Goal: Information Seeking & Learning: Learn about a topic

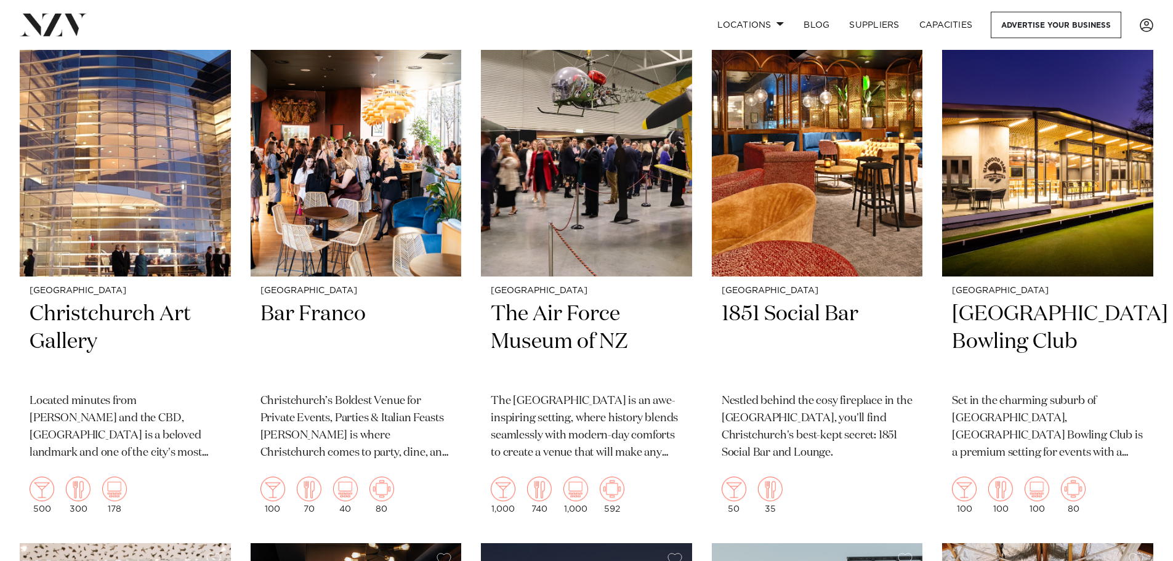
scroll to position [1109, 0]
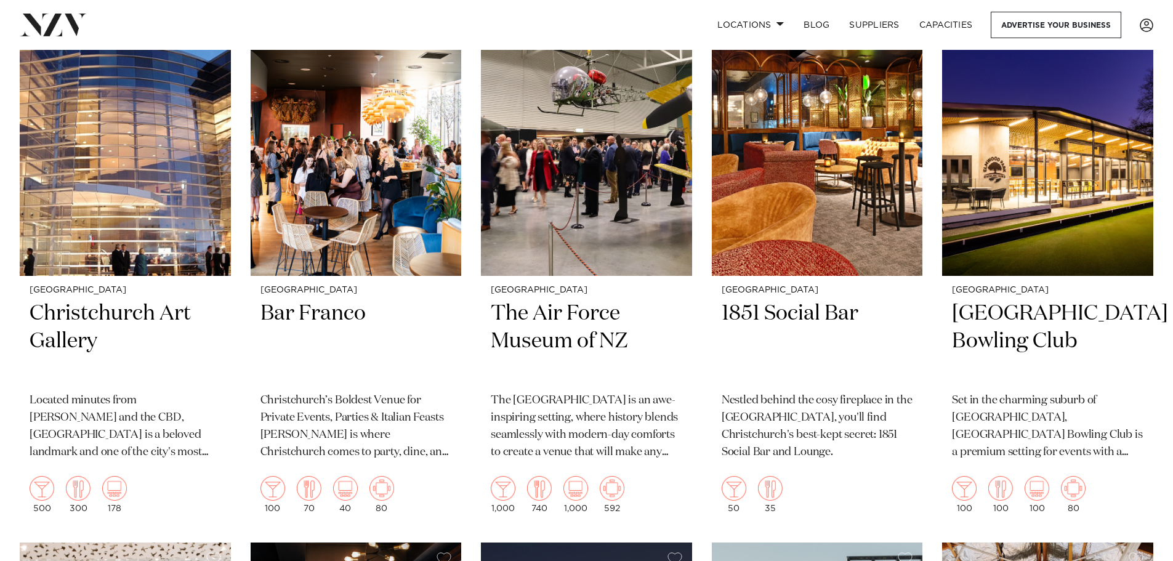
click at [111, 239] on img at bounding box center [125, 134] width 211 height 283
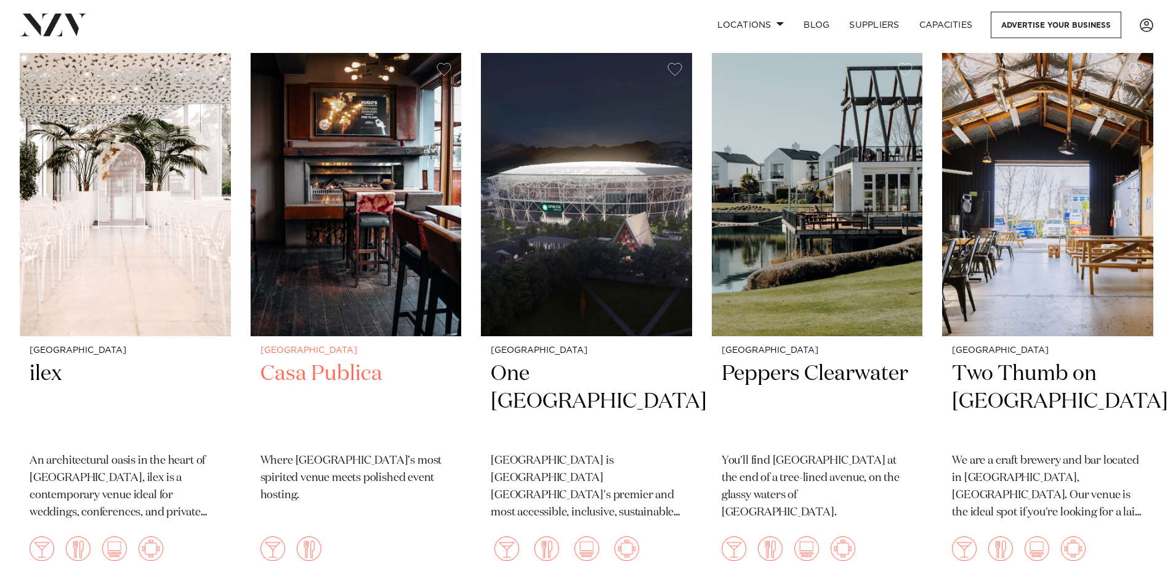
scroll to position [1599, 0]
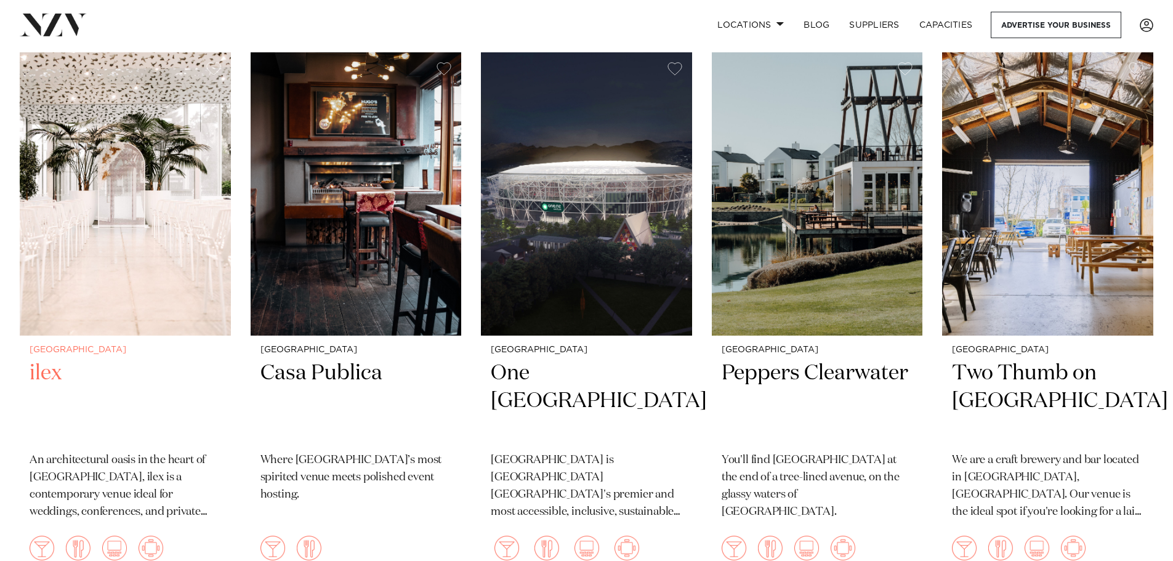
click at [131, 218] on img at bounding box center [125, 193] width 211 height 283
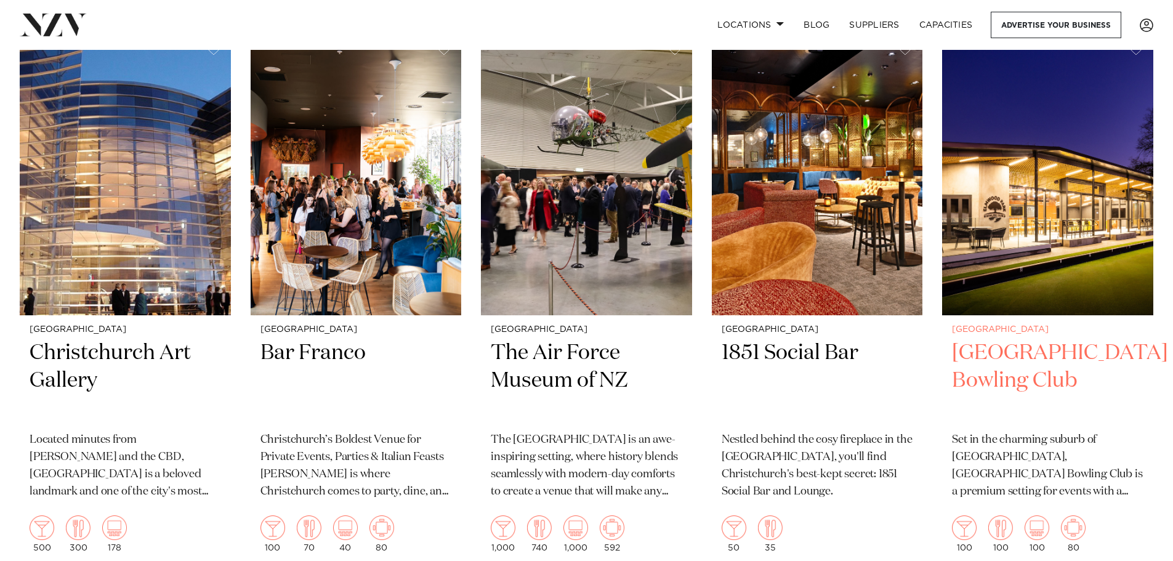
click at [1056, 216] on img at bounding box center [1047, 173] width 211 height 283
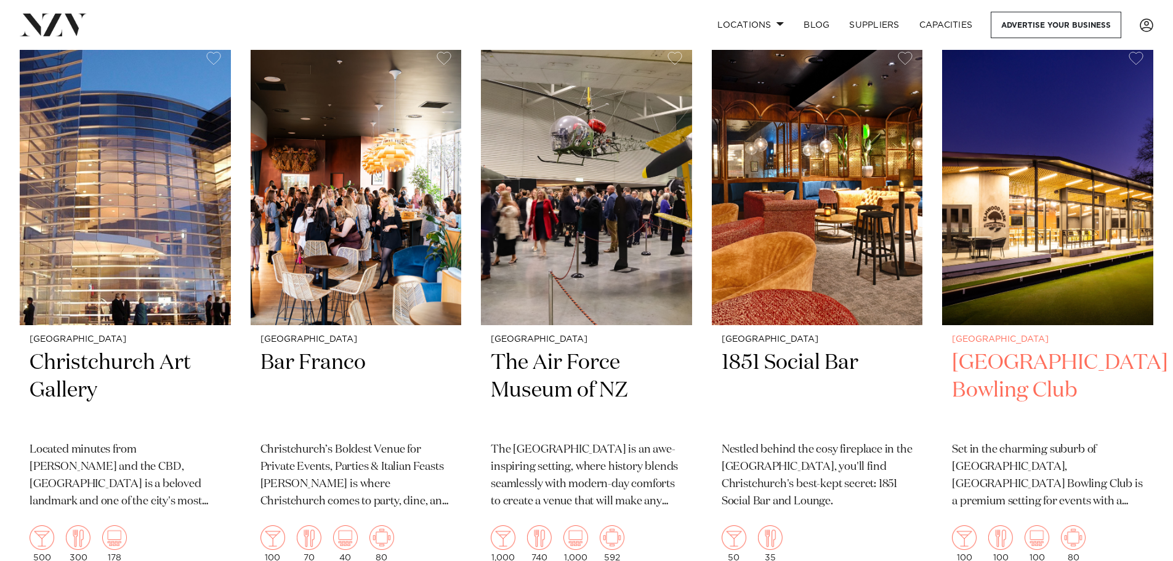
scroll to position [1056, 0]
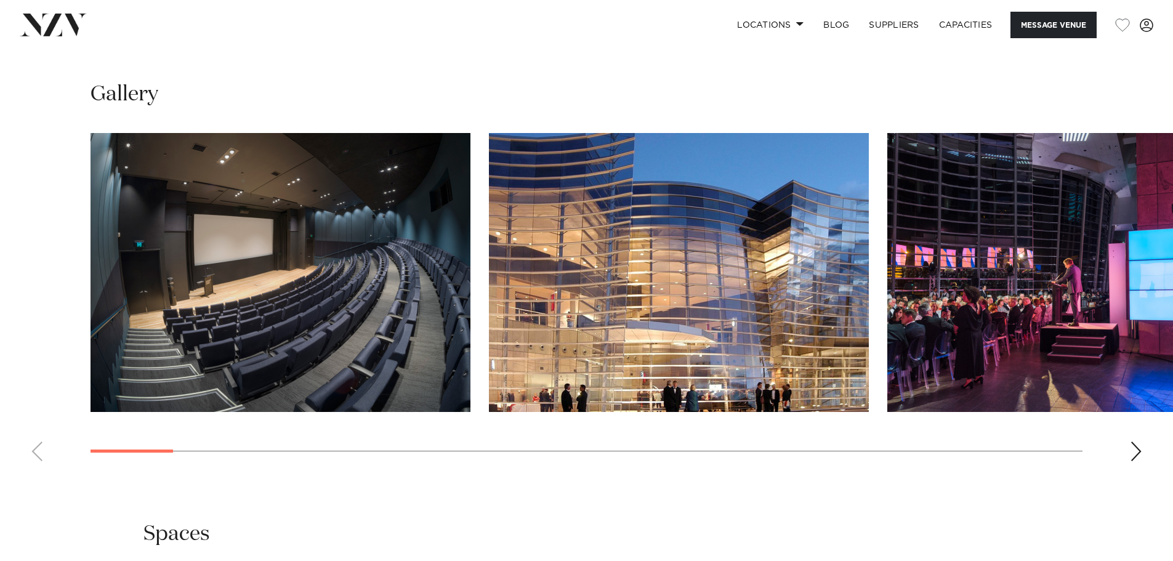
scroll to position [1232, 0]
click at [1133, 442] on div "Next slide" at bounding box center [1136, 452] width 12 height 20
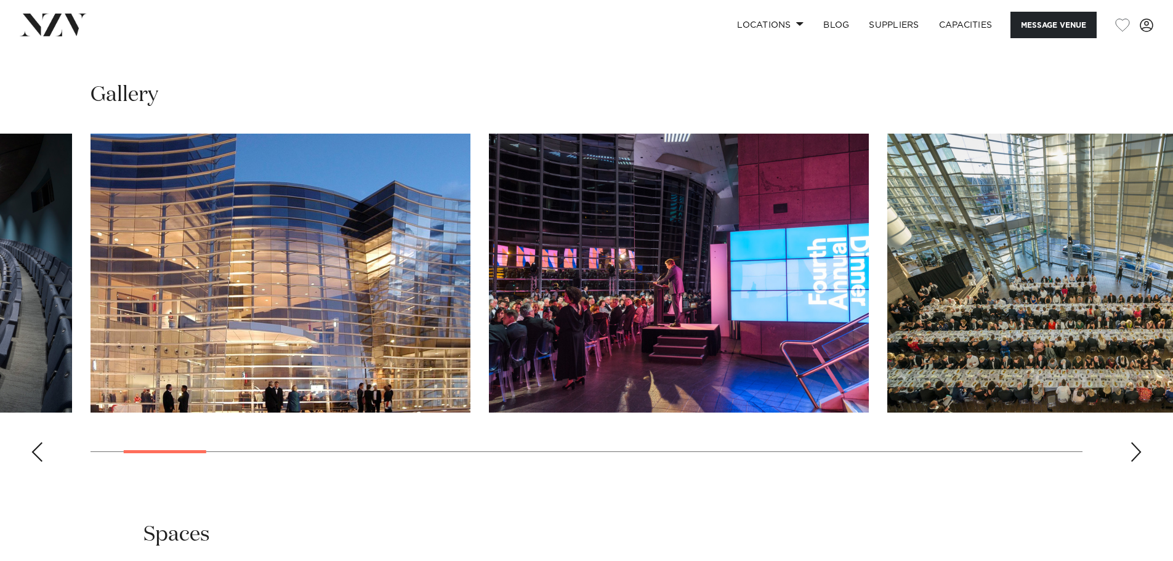
click at [1133, 442] on div "Next slide" at bounding box center [1136, 452] width 12 height 20
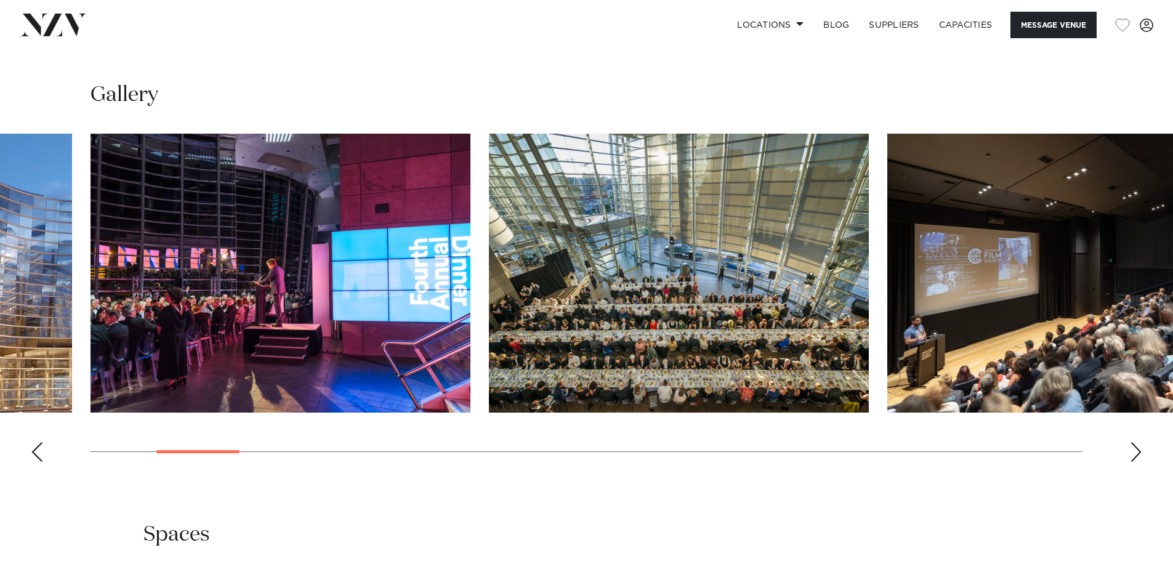
click at [1133, 442] on div "Next slide" at bounding box center [1136, 452] width 12 height 20
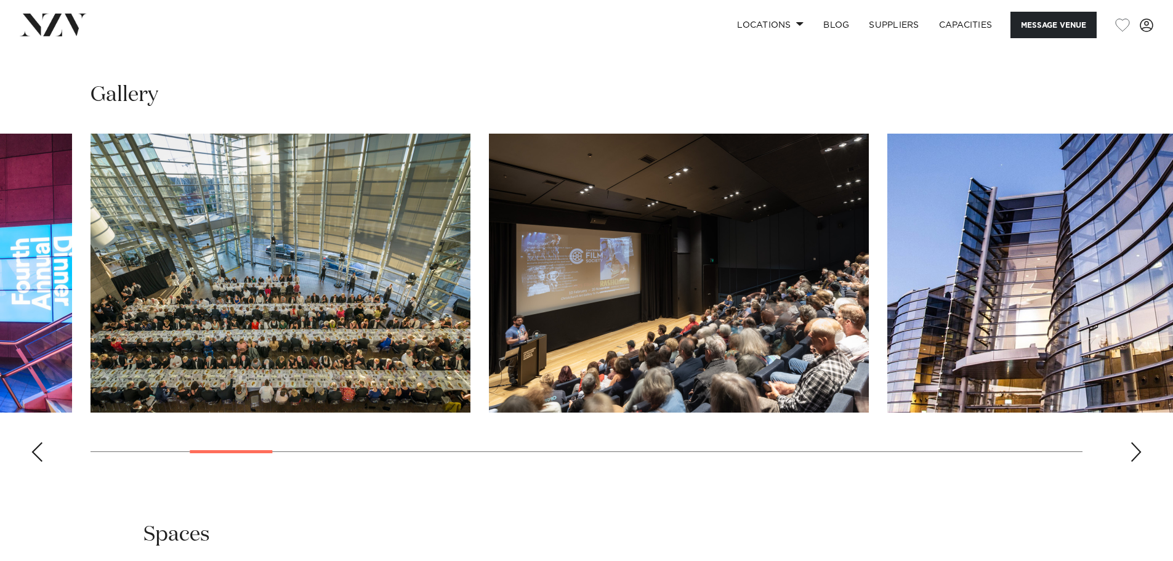
click at [1133, 442] on div "Next slide" at bounding box center [1136, 452] width 12 height 20
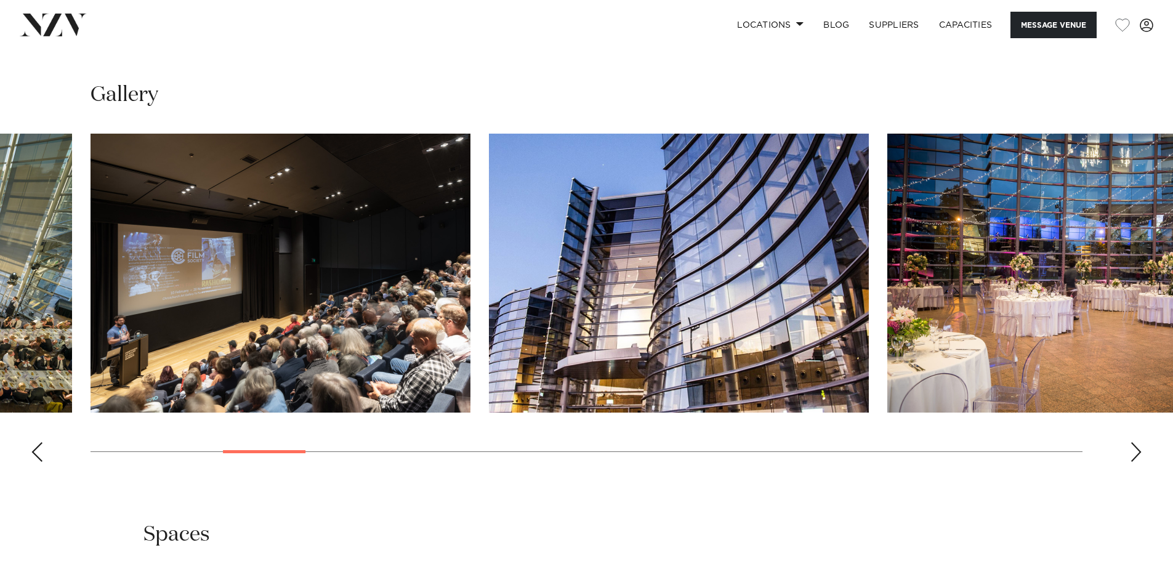
click at [1133, 442] on div "Next slide" at bounding box center [1136, 452] width 12 height 20
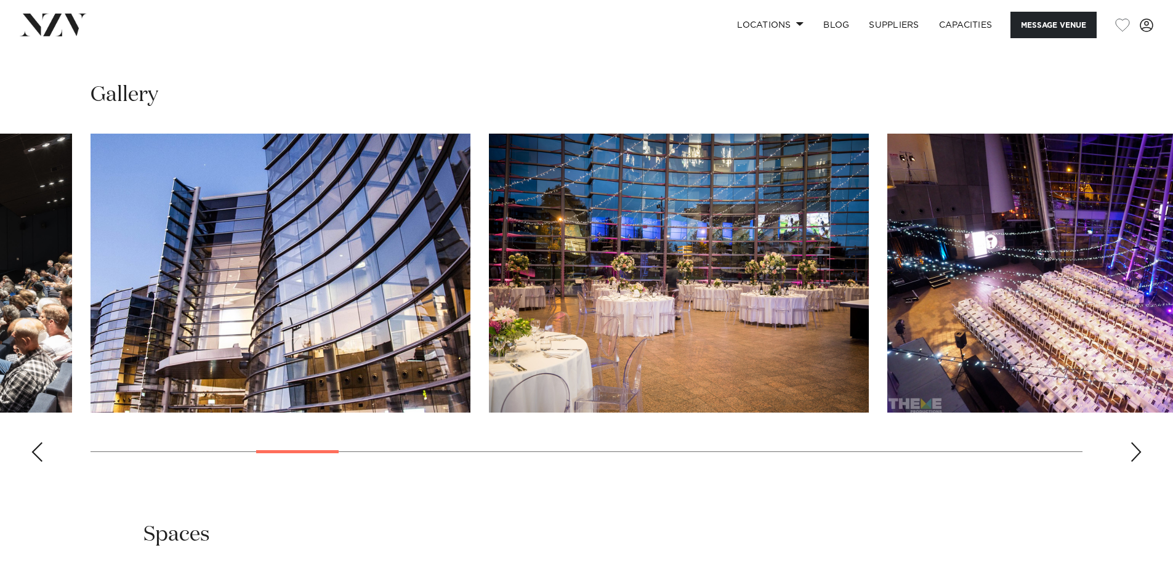
click at [1133, 442] on div "Next slide" at bounding box center [1136, 452] width 12 height 20
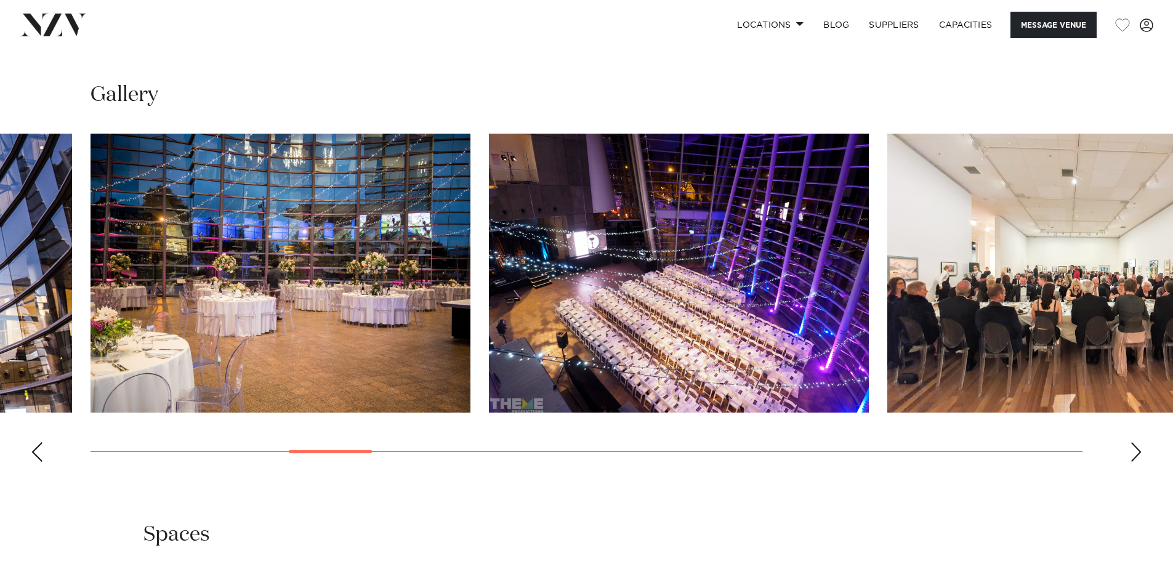
click at [1138, 442] on div "Next slide" at bounding box center [1136, 452] width 12 height 20
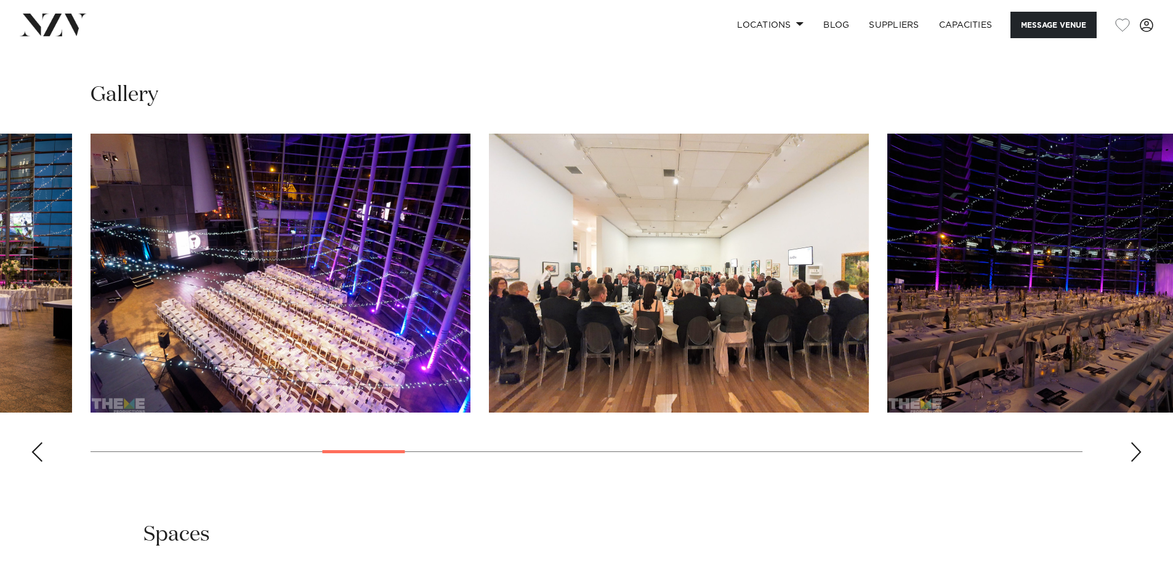
click at [1138, 442] on div "Next slide" at bounding box center [1136, 452] width 12 height 20
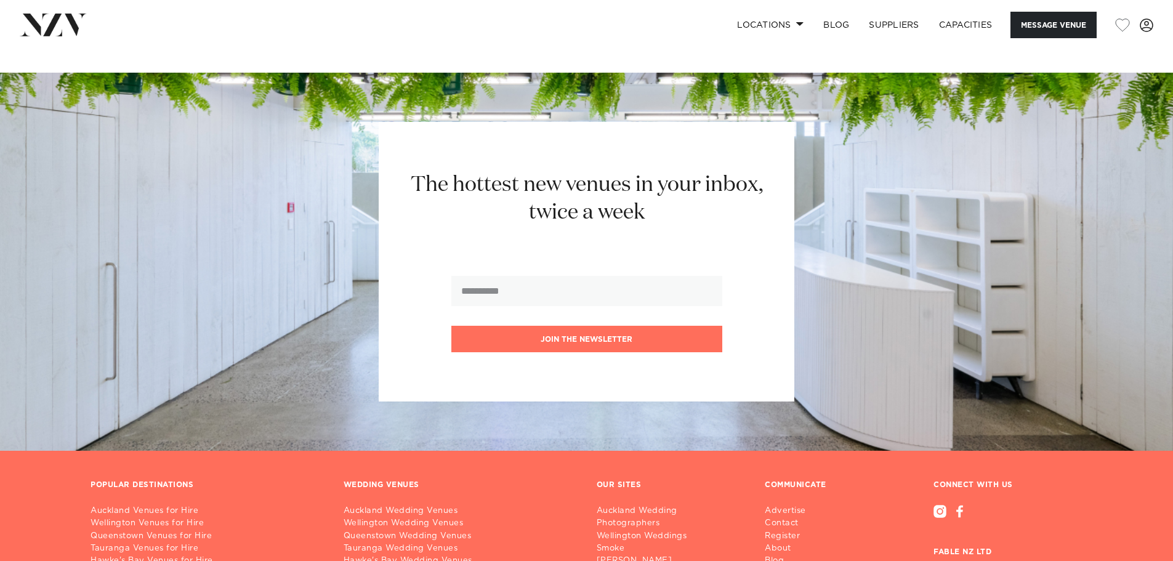
scroll to position [2401, 0]
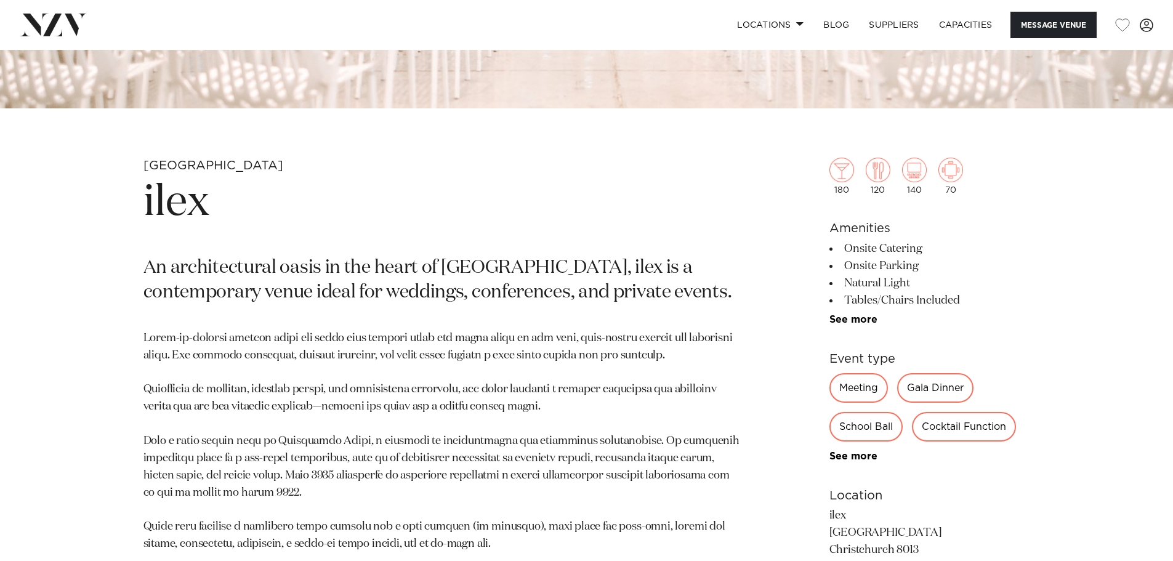
scroll to position [492, 0]
click at [855, 315] on link "See more" at bounding box center [878, 319] width 96 height 10
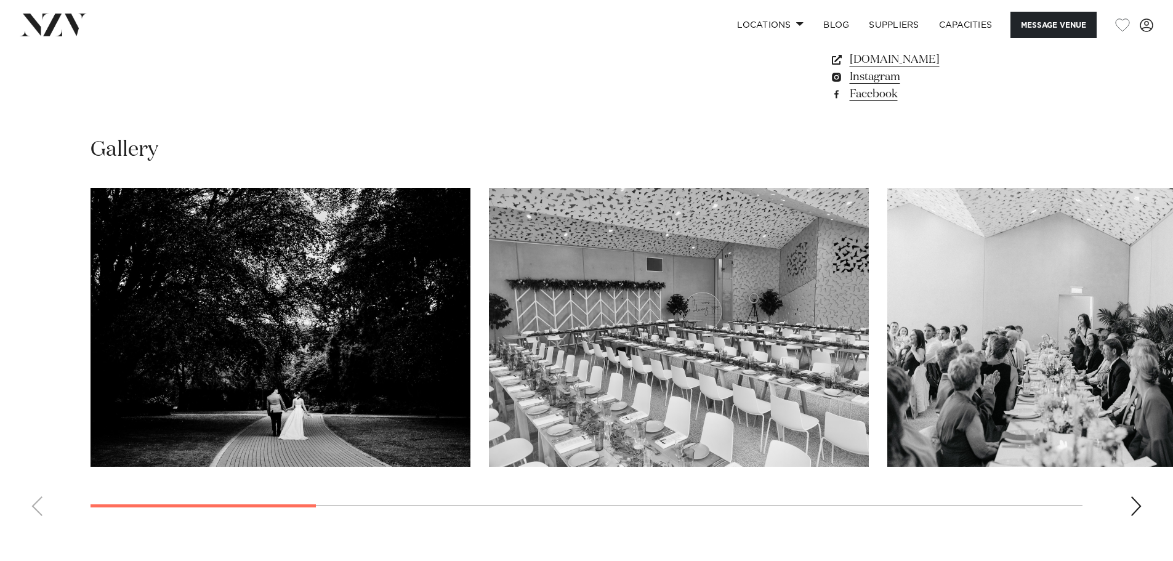
scroll to position [1415, 0]
click at [1142, 507] on div "Next slide" at bounding box center [1136, 506] width 12 height 20
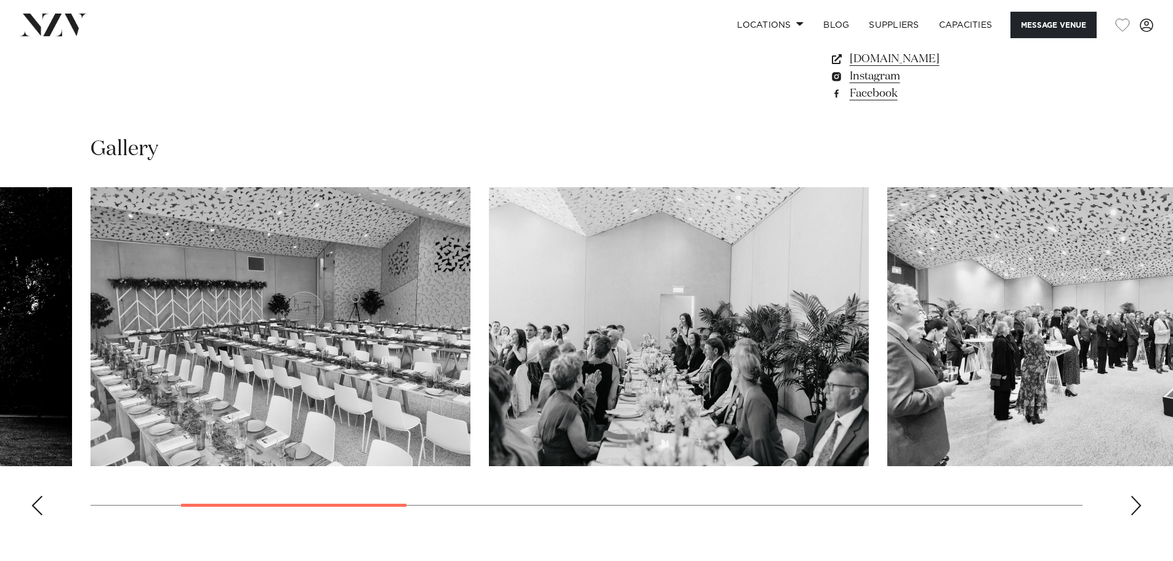
click at [1141, 507] on div "Next slide" at bounding box center [1136, 506] width 12 height 20
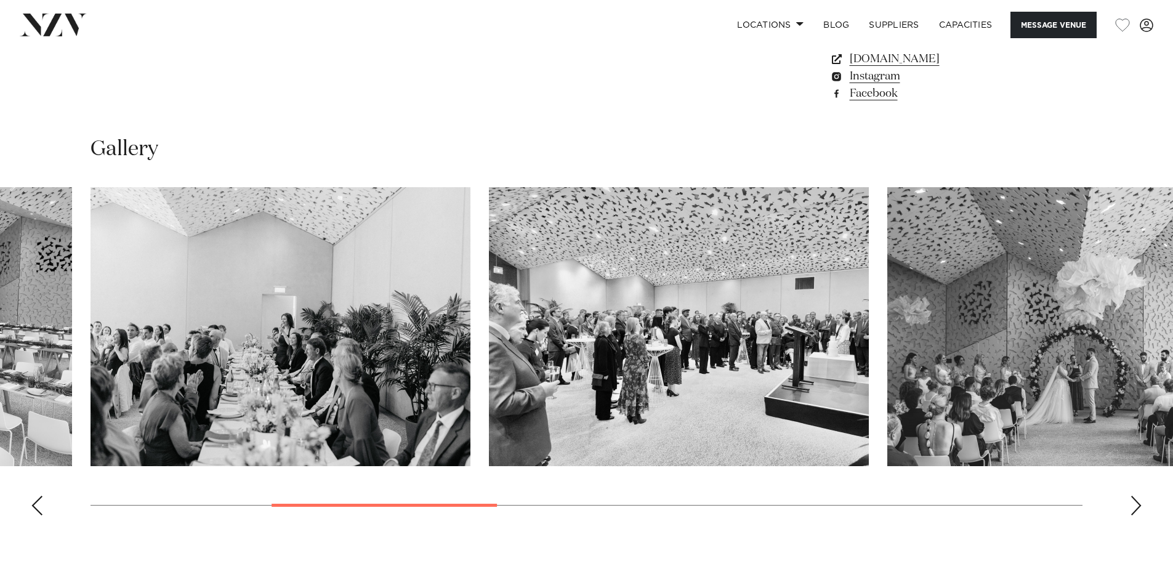
click at [1141, 507] on div "Next slide" at bounding box center [1136, 506] width 12 height 20
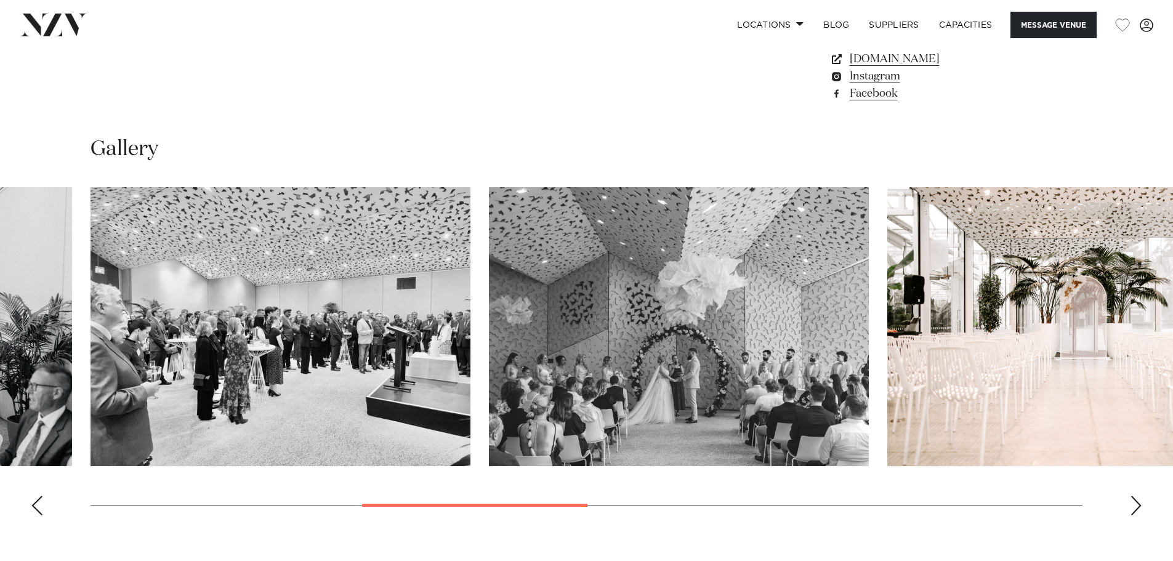
click at [1141, 507] on div "Next slide" at bounding box center [1136, 506] width 12 height 20
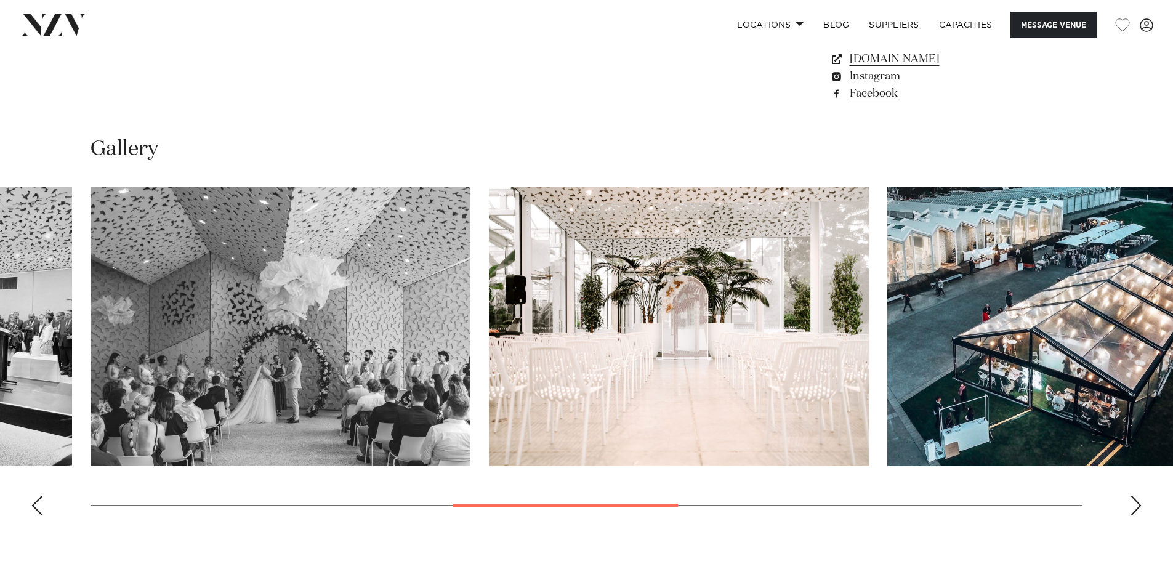
click at [1141, 507] on div "Next slide" at bounding box center [1136, 506] width 12 height 20
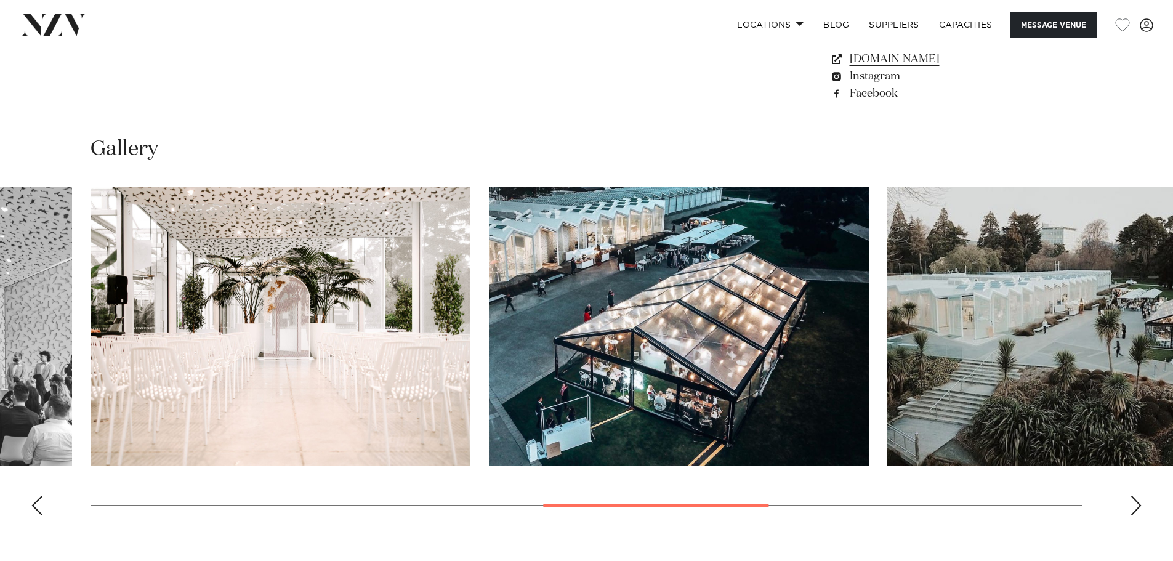
click at [1141, 507] on div "Next slide" at bounding box center [1136, 506] width 12 height 20
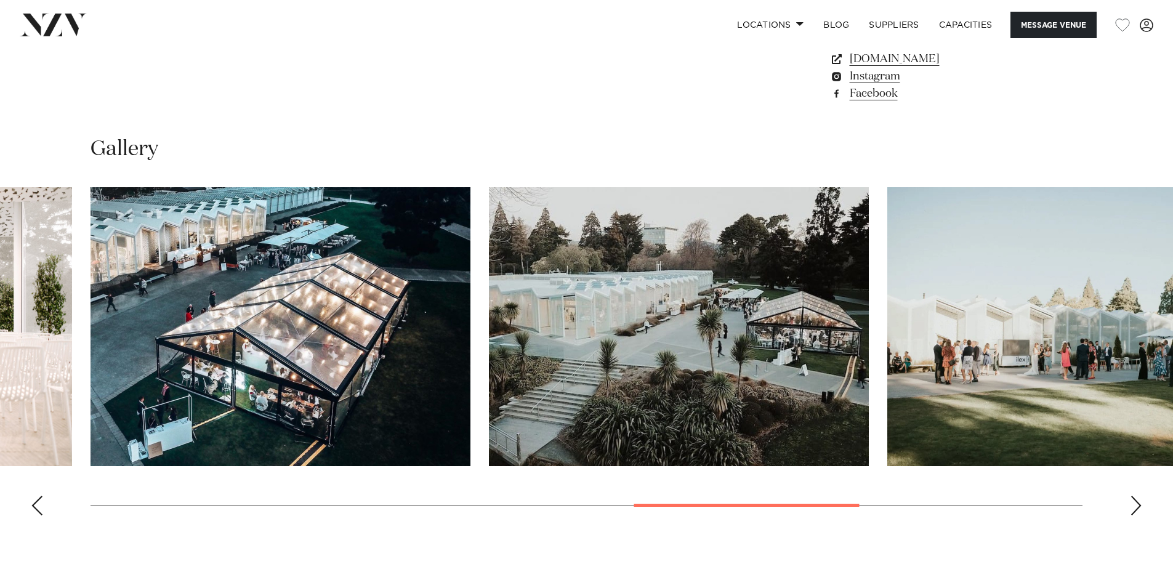
click at [1141, 507] on div "Next slide" at bounding box center [1136, 506] width 12 height 20
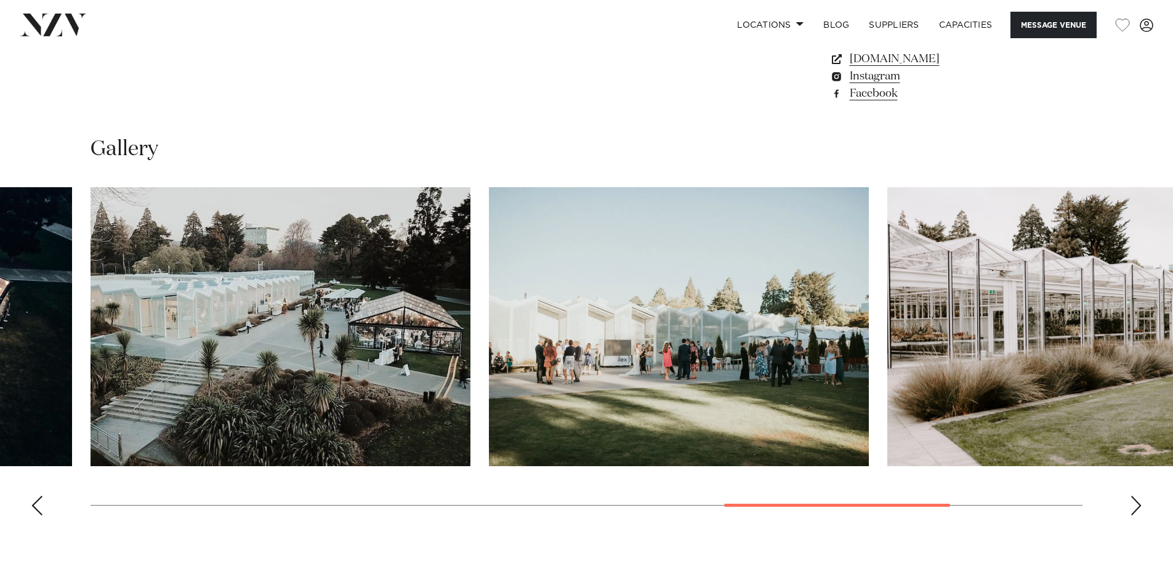
click at [1141, 507] on div "Next slide" at bounding box center [1136, 506] width 12 height 20
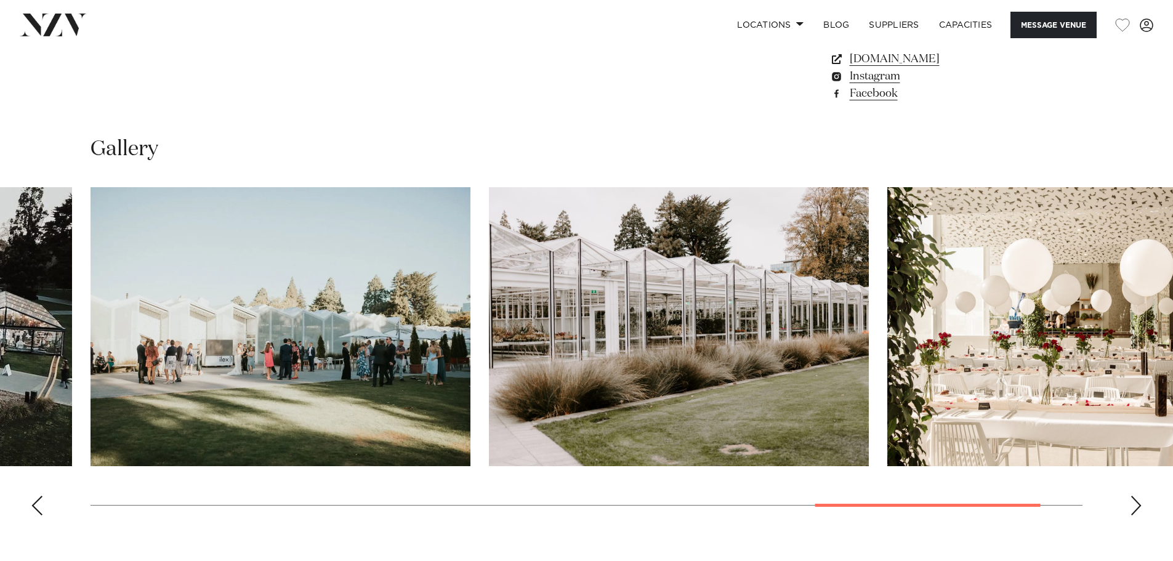
click at [1141, 507] on div "Next slide" at bounding box center [1136, 506] width 12 height 20
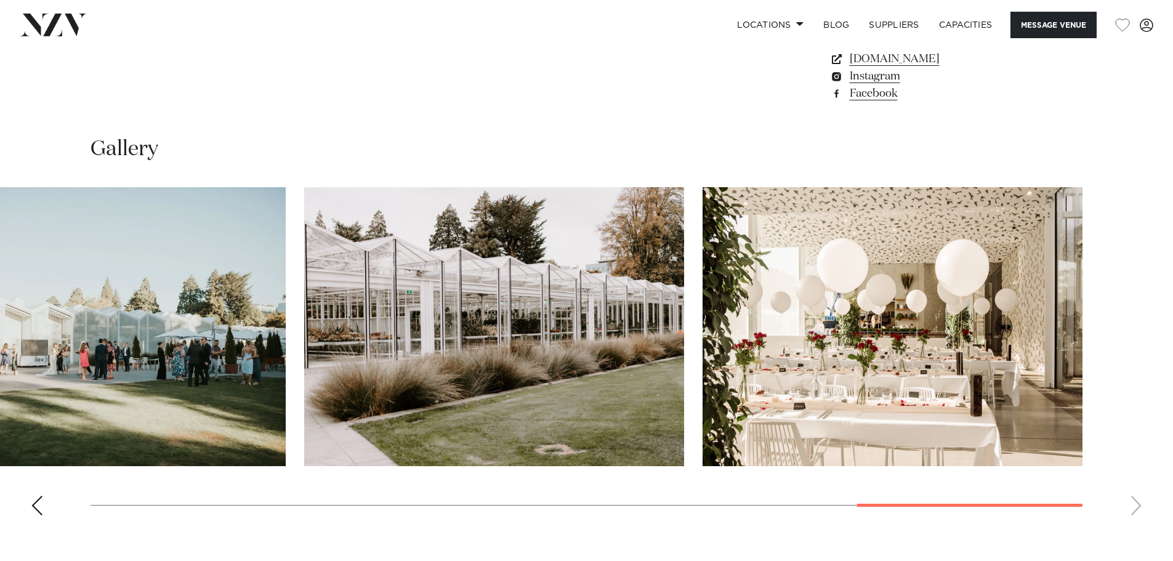
click at [1141, 507] on swiper-container at bounding box center [586, 356] width 1173 height 338
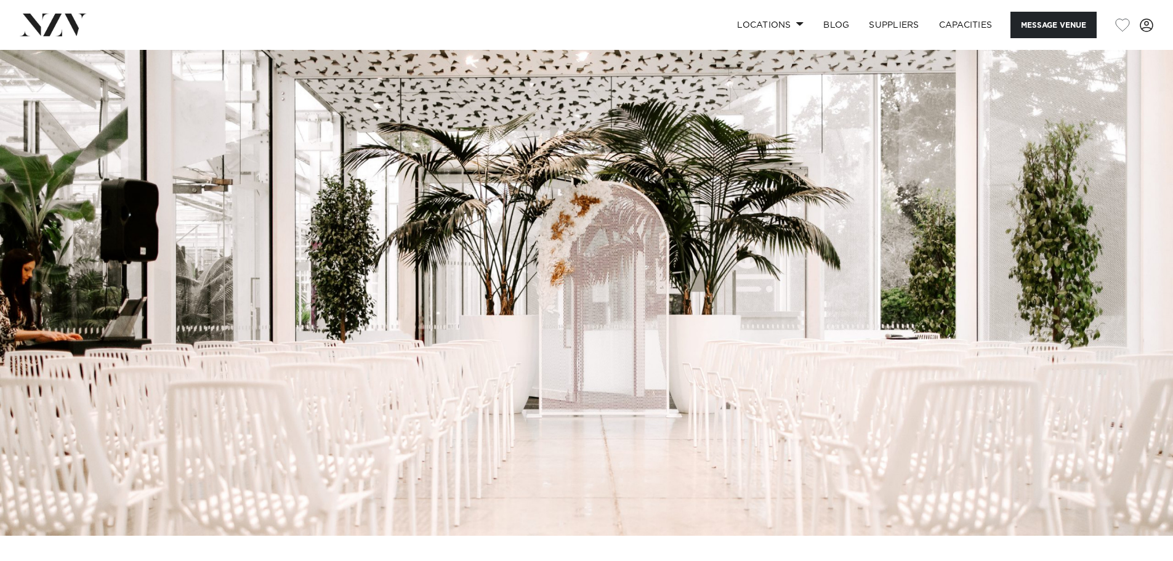
scroll to position [63, 0]
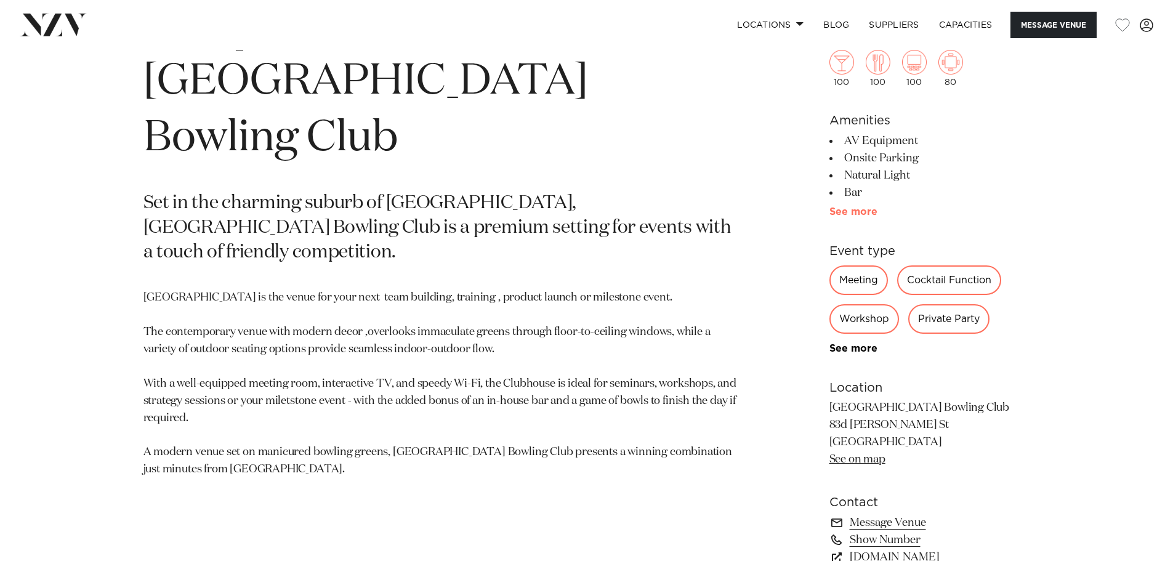
scroll to position [612, 0]
click at [854, 209] on link "See more" at bounding box center [878, 212] width 96 height 10
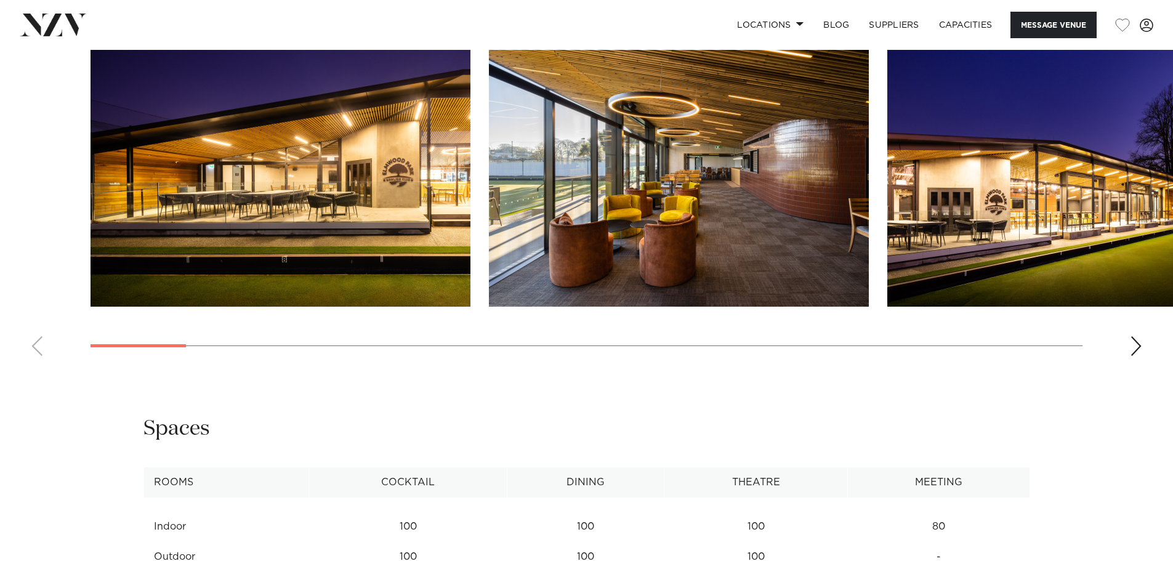
scroll to position [1474, 0]
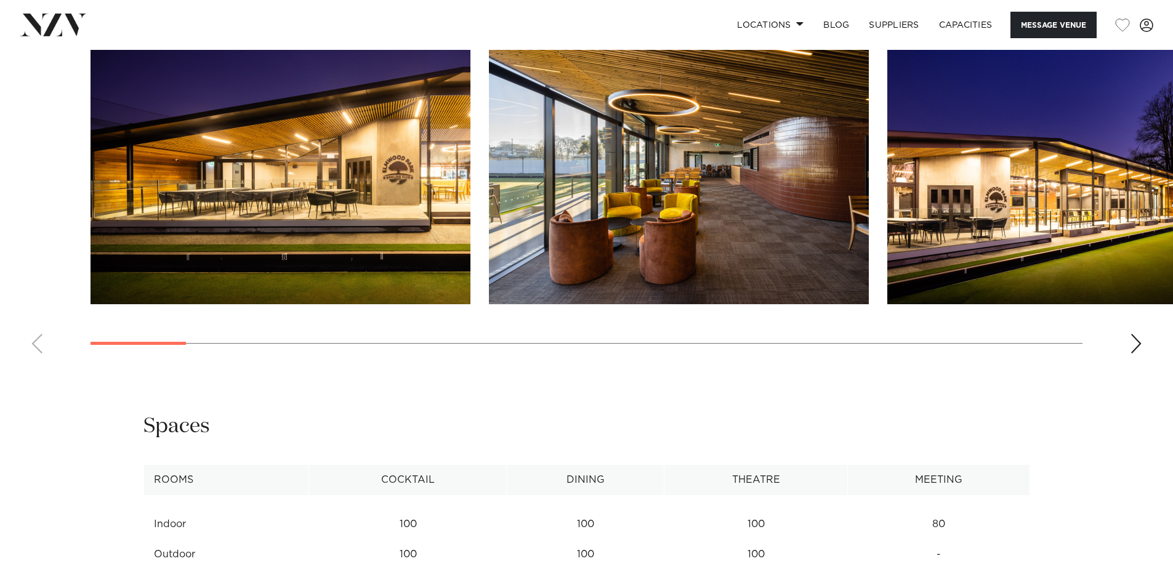
click at [333, 192] on img "1 / 26" at bounding box center [281, 164] width 380 height 279
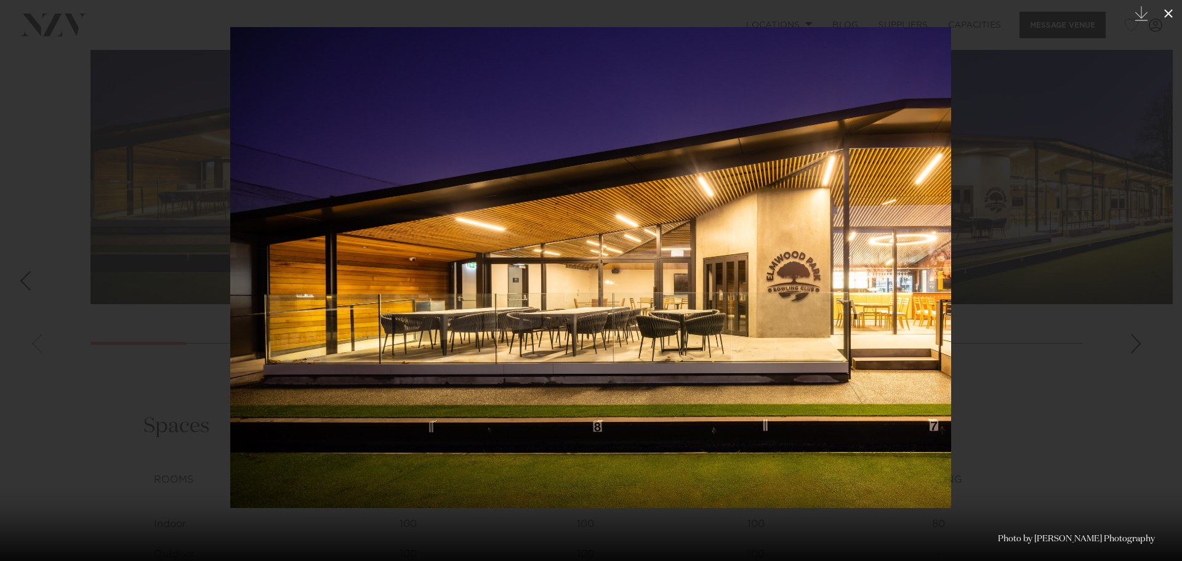
click at [1165, 16] on icon at bounding box center [1169, 13] width 15 height 15
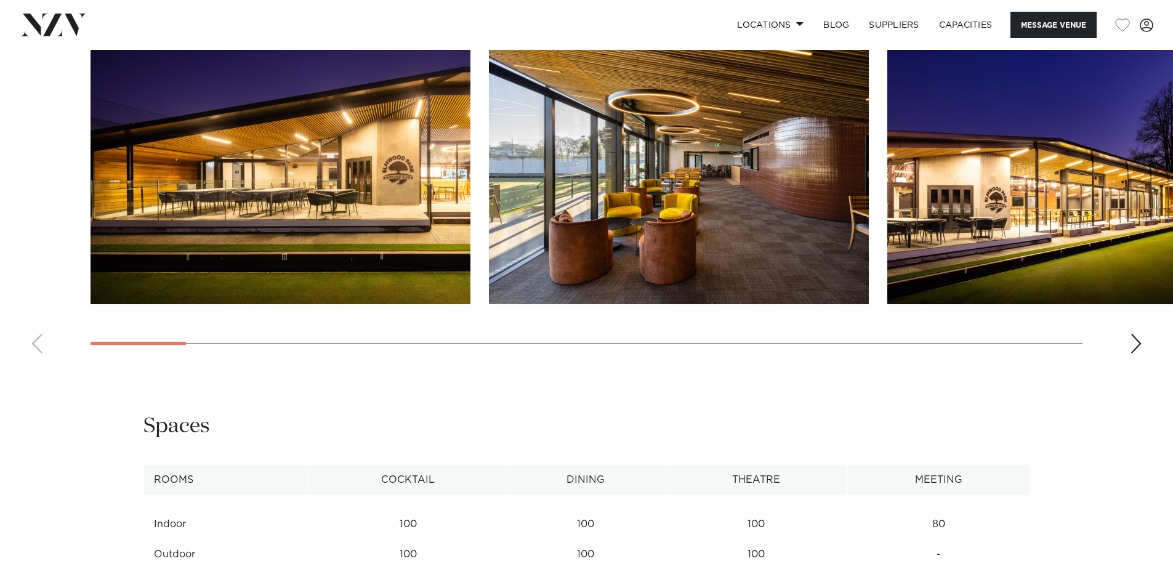
click at [1139, 344] on div "Next slide" at bounding box center [1136, 344] width 12 height 20
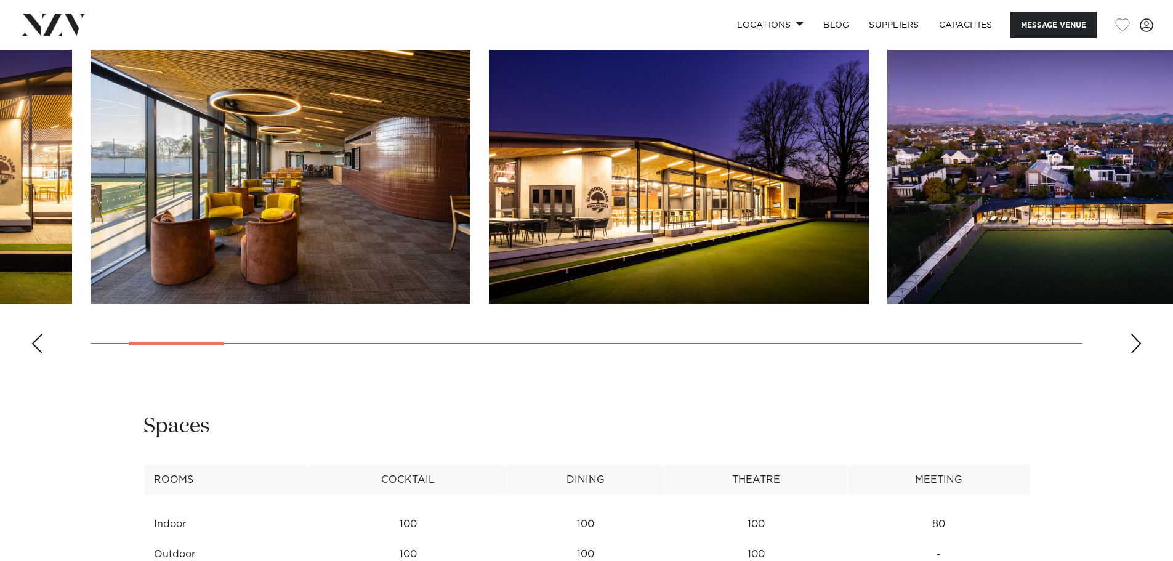
click at [1133, 345] on div "Next slide" at bounding box center [1136, 344] width 12 height 20
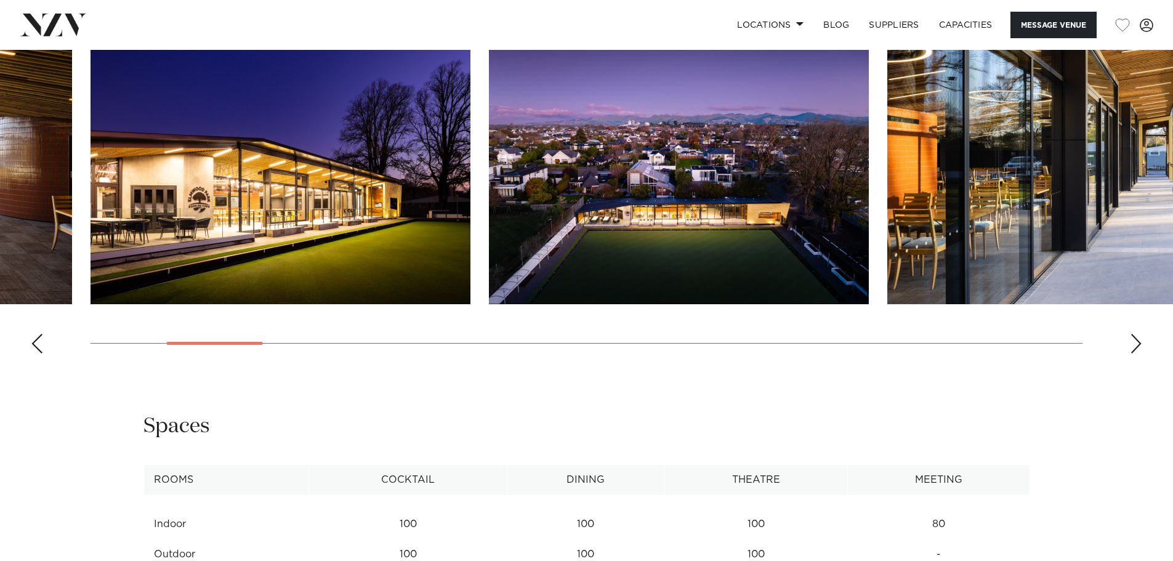
click at [1133, 345] on div "Next slide" at bounding box center [1136, 344] width 12 height 20
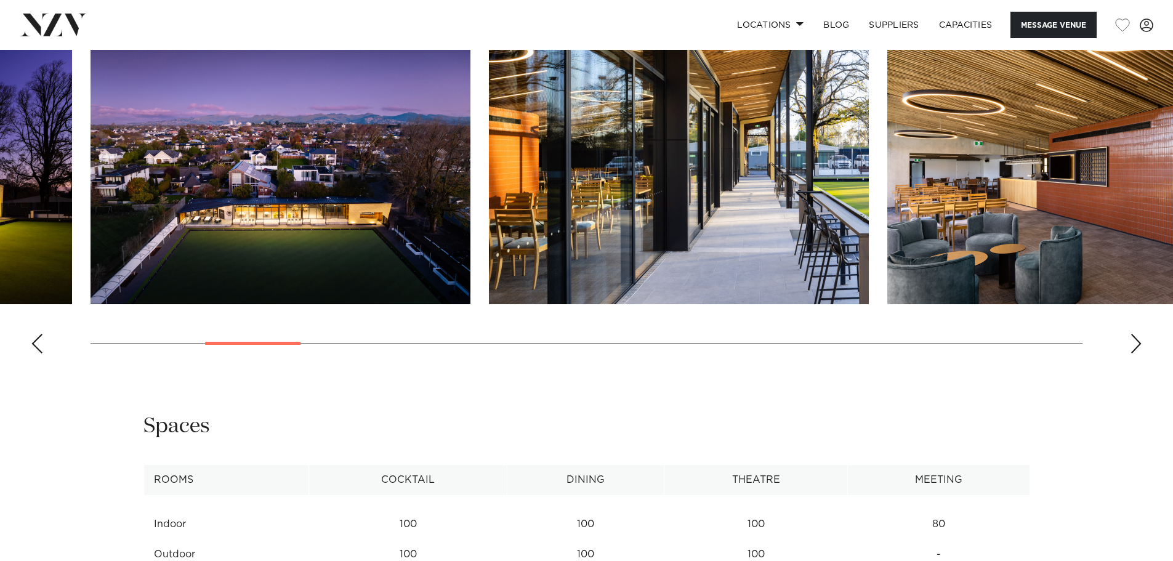
click at [1133, 345] on div "Next slide" at bounding box center [1136, 344] width 12 height 20
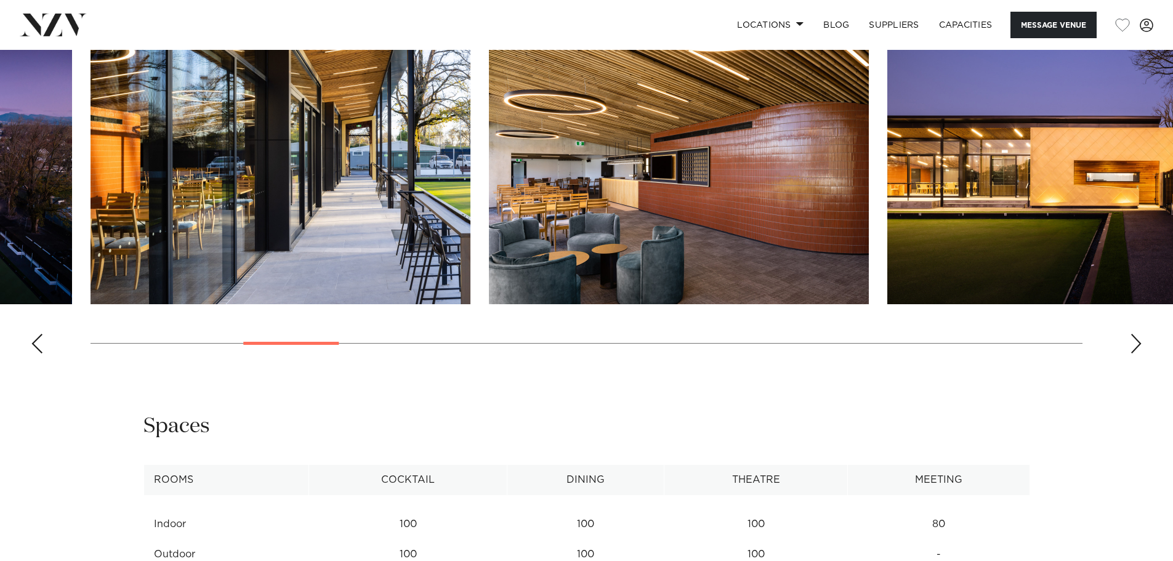
click at [1133, 345] on div "Next slide" at bounding box center [1136, 344] width 12 height 20
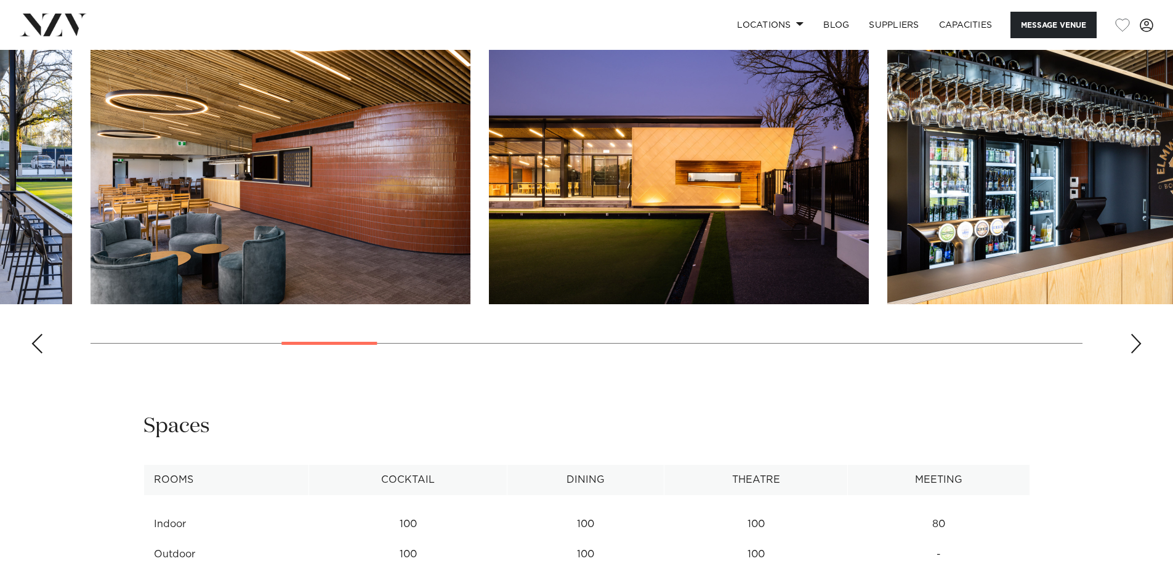
click at [1133, 345] on div "Next slide" at bounding box center [1136, 344] width 12 height 20
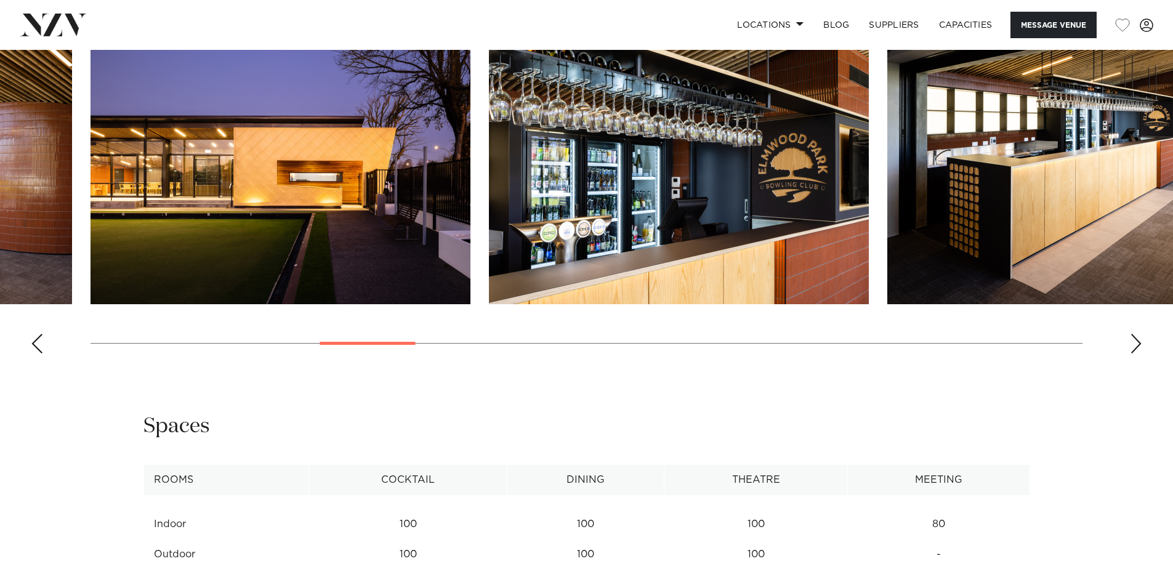
click at [1133, 345] on div "Next slide" at bounding box center [1136, 344] width 12 height 20
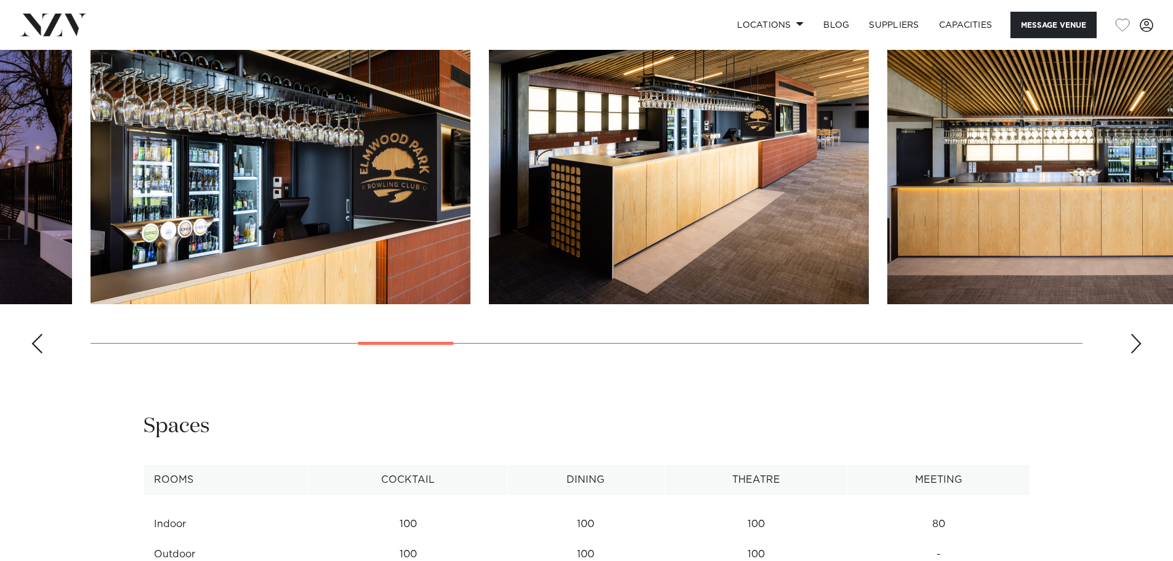
click at [1133, 345] on div "Next slide" at bounding box center [1136, 344] width 12 height 20
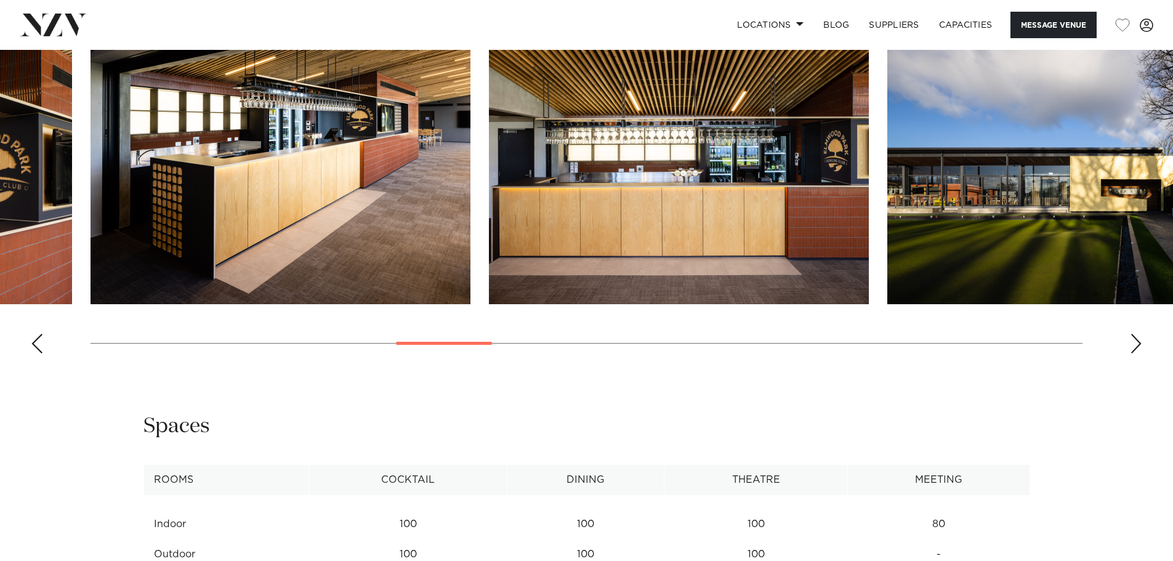
click at [1133, 345] on div "Next slide" at bounding box center [1136, 344] width 12 height 20
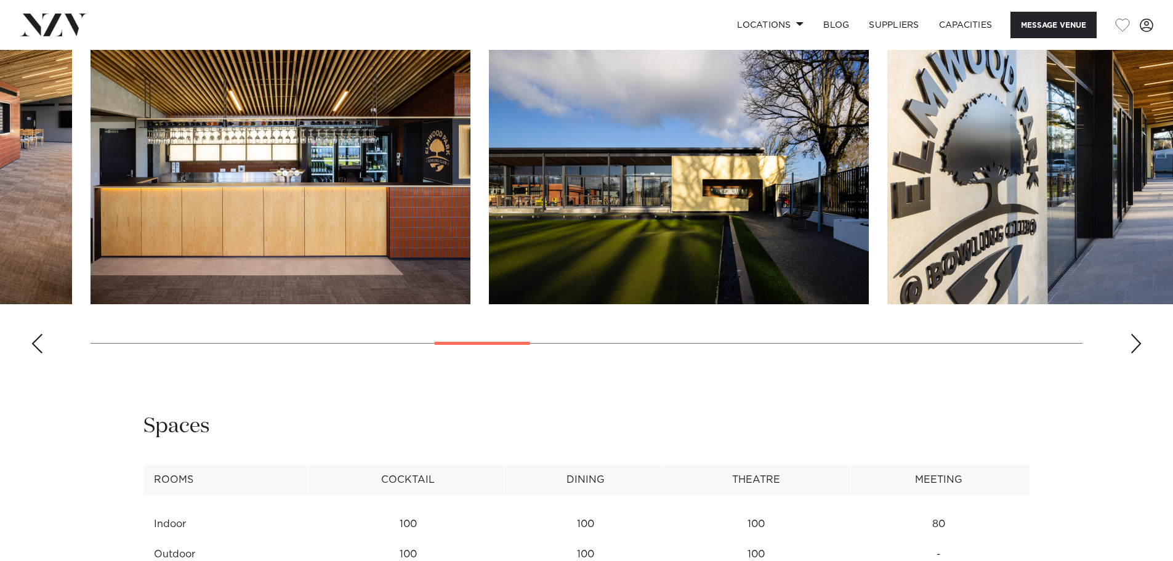
click at [1133, 345] on div "Next slide" at bounding box center [1136, 344] width 12 height 20
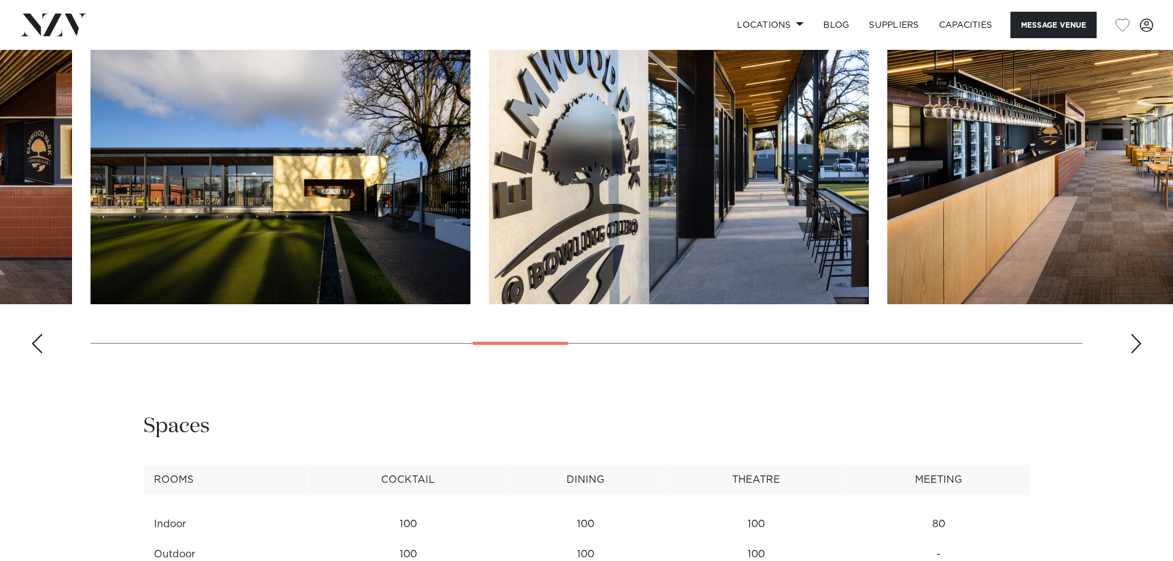
click at [1133, 345] on div "Next slide" at bounding box center [1136, 344] width 12 height 20
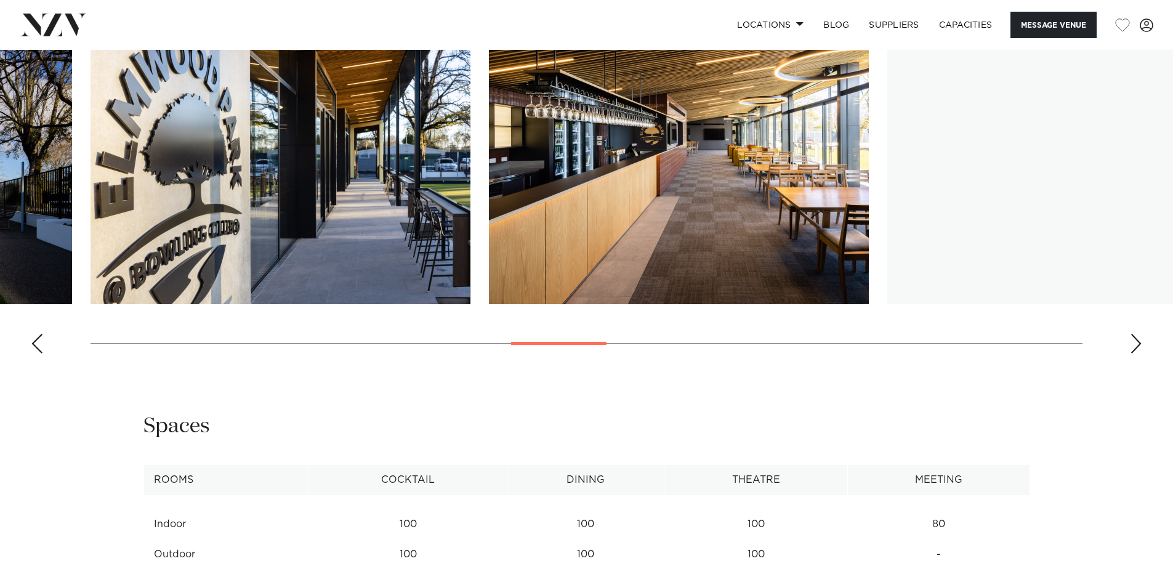
click at [1133, 345] on div "Next slide" at bounding box center [1136, 344] width 12 height 20
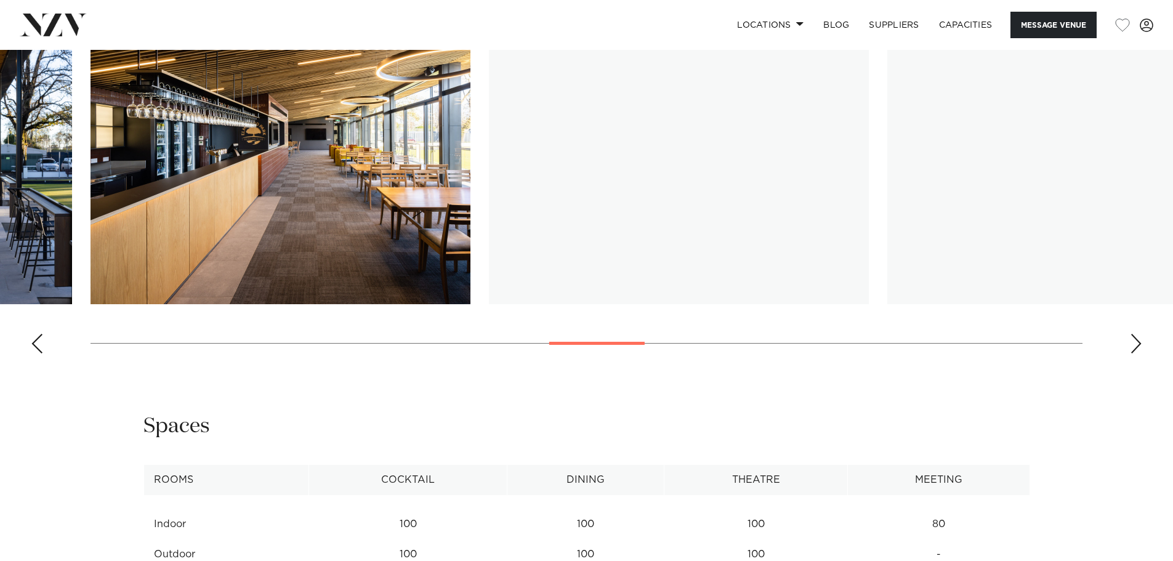
click at [1133, 345] on div "Next slide" at bounding box center [1136, 344] width 12 height 20
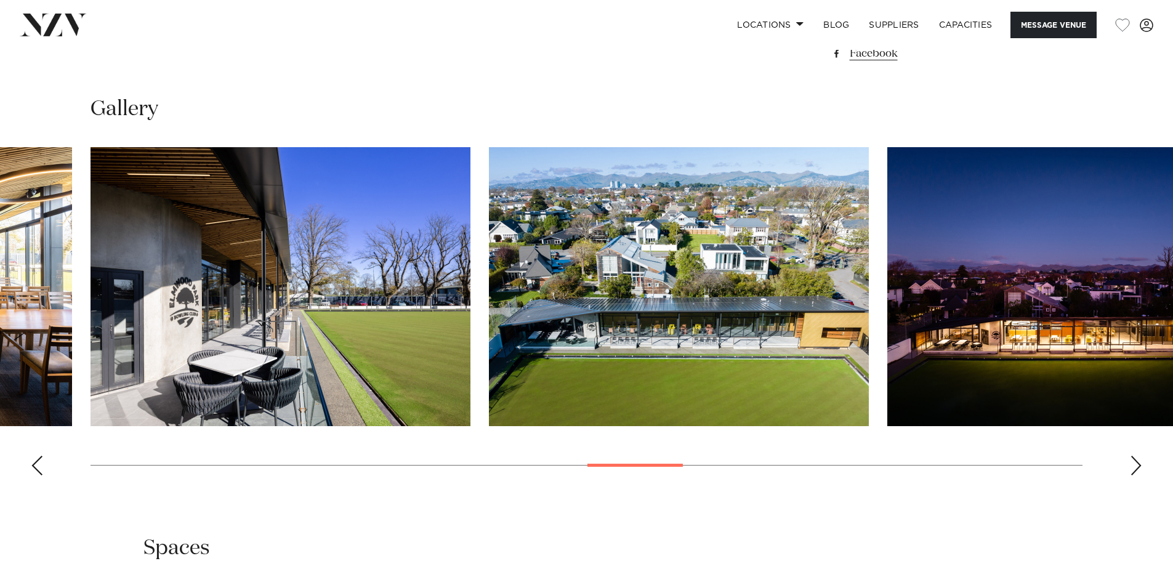
scroll to position [1351, 0]
click at [1136, 462] on div "Next slide" at bounding box center [1136, 466] width 12 height 20
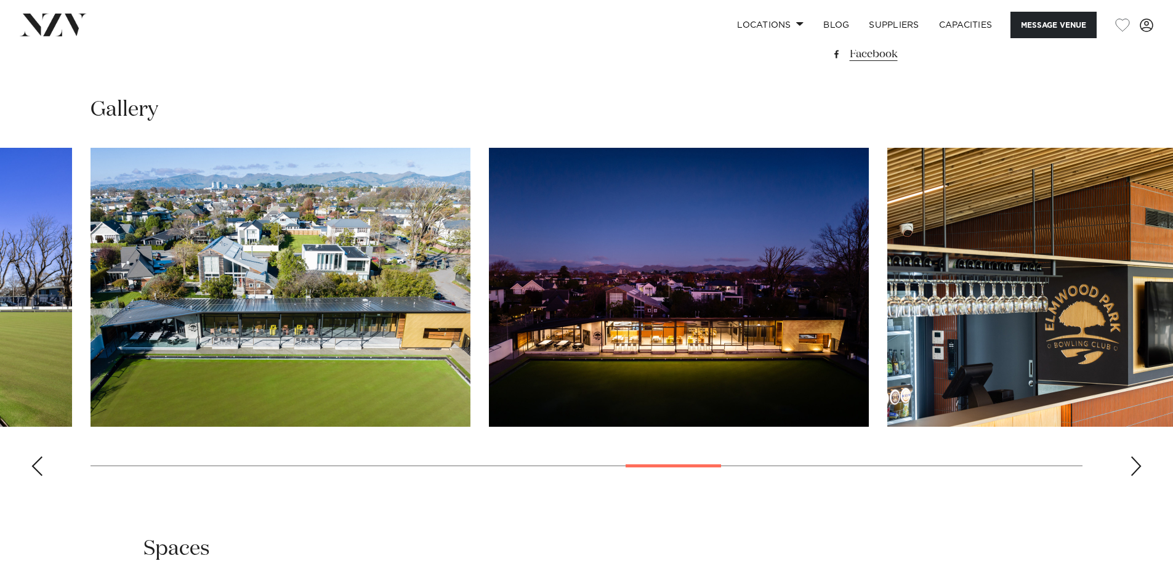
click at [1136, 462] on div "Next slide" at bounding box center [1136, 466] width 12 height 20
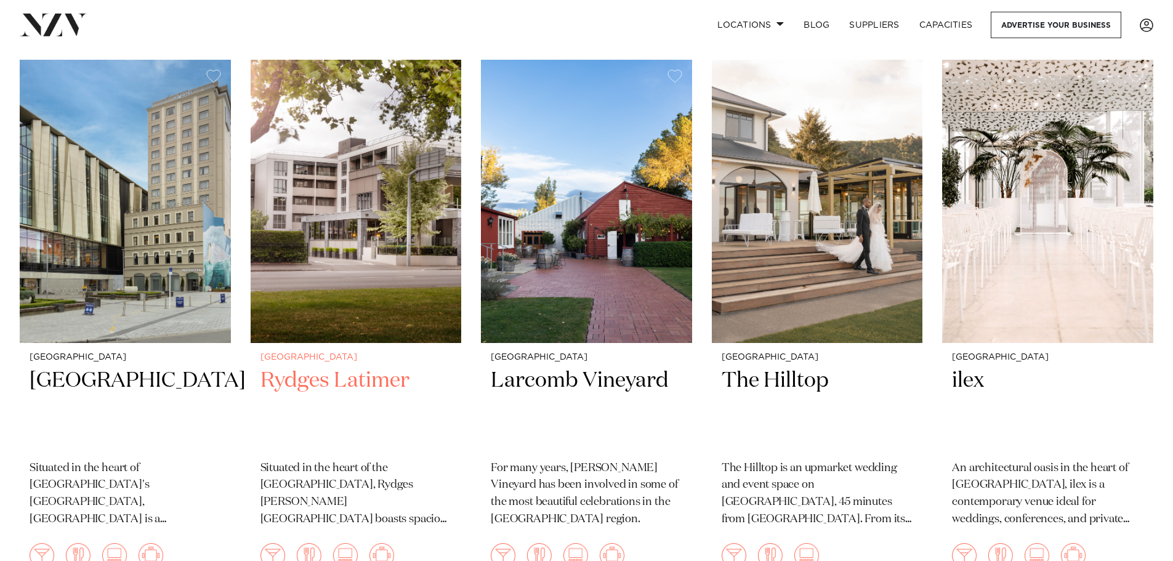
scroll to position [492, 0]
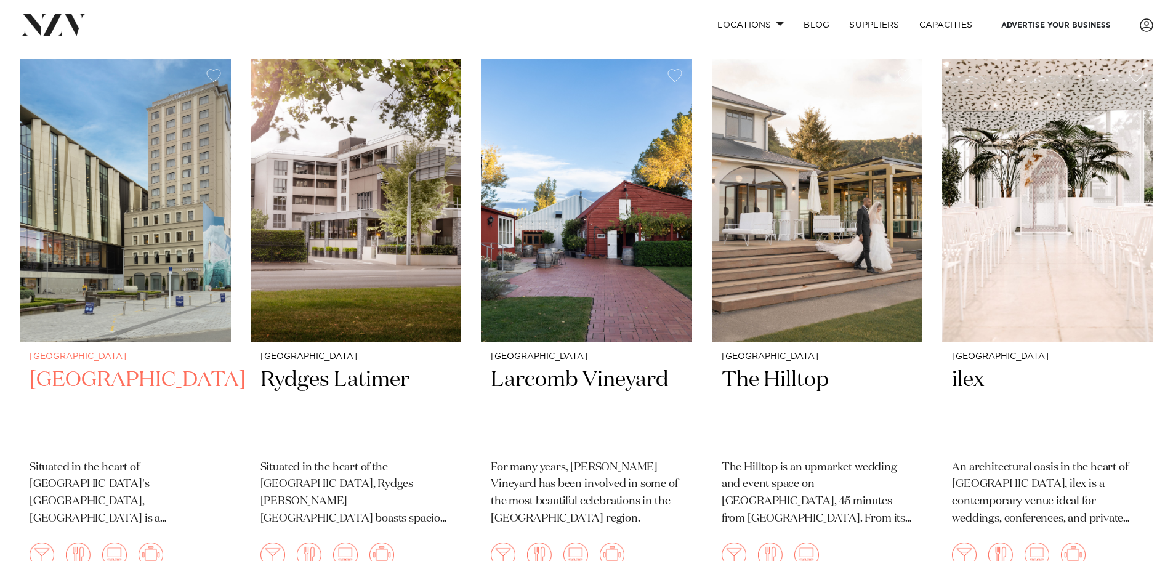
click at [176, 247] on img at bounding box center [125, 200] width 211 height 283
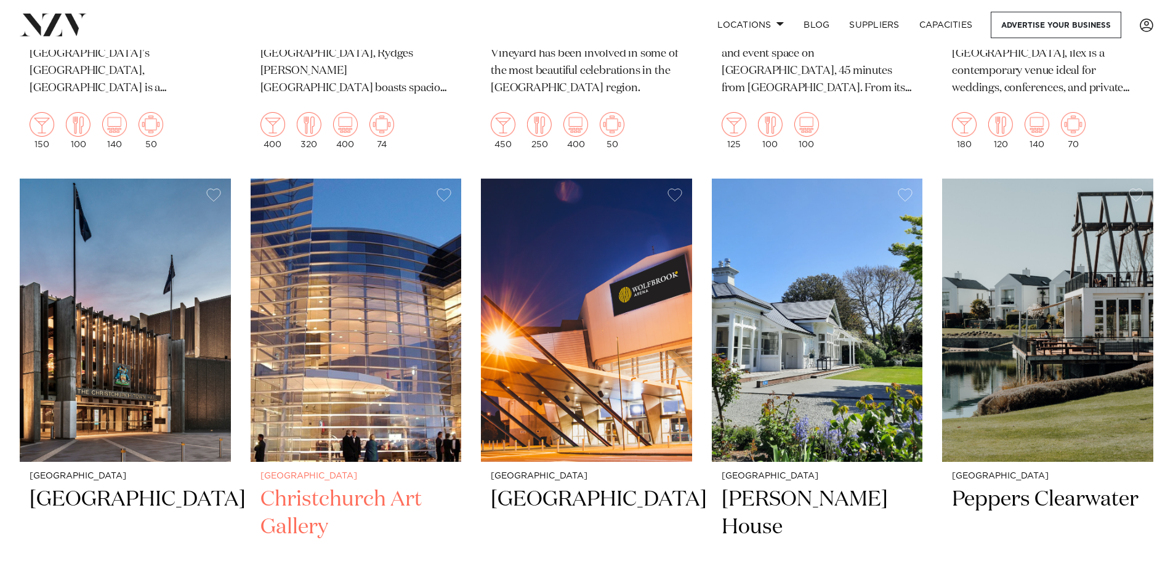
scroll to position [923, 0]
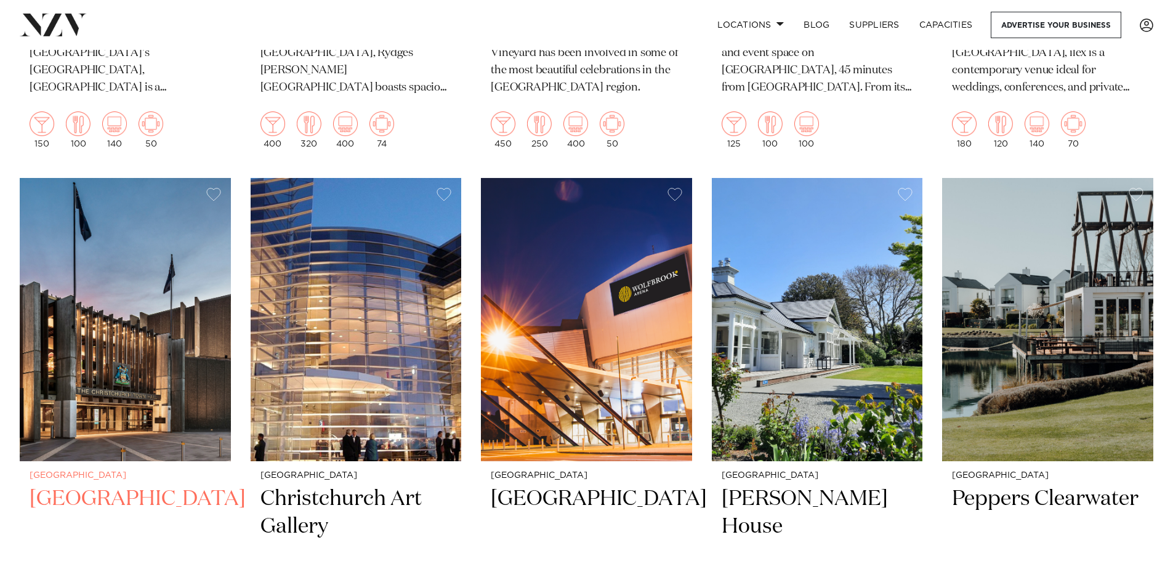
click at [121, 386] on img at bounding box center [125, 319] width 211 height 283
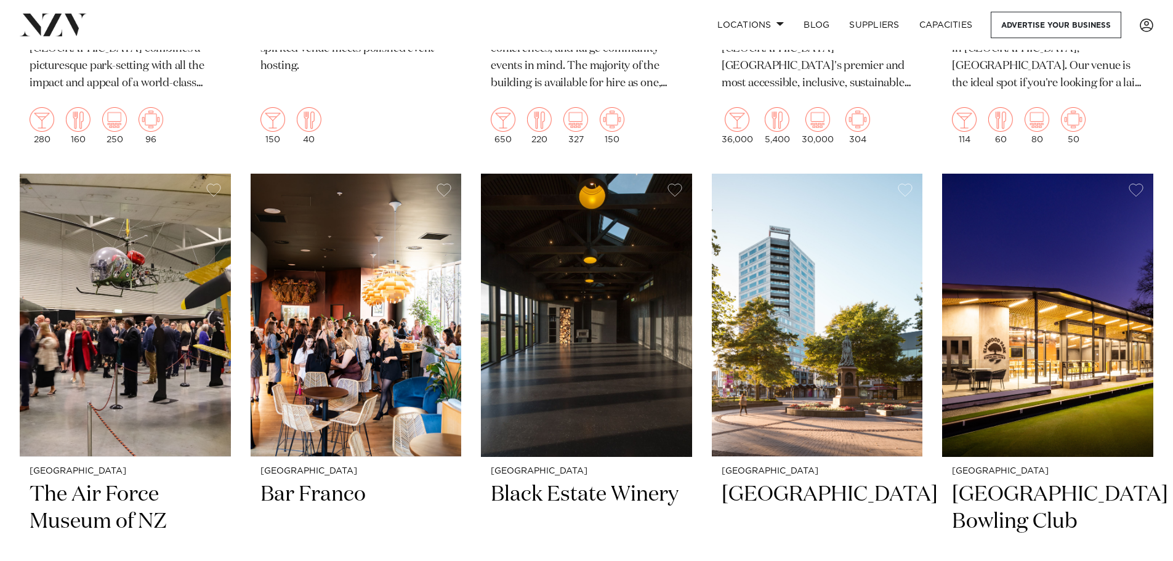
scroll to position [2028, 0]
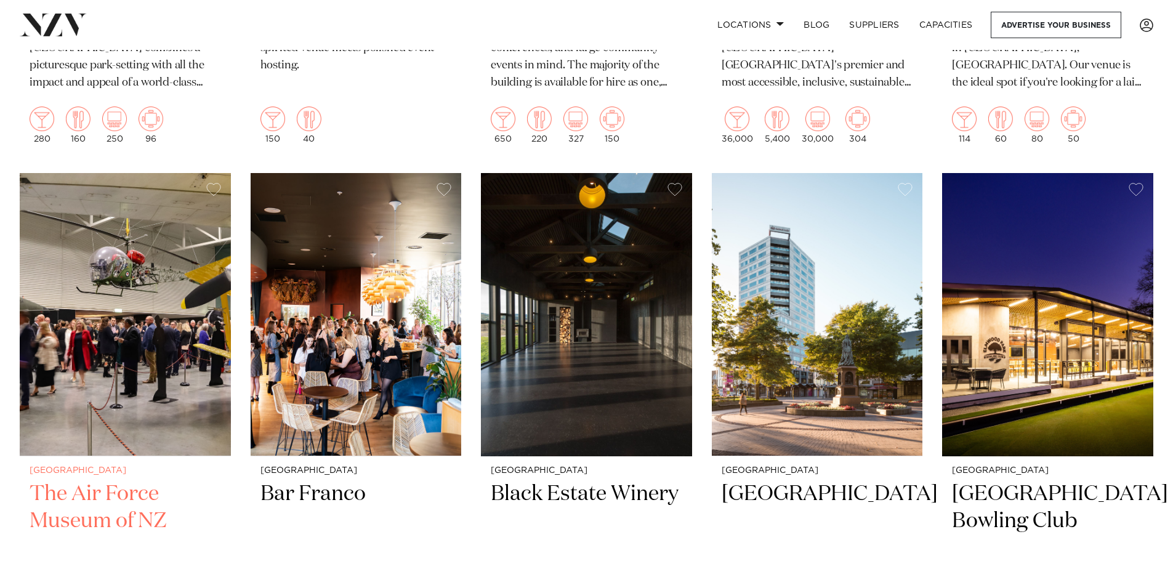
click at [148, 370] on img at bounding box center [125, 314] width 211 height 283
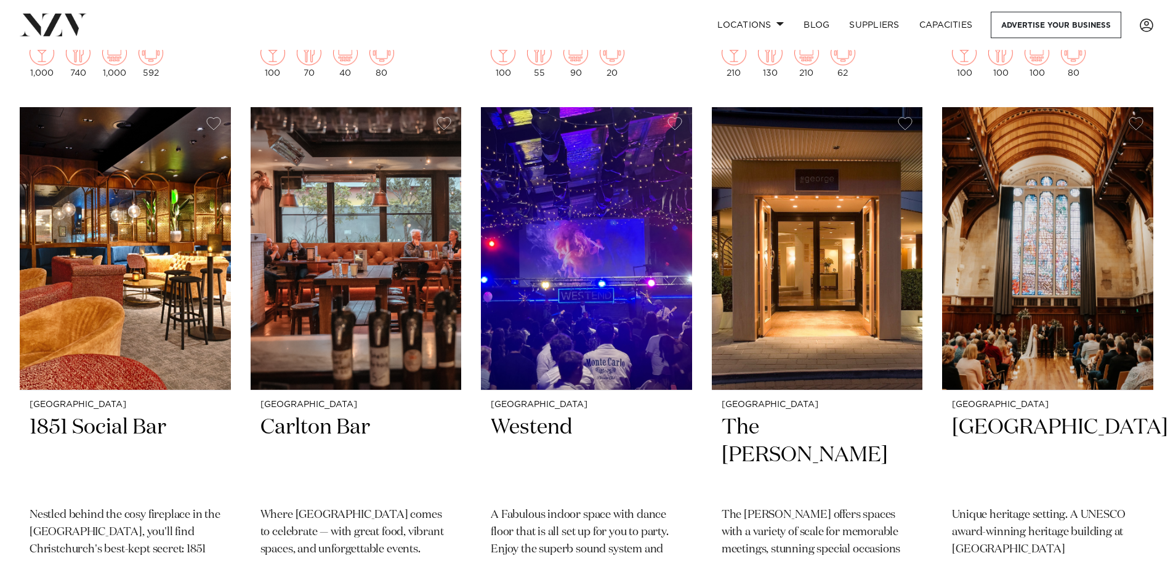
scroll to position [2645, 0]
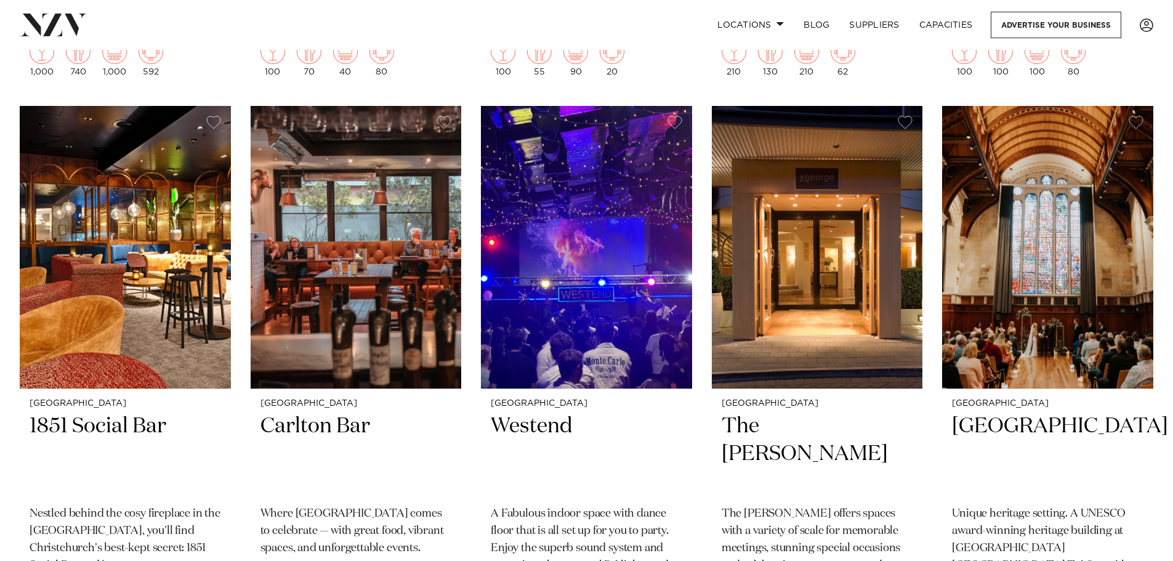
click at [825, 270] on img at bounding box center [817, 247] width 211 height 283
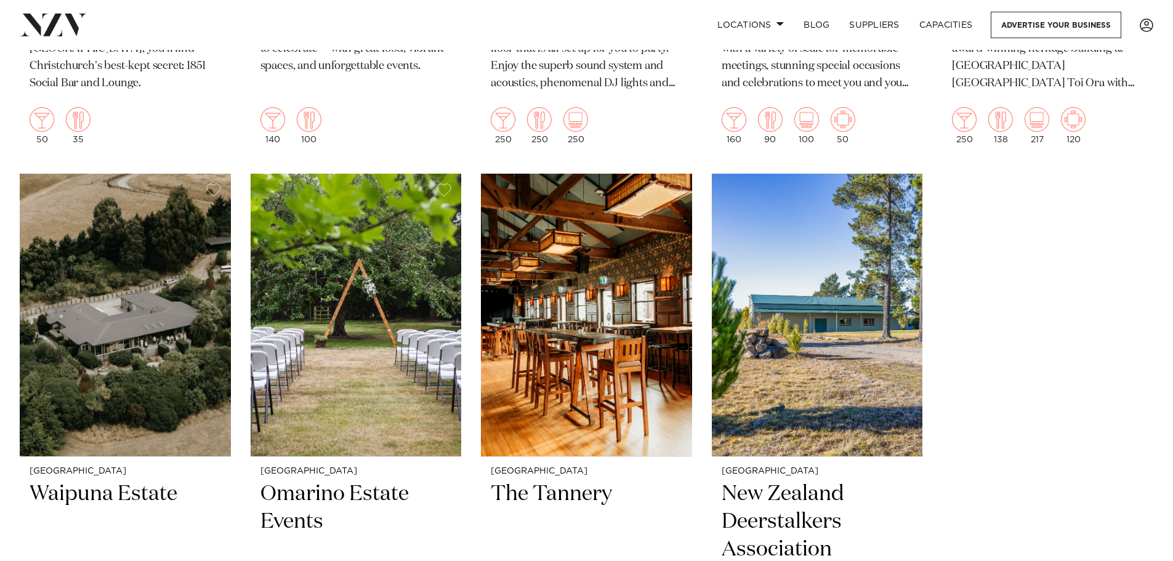
scroll to position [3128, 0]
click at [649, 338] on img at bounding box center [586, 314] width 211 height 283
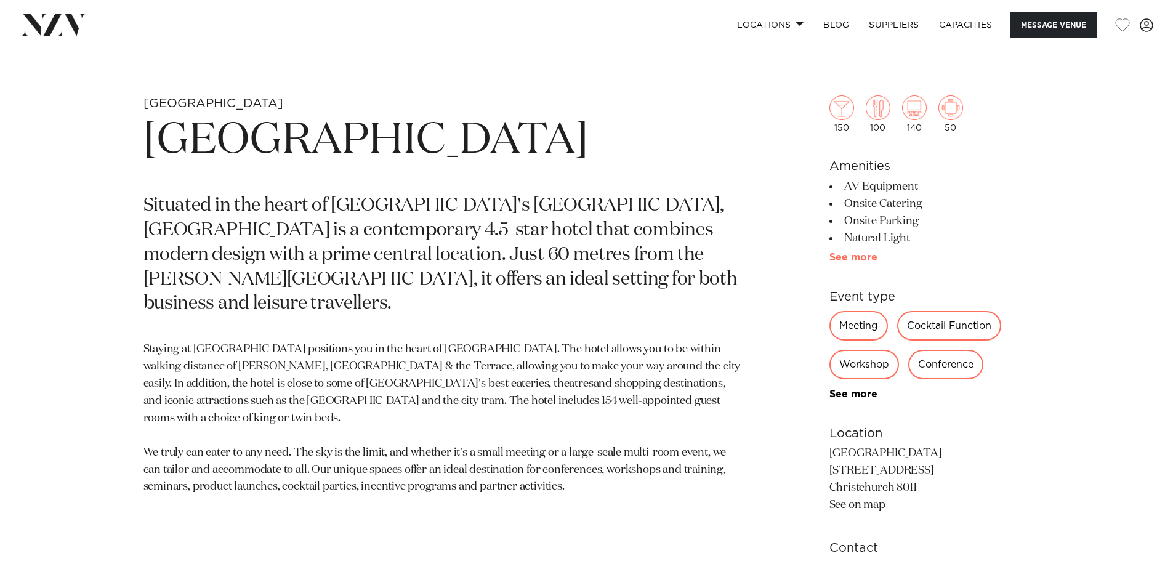
scroll to position [554, 0]
click at [870, 253] on link "See more" at bounding box center [878, 257] width 96 height 10
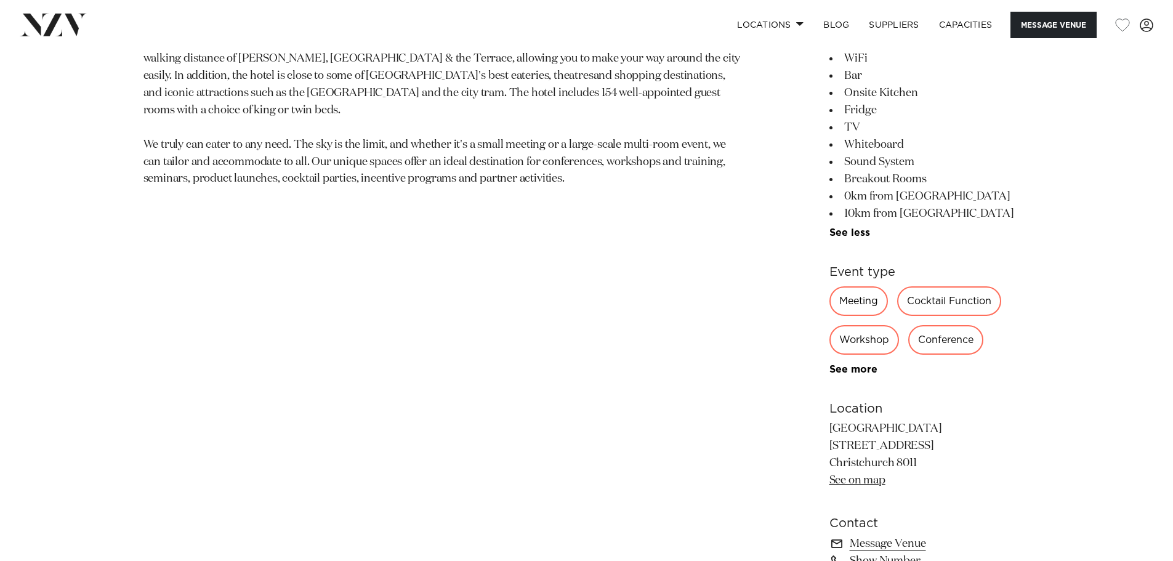
scroll to position [862, 0]
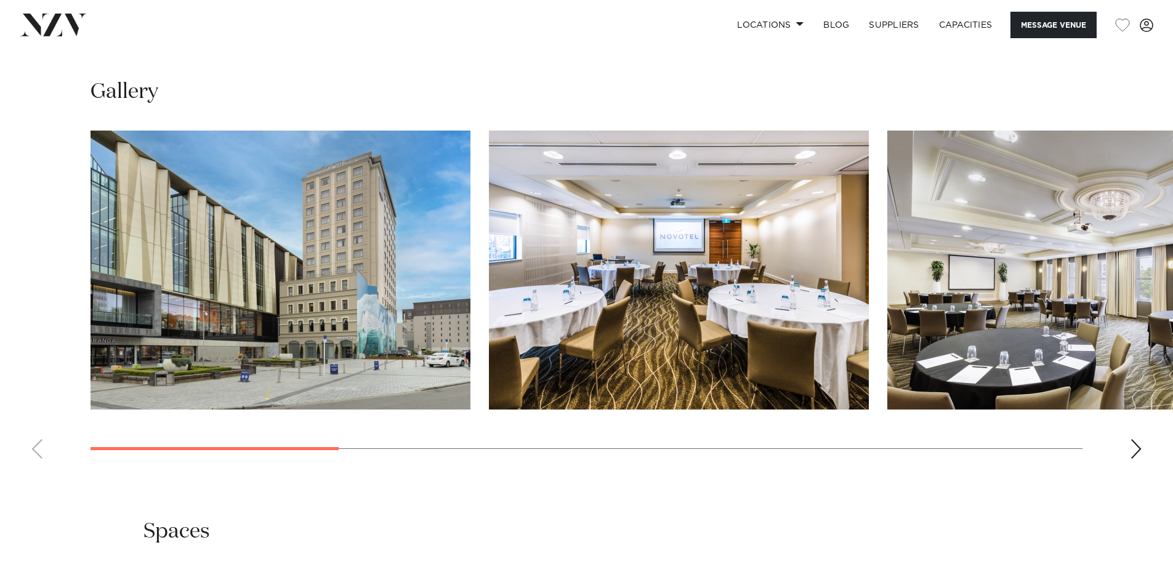
click at [1142, 458] on swiper-container at bounding box center [586, 300] width 1173 height 338
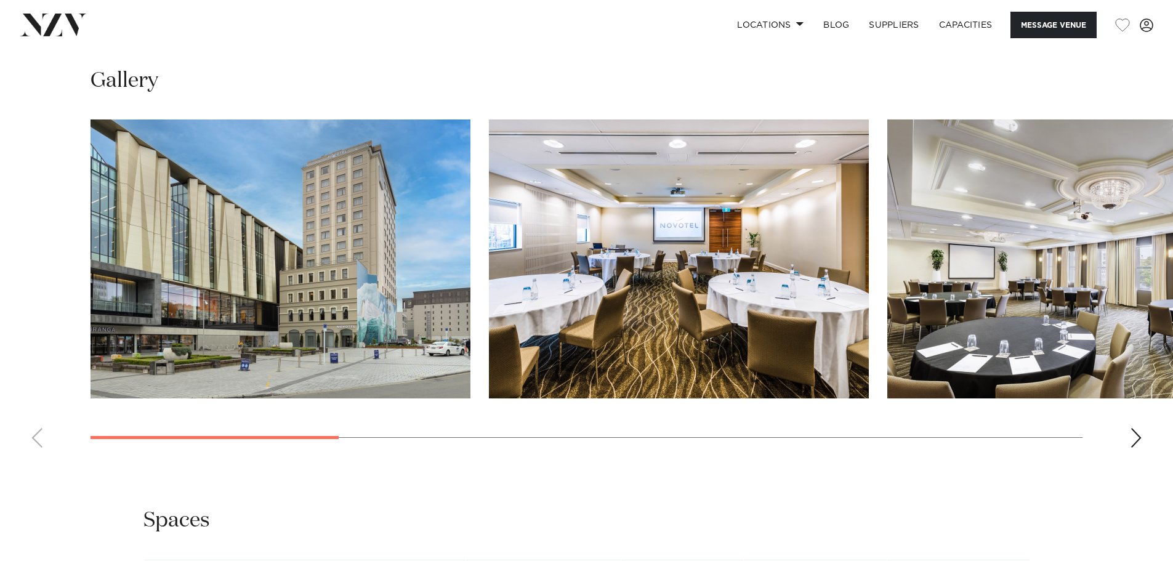
click at [1138, 445] on div "Next slide" at bounding box center [1136, 438] width 12 height 20
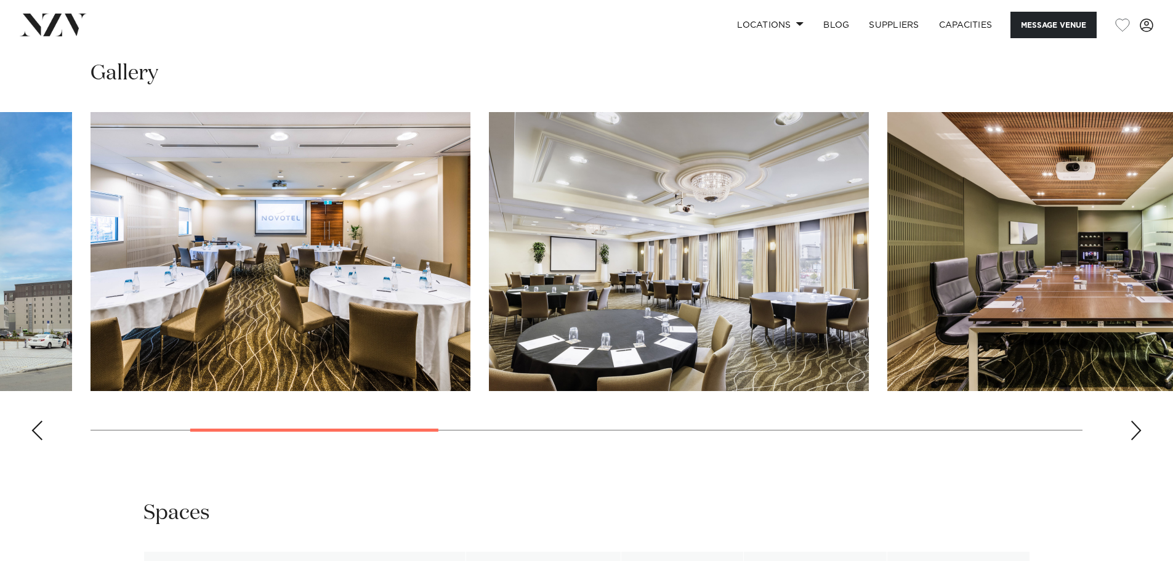
click at [1138, 440] on swiper-container at bounding box center [586, 281] width 1173 height 338
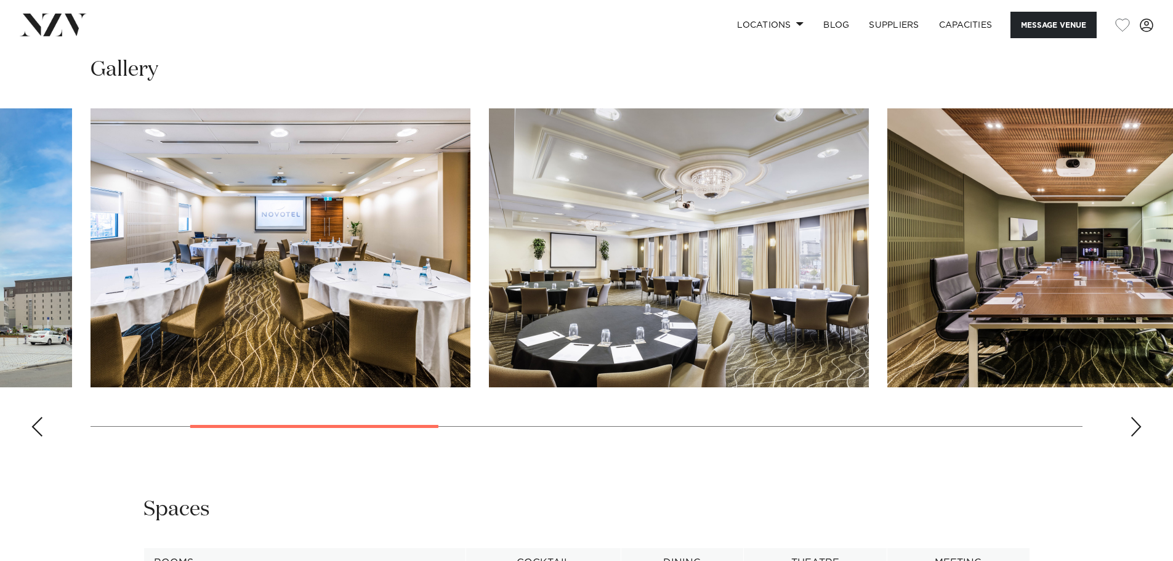
click at [1138, 421] on div "Next slide" at bounding box center [1136, 427] width 12 height 20
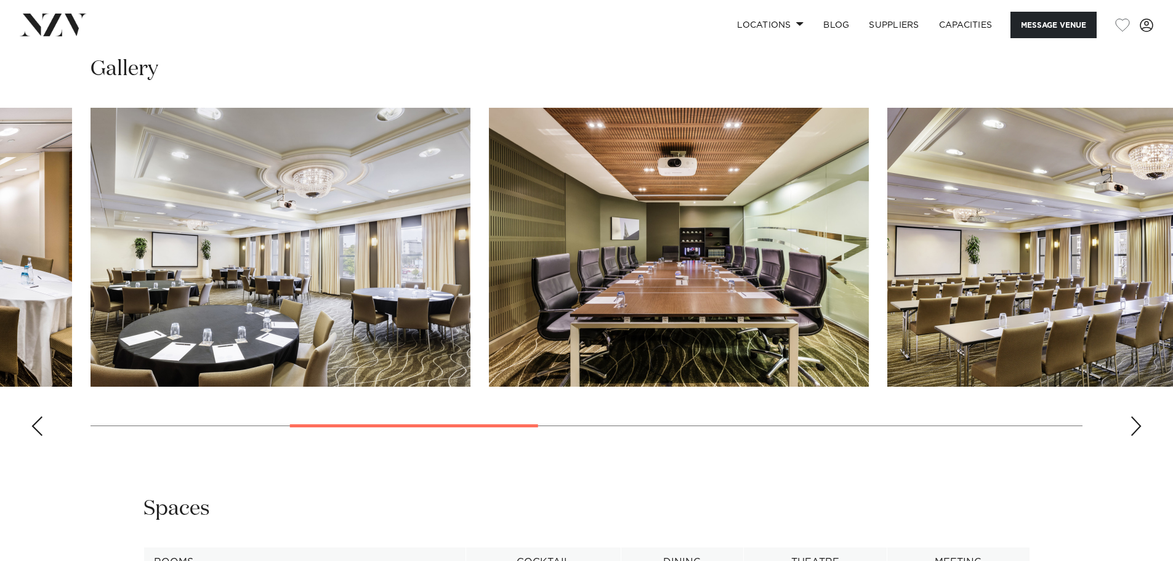
click at [1138, 421] on div "Next slide" at bounding box center [1136, 426] width 12 height 20
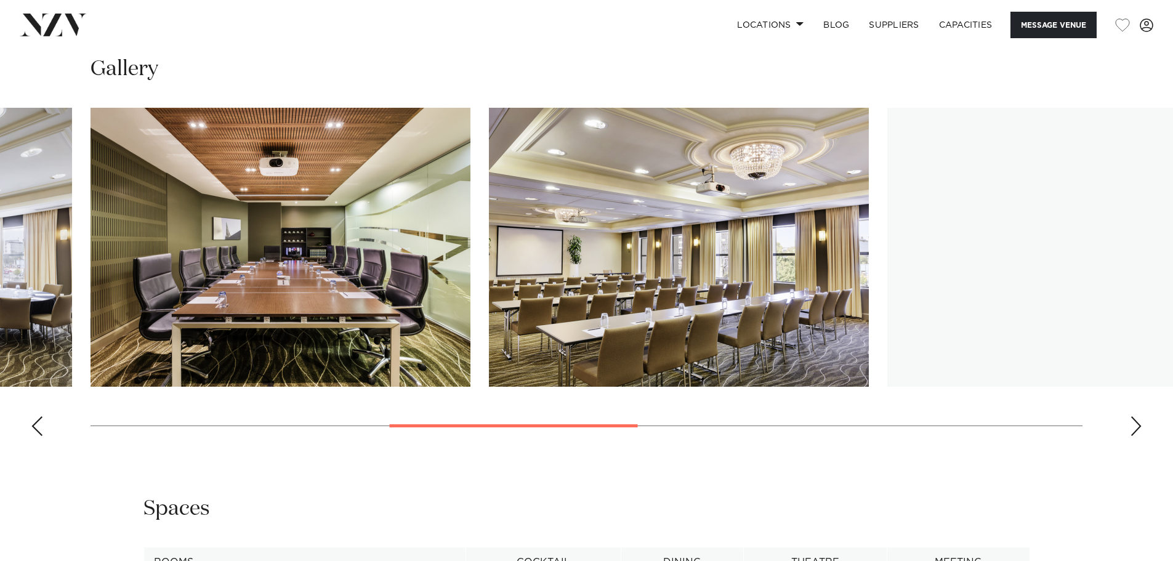
click at [1138, 421] on div "Next slide" at bounding box center [1136, 426] width 12 height 20
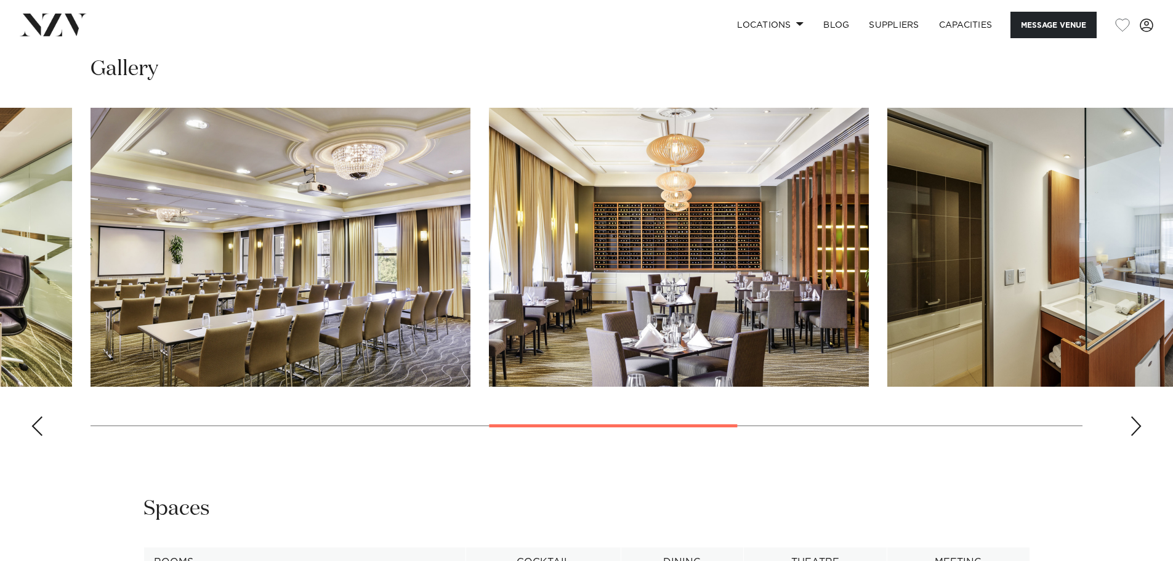
click at [1138, 421] on div "Next slide" at bounding box center [1136, 426] width 12 height 20
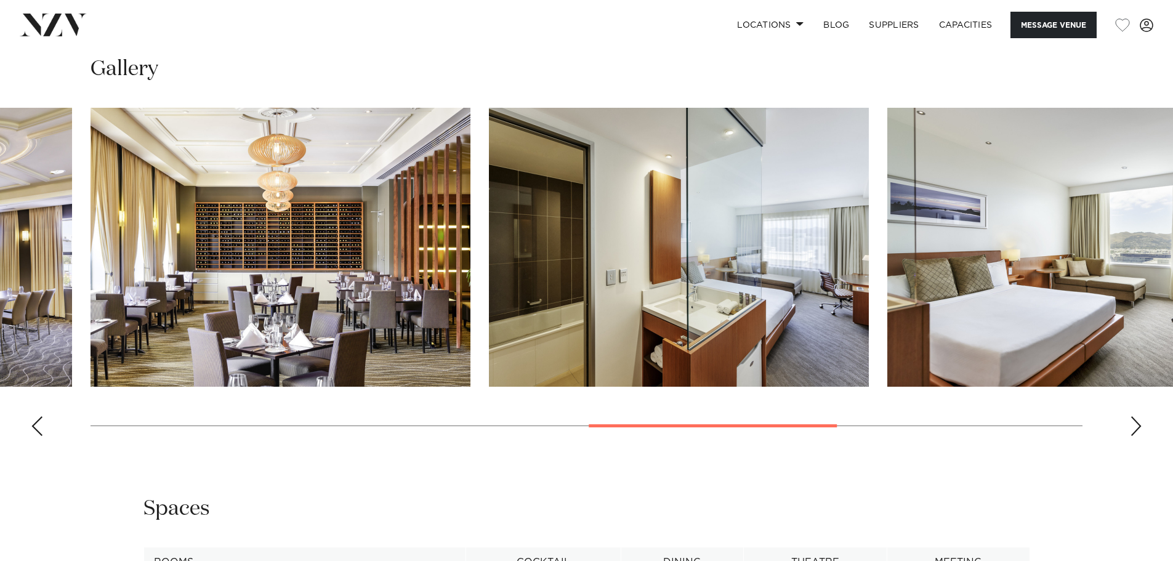
click at [1138, 421] on div "Next slide" at bounding box center [1136, 426] width 12 height 20
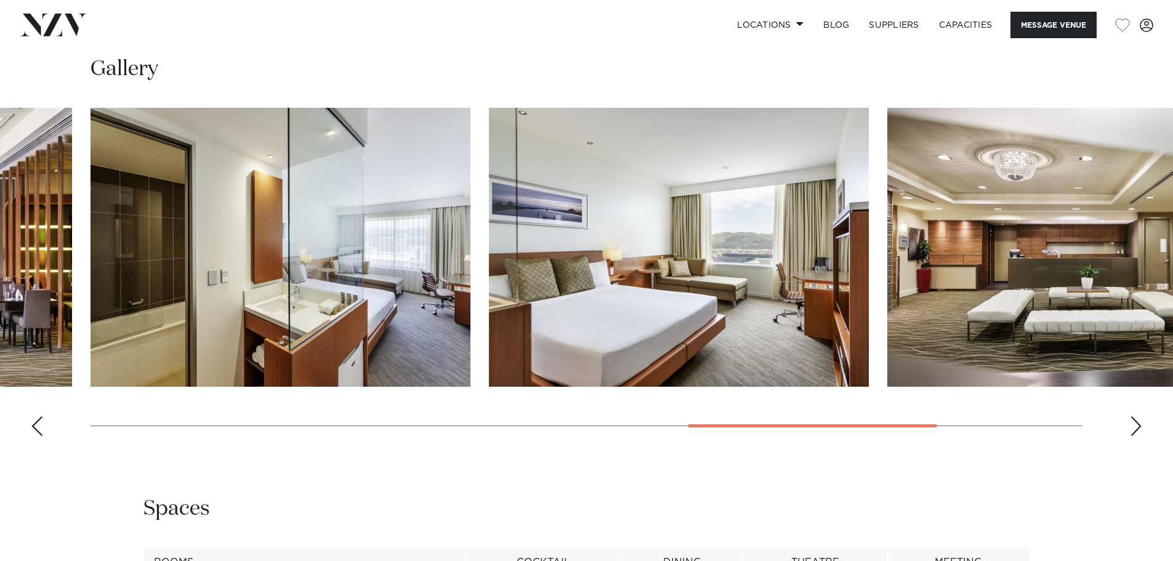
click at [1138, 421] on div "Next slide" at bounding box center [1136, 426] width 12 height 20
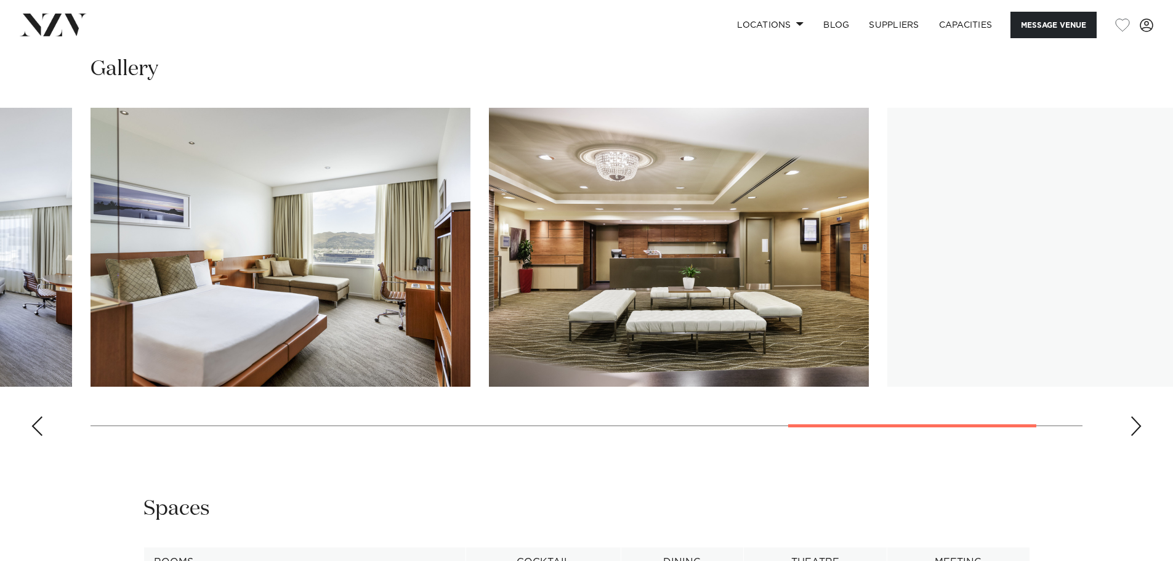
click at [1138, 421] on div "Next slide" at bounding box center [1136, 426] width 12 height 20
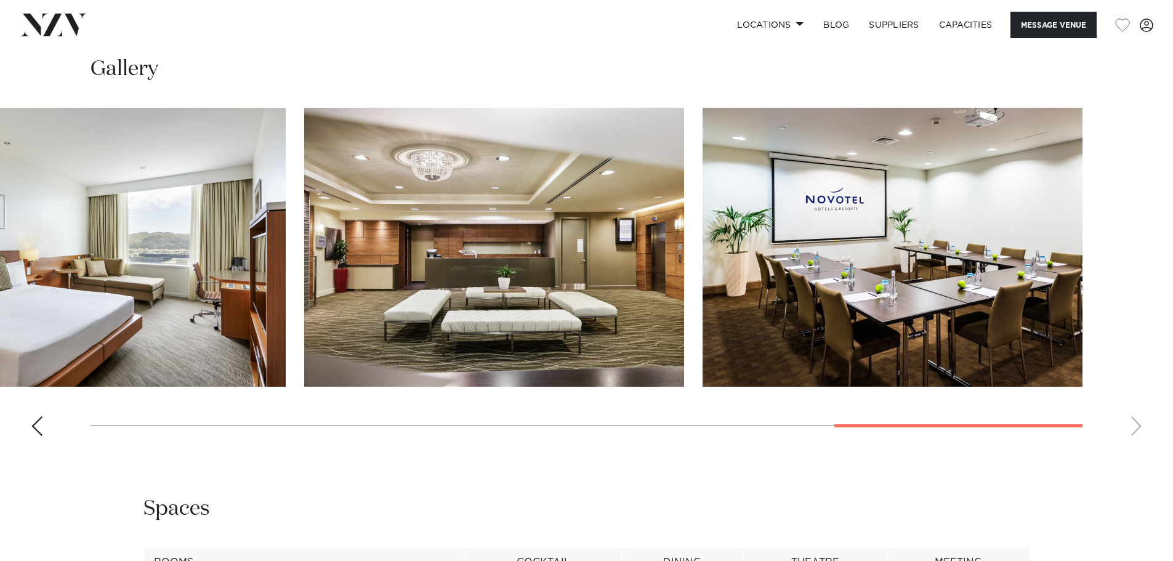
click at [1138, 421] on swiper-container at bounding box center [586, 277] width 1173 height 338
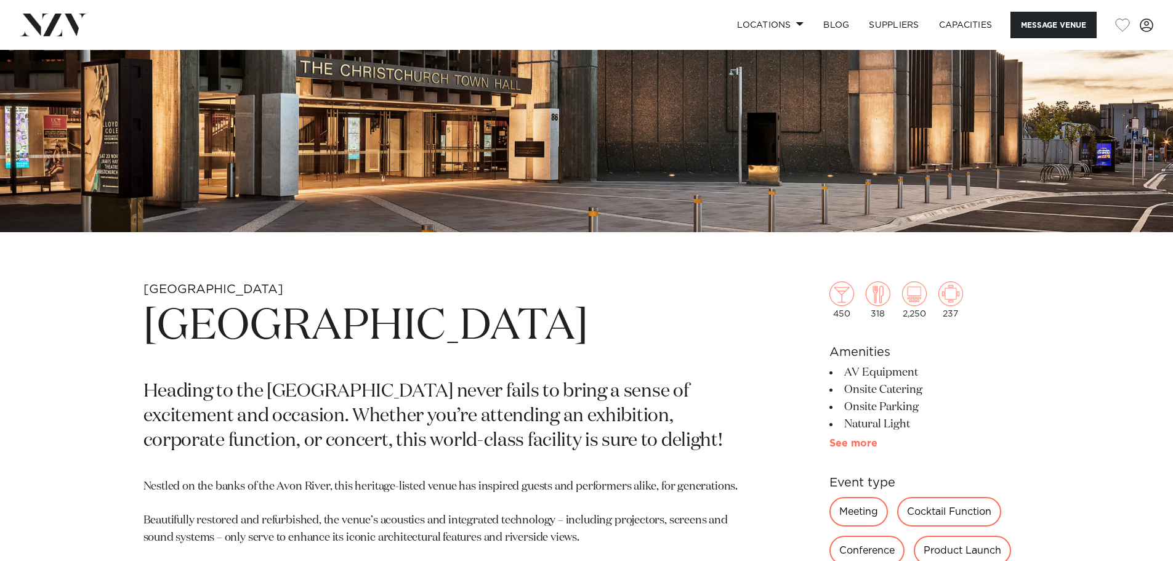
click at [863, 442] on link "See more" at bounding box center [878, 444] width 96 height 10
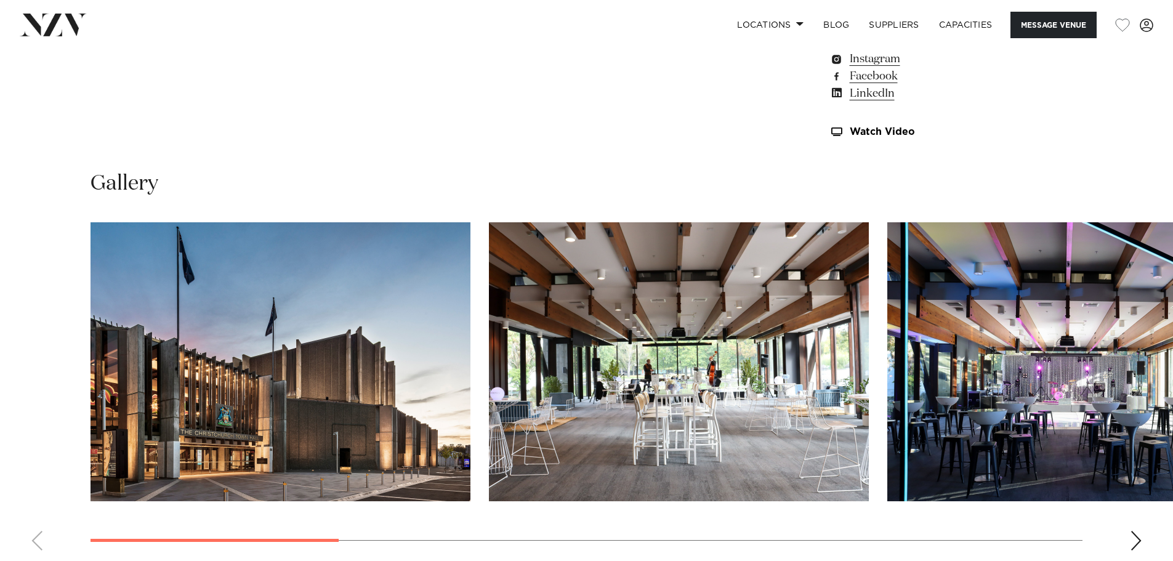
scroll to position [1417, 0]
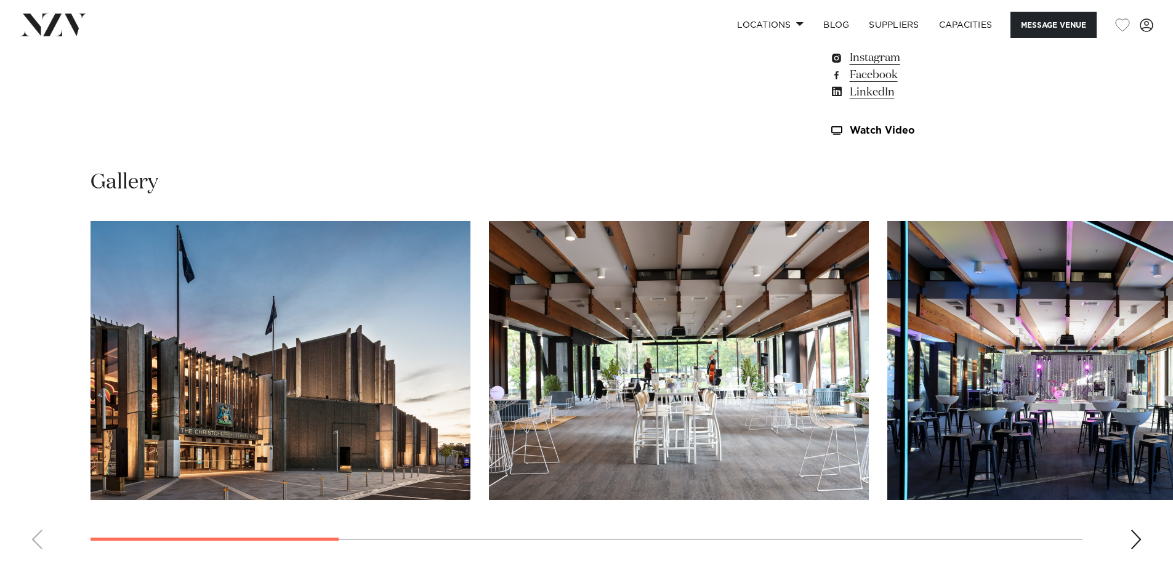
click at [317, 363] on img "1 / 10" at bounding box center [281, 360] width 380 height 279
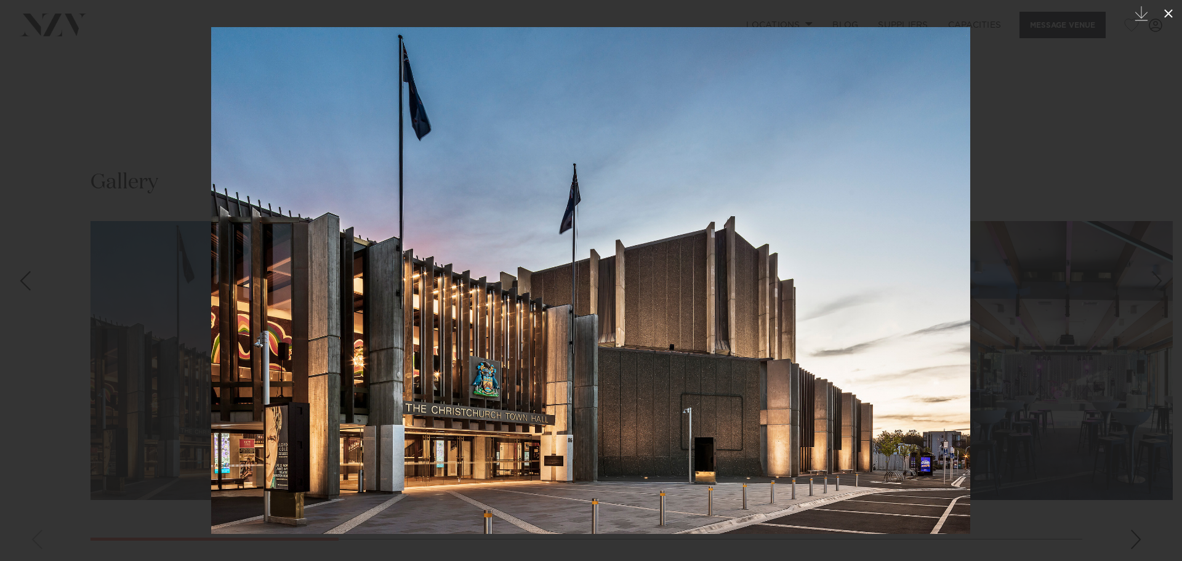
click at [1167, 11] on icon at bounding box center [1169, 13] width 9 height 9
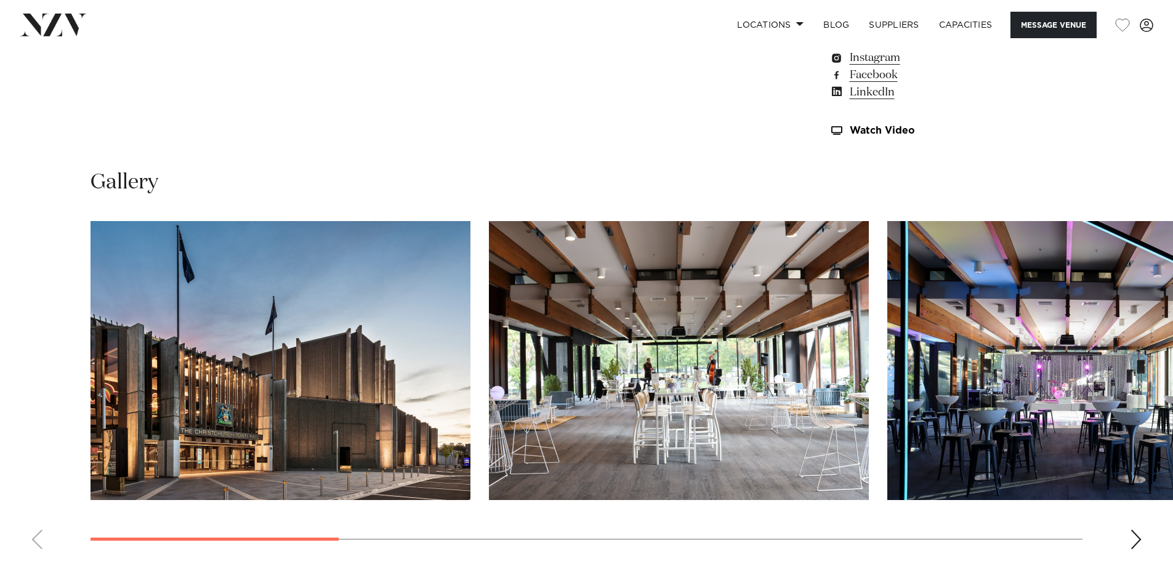
click at [1140, 526] on swiper-container at bounding box center [586, 390] width 1173 height 338
click at [1146, 537] on swiper-container at bounding box center [586, 390] width 1173 height 338
click at [1134, 541] on div "Next slide" at bounding box center [1136, 540] width 12 height 20
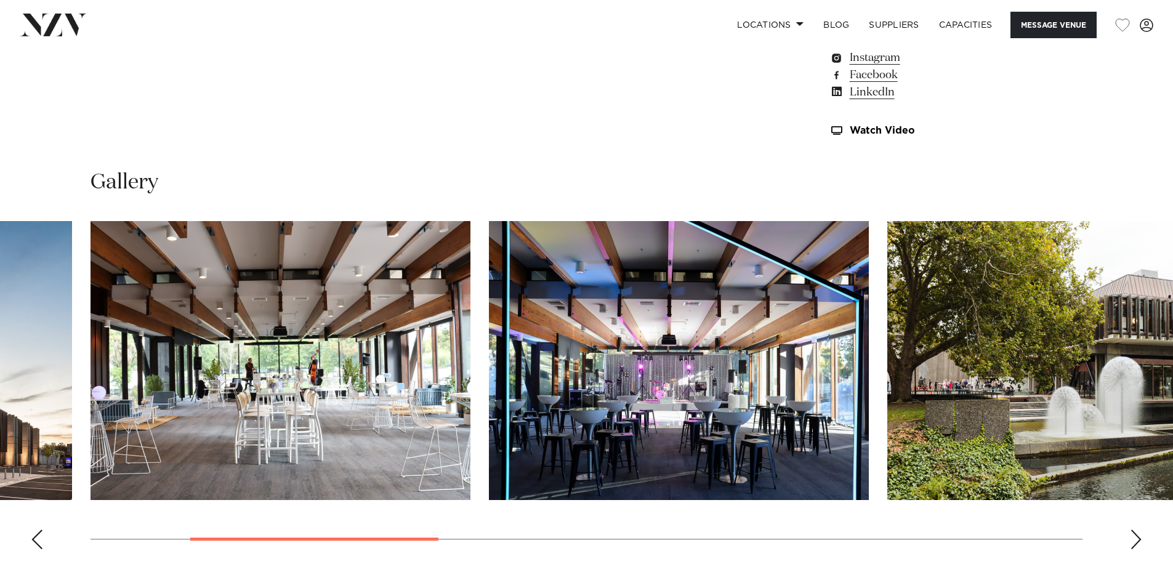
click at [1136, 541] on div "Next slide" at bounding box center [1136, 540] width 12 height 20
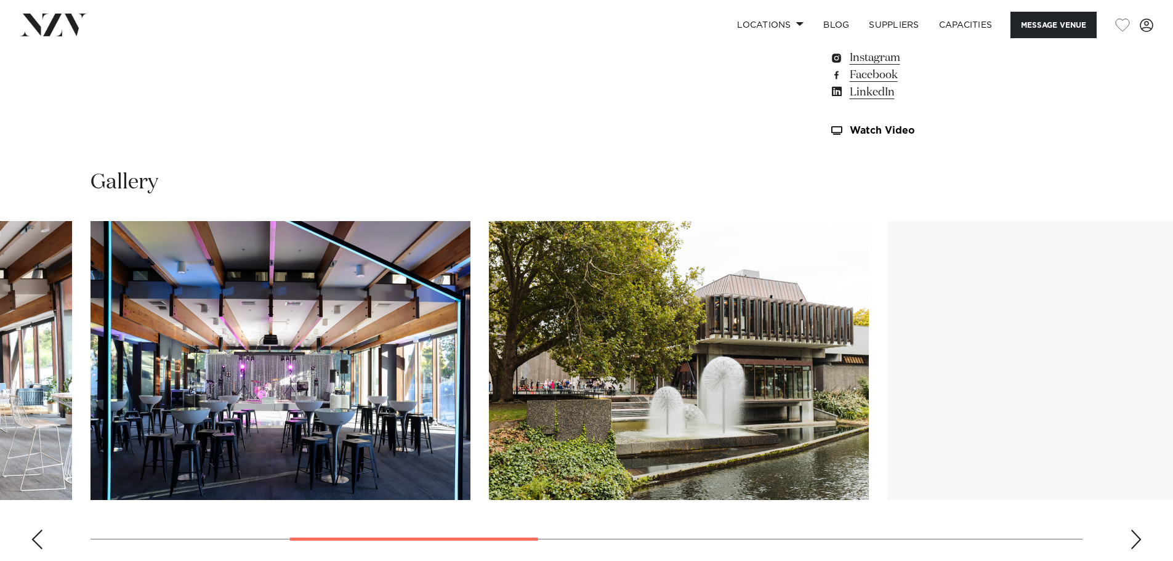
click at [1136, 541] on div "Next slide" at bounding box center [1136, 540] width 12 height 20
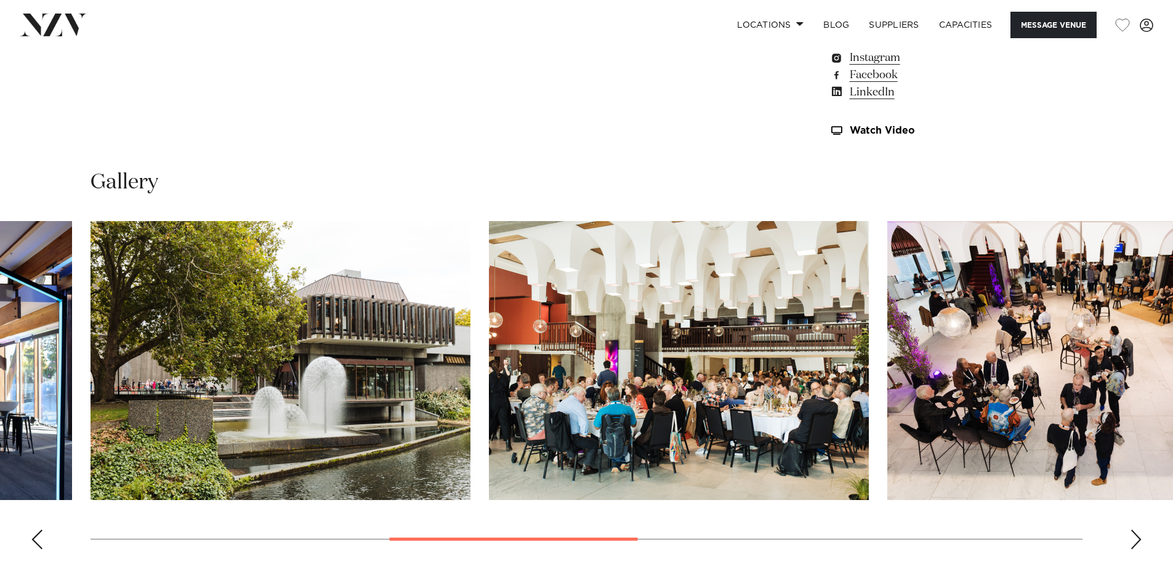
click at [1136, 541] on div "Next slide" at bounding box center [1136, 540] width 12 height 20
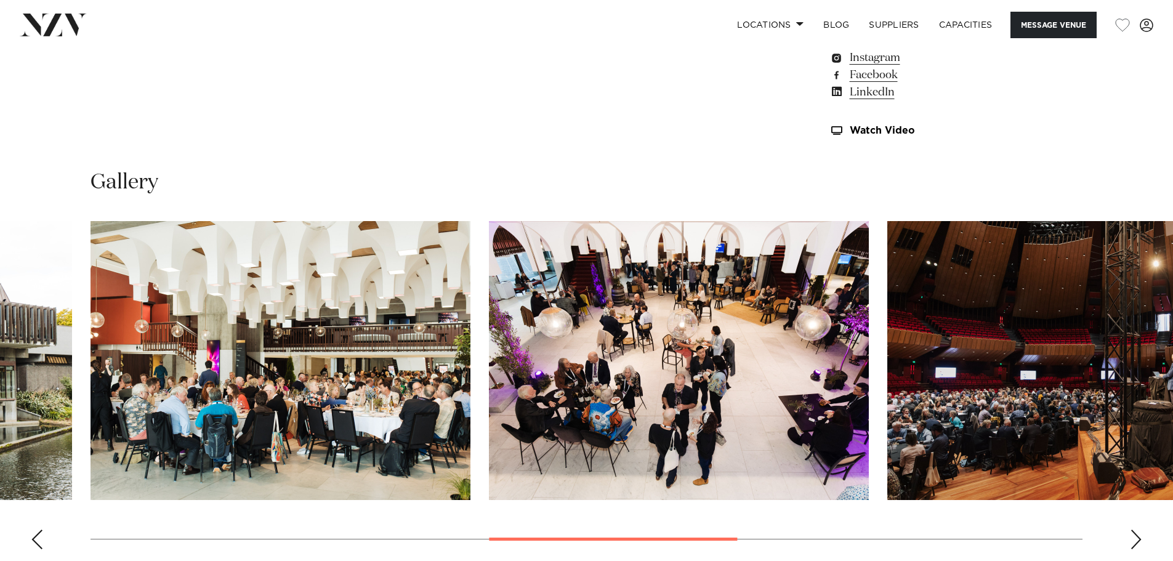
click at [1136, 541] on div "Next slide" at bounding box center [1136, 540] width 12 height 20
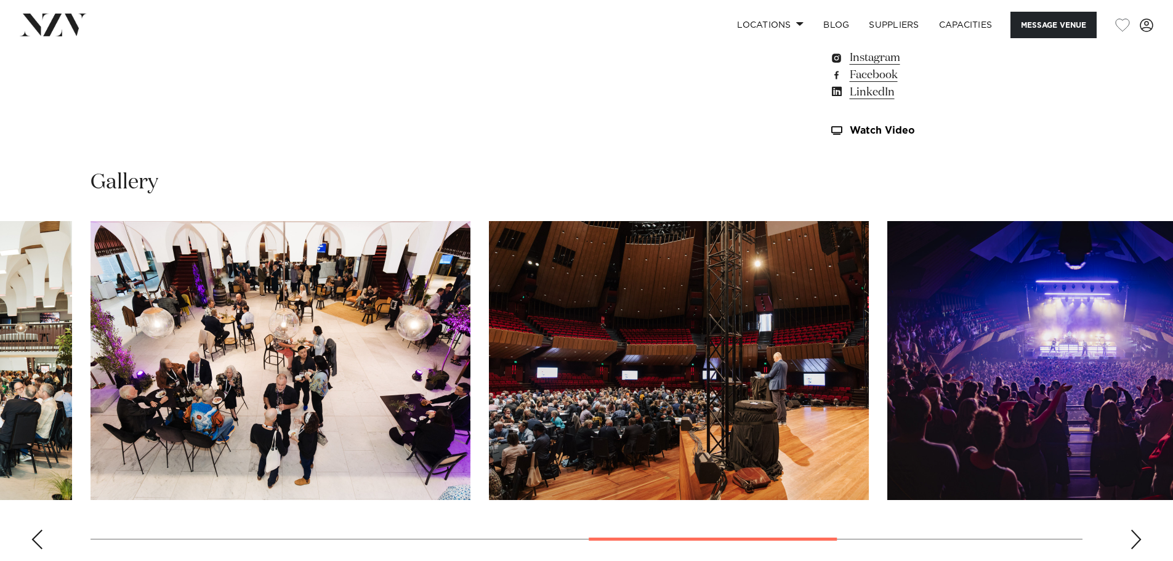
click at [1136, 541] on div "Next slide" at bounding box center [1136, 540] width 12 height 20
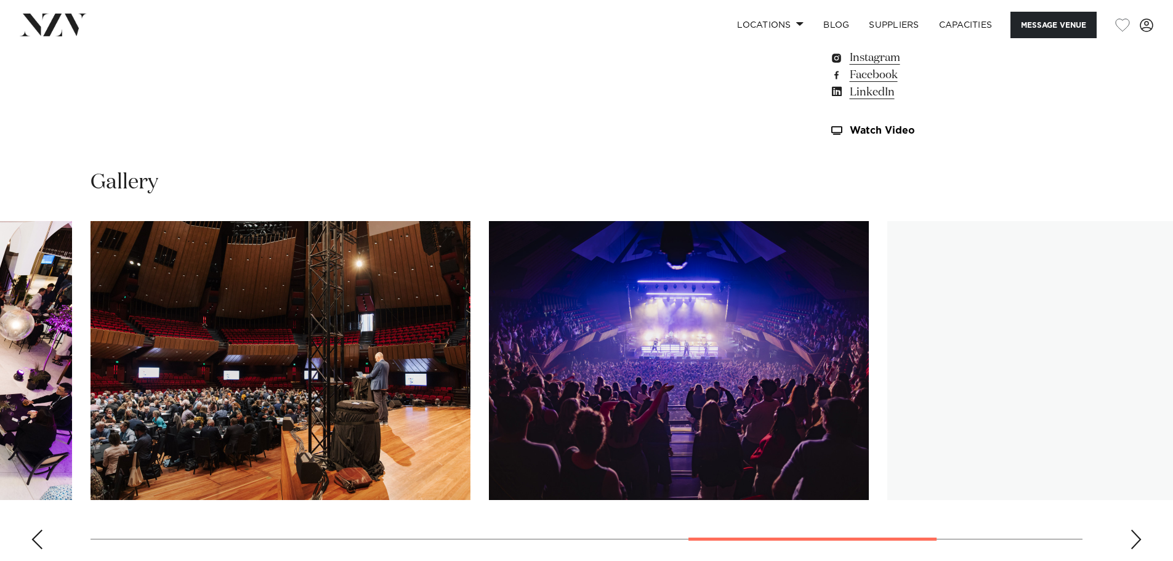
click at [1136, 541] on div "Next slide" at bounding box center [1136, 540] width 12 height 20
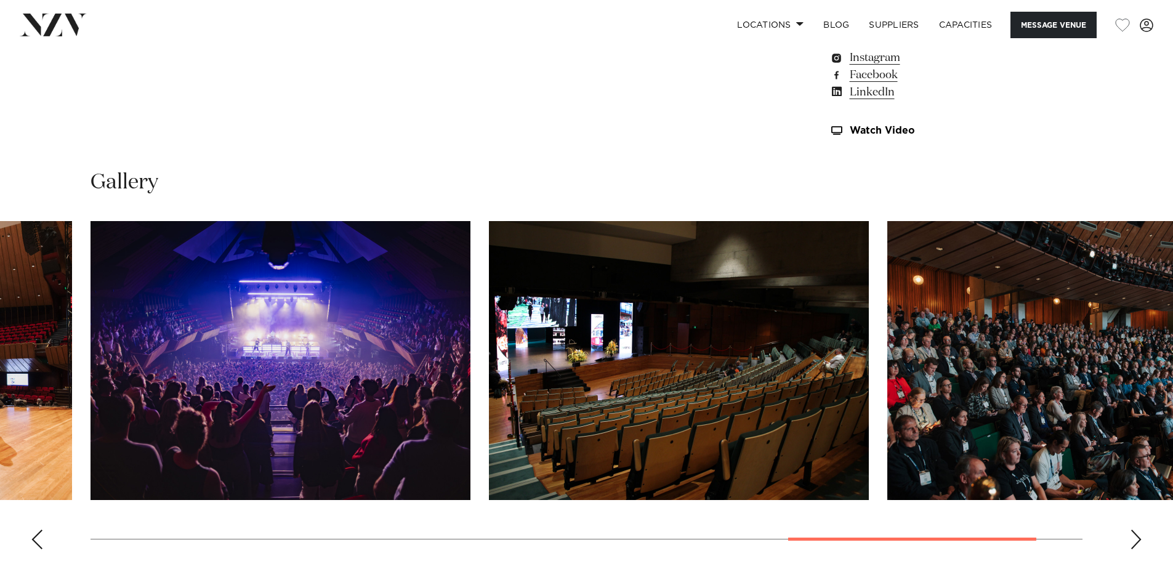
click at [1136, 541] on div "Next slide" at bounding box center [1136, 540] width 12 height 20
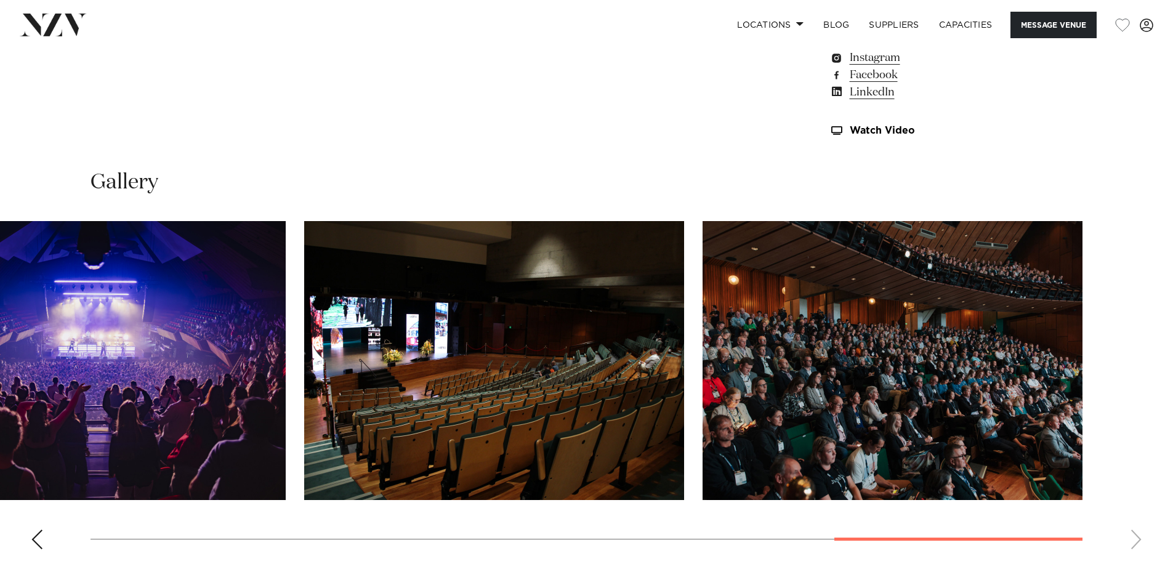
click at [1136, 541] on swiper-container at bounding box center [586, 390] width 1173 height 338
click at [52, 548] on swiper-container at bounding box center [586, 390] width 1173 height 338
click at [42, 544] on div "Previous slide" at bounding box center [37, 540] width 12 height 20
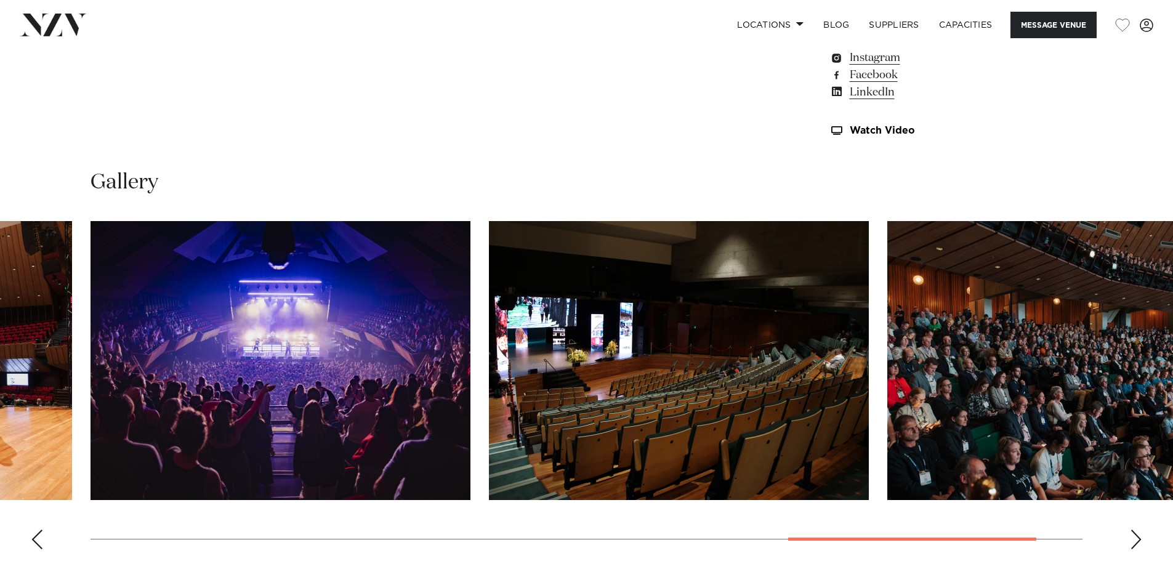
click at [42, 544] on div "Previous slide" at bounding box center [37, 540] width 12 height 20
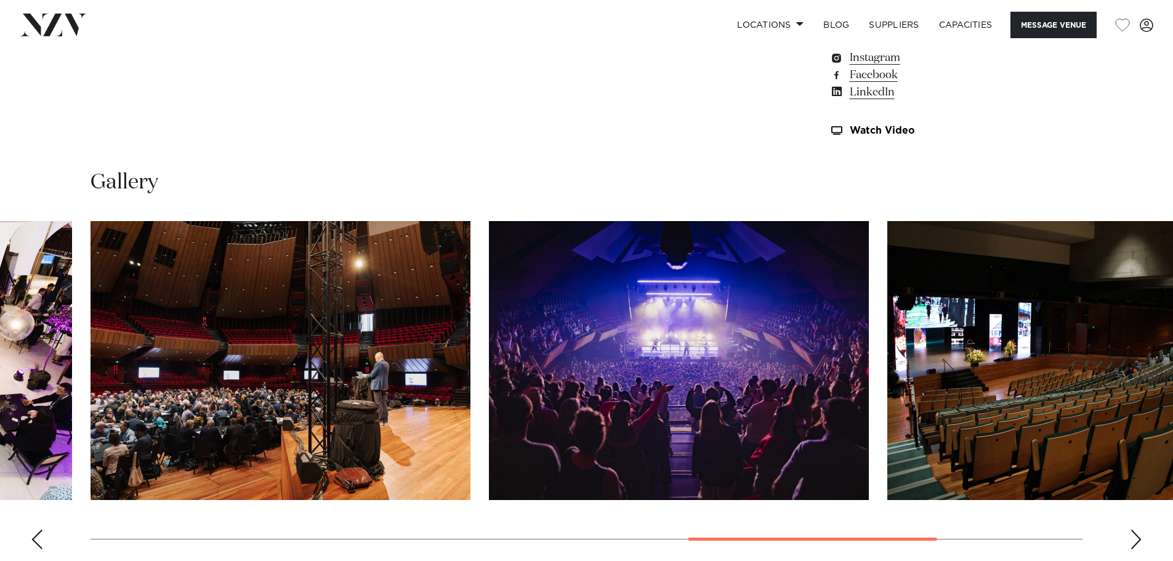
click at [42, 544] on div "Previous slide" at bounding box center [37, 540] width 12 height 20
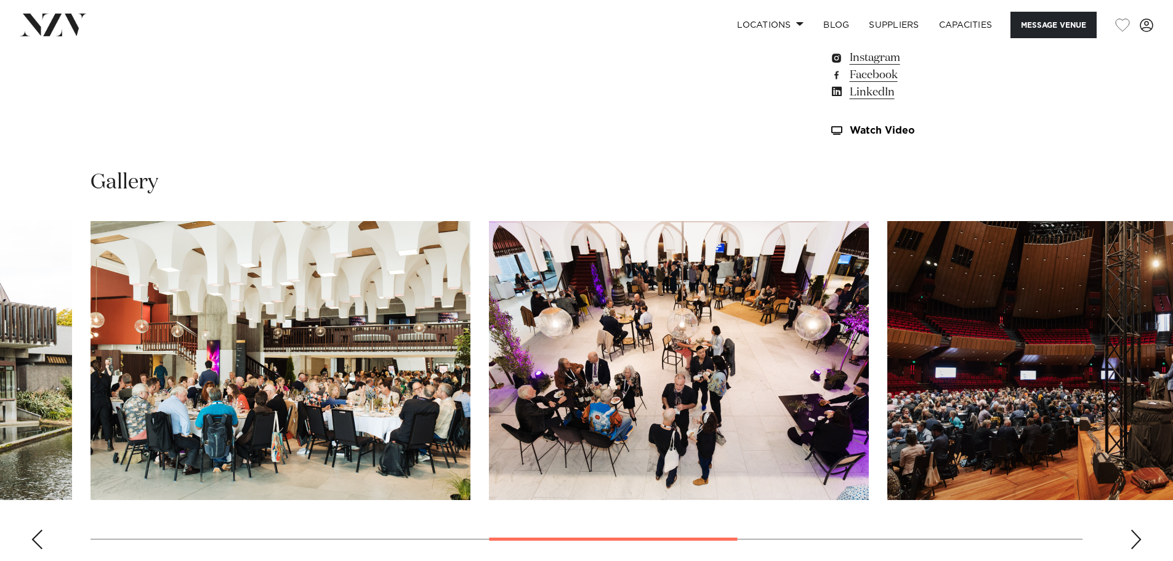
click at [42, 544] on div "Previous slide" at bounding box center [37, 540] width 12 height 20
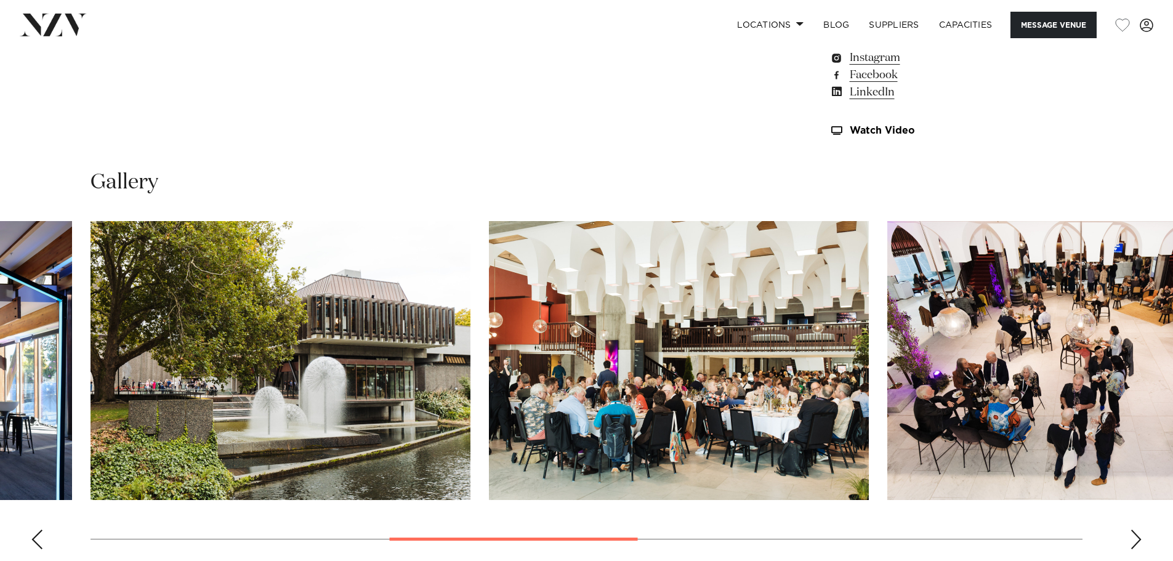
click at [42, 544] on div "Previous slide" at bounding box center [37, 540] width 12 height 20
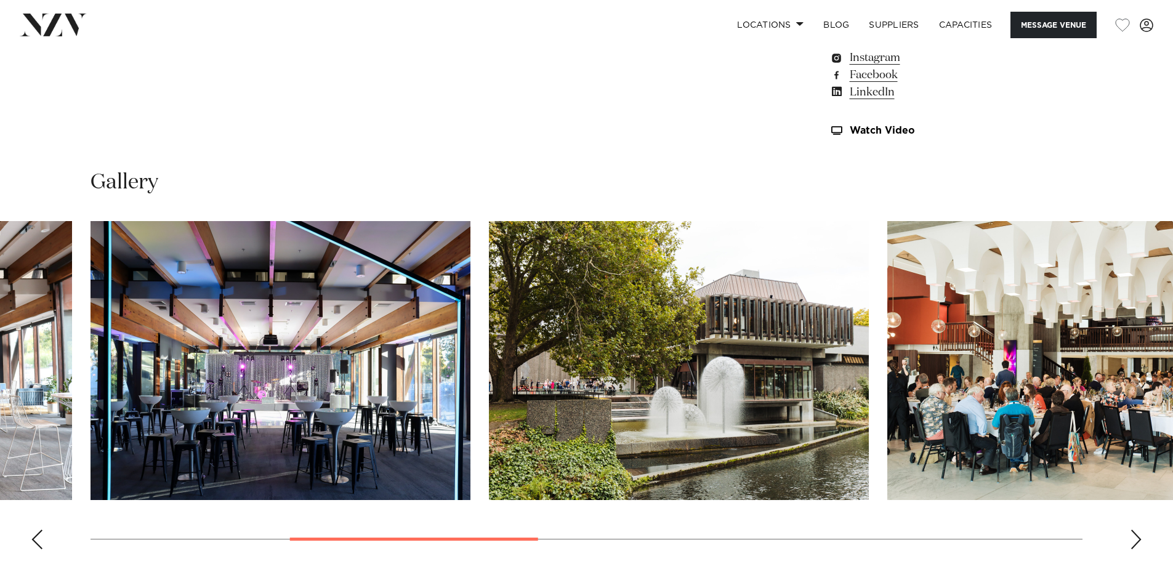
click at [212, 400] on img "3 / 10" at bounding box center [281, 360] width 380 height 279
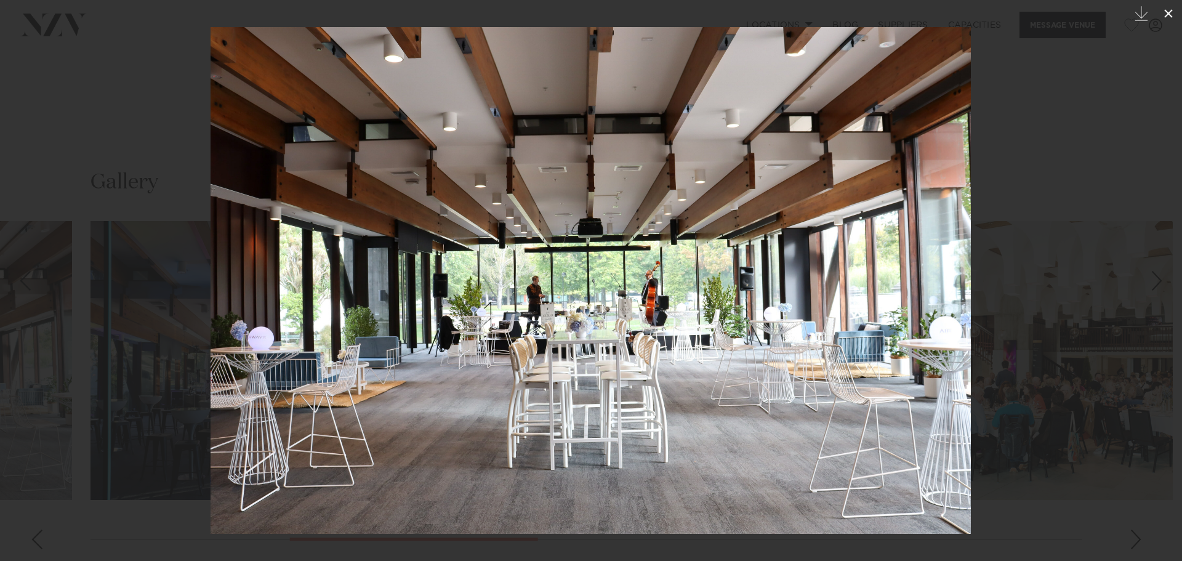
click at [1171, 10] on icon at bounding box center [1169, 13] width 15 height 15
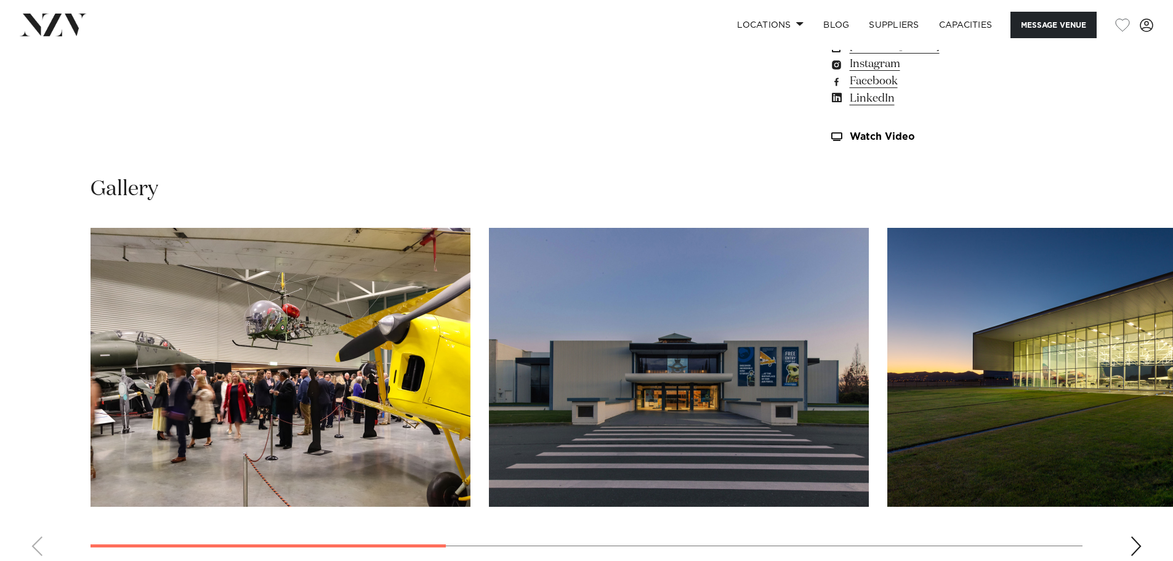
scroll to position [1152, 0]
click at [1135, 536] on div "Next slide" at bounding box center [1136, 546] width 12 height 20
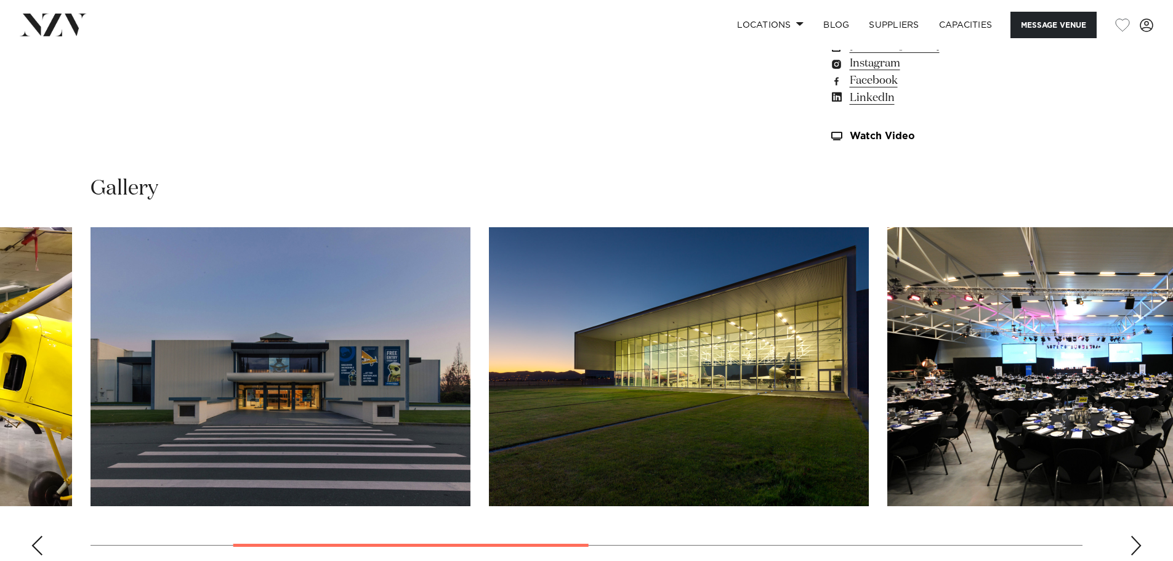
click at [1135, 536] on div "Next slide" at bounding box center [1136, 546] width 12 height 20
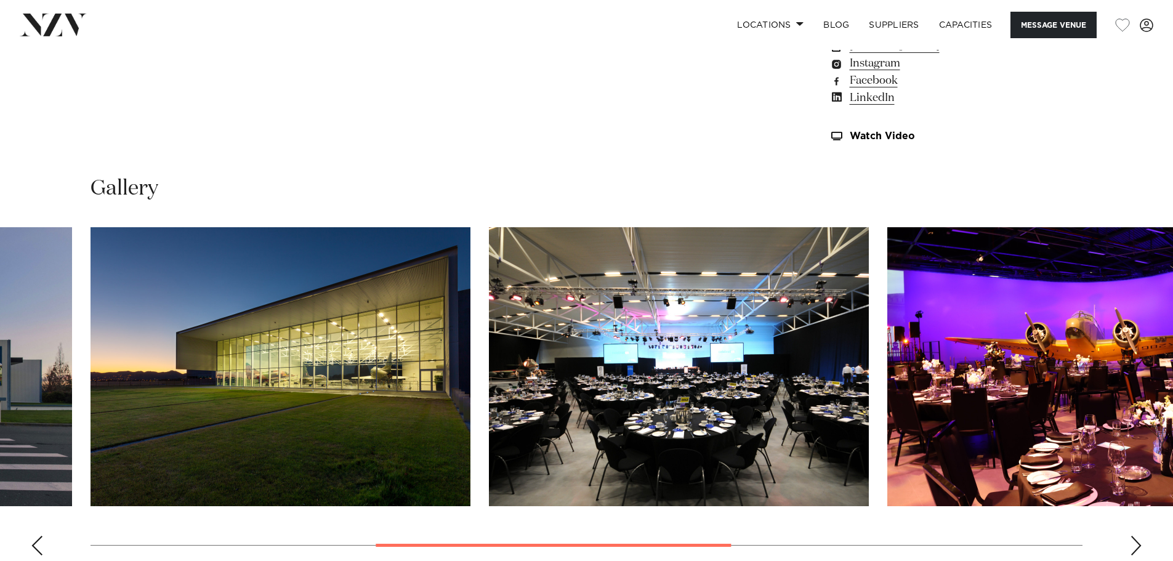
click at [1135, 536] on div "Next slide" at bounding box center [1136, 546] width 12 height 20
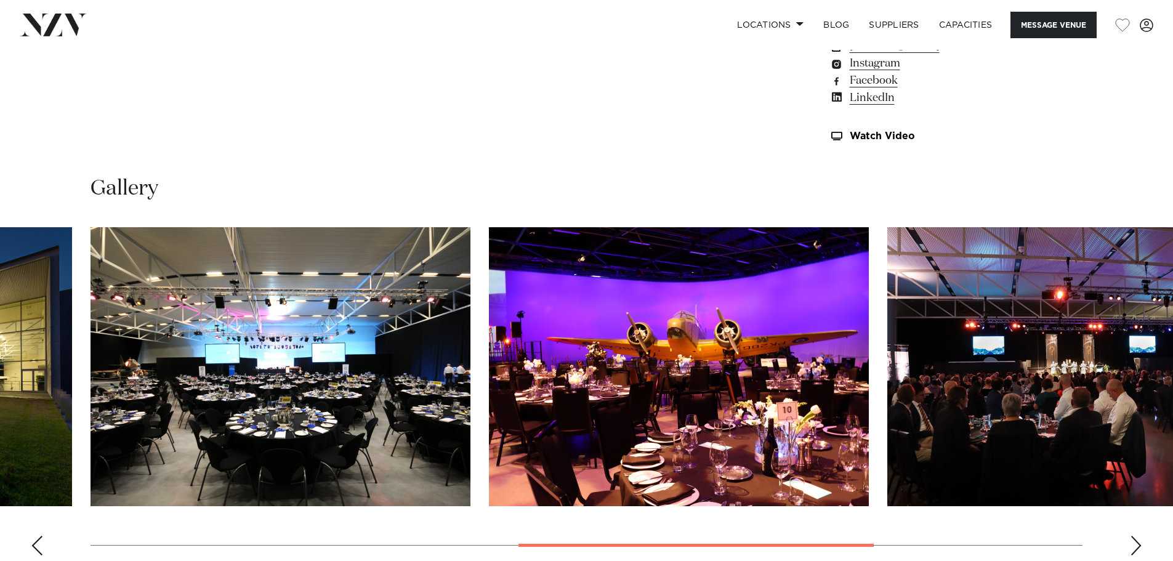
click at [1135, 536] on div "Next slide" at bounding box center [1136, 546] width 12 height 20
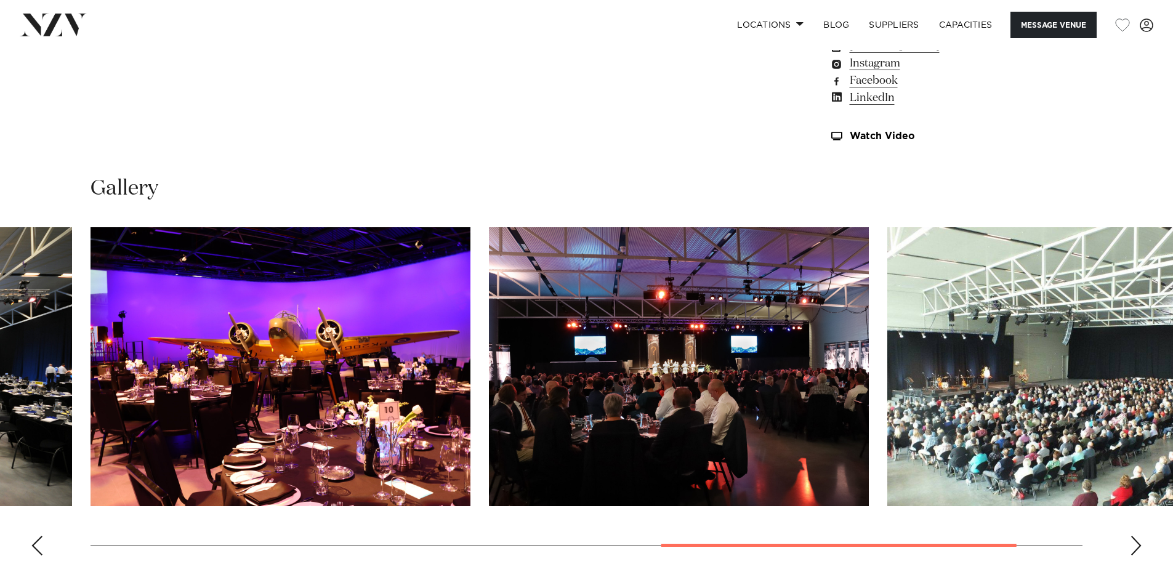
click at [1135, 536] on div "Next slide" at bounding box center [1136, 546] width 12 height 20
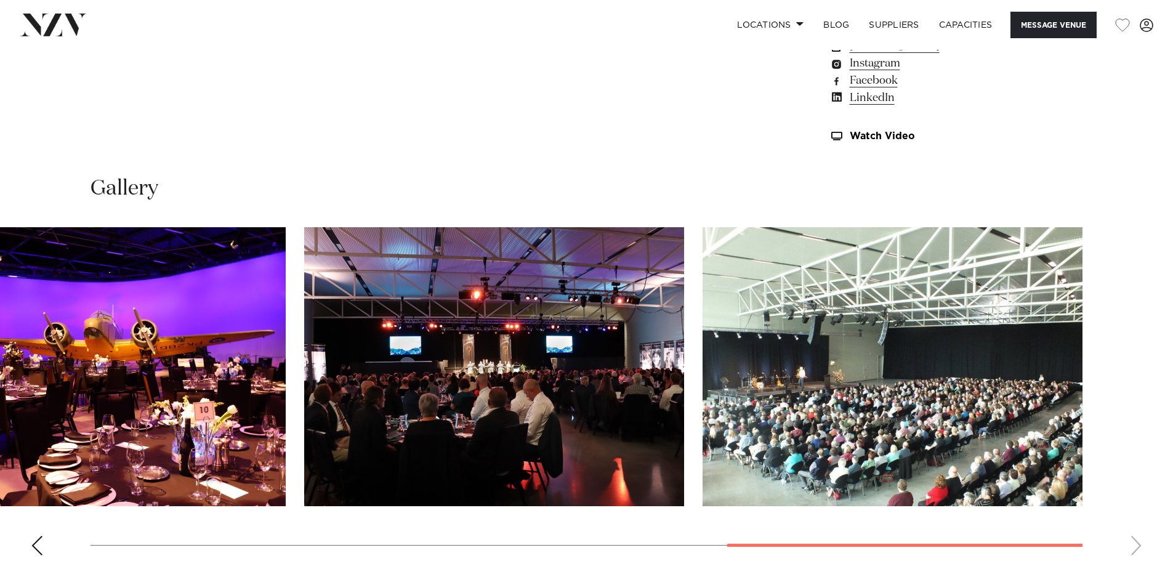
click at [1135, 535] on swiper-container at bounding box center [586, 396] width 1173 height 338
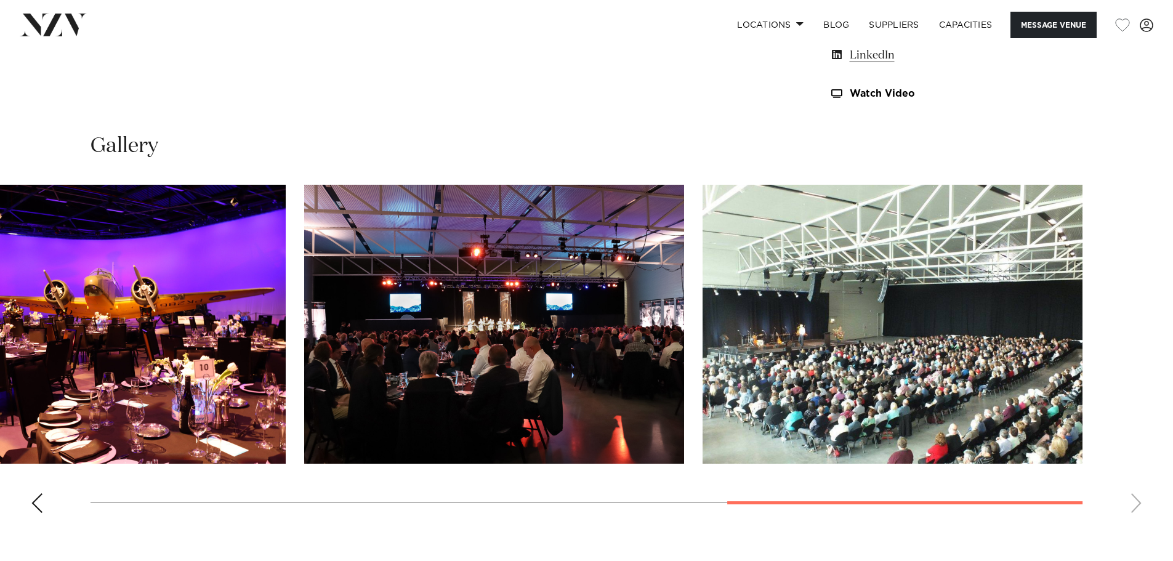
scroll to position [1199, 0]
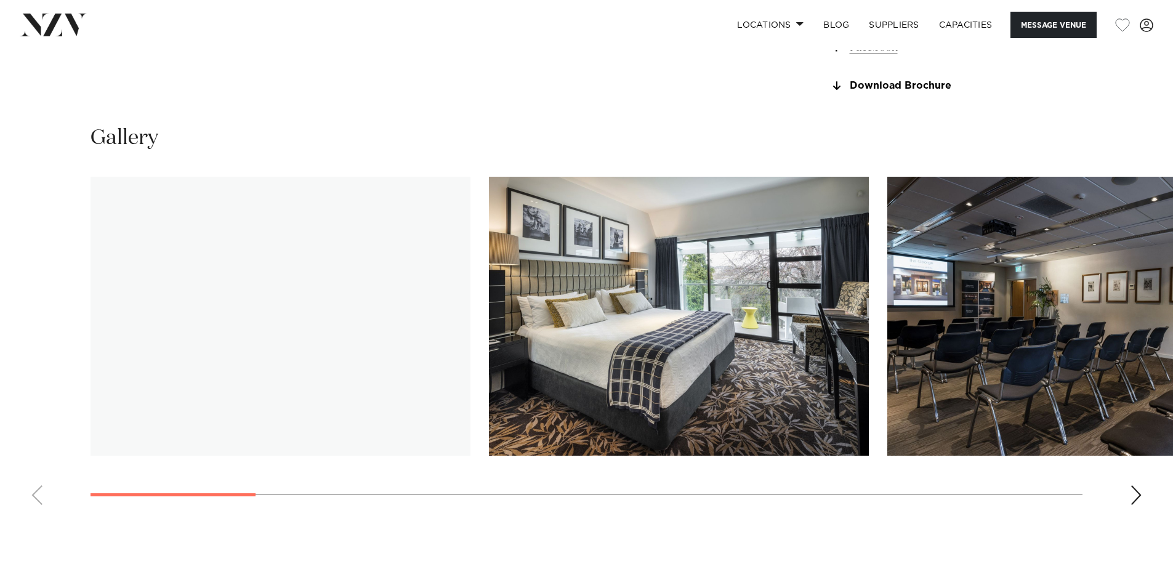
scroll to position [1169, 0]
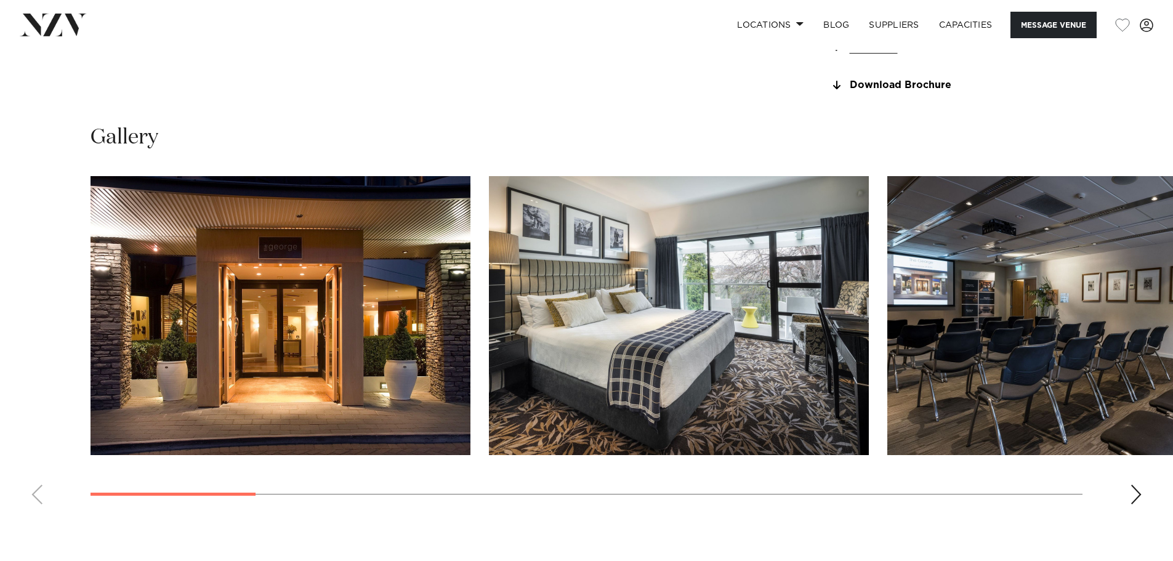
click at [1125, 514] on swiper-container at bounding box center [586, 345] width 1173 height 338
click at [1142, 514] on swiper-container at bounding box center [586, 345] width 1173 height 338
click at [1139, 504] on div "Next slide" at bounding box center [1136, 495] width 12 height 20
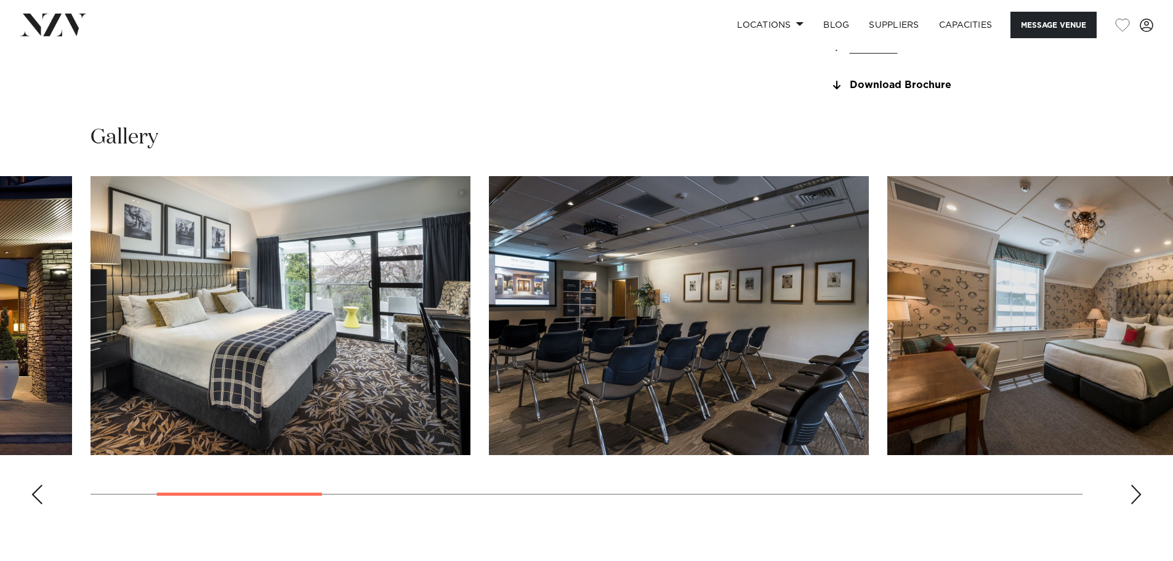
click at [1139, 504] on div "Next slide" at bounding box center [1136, 495] width 12 height 20
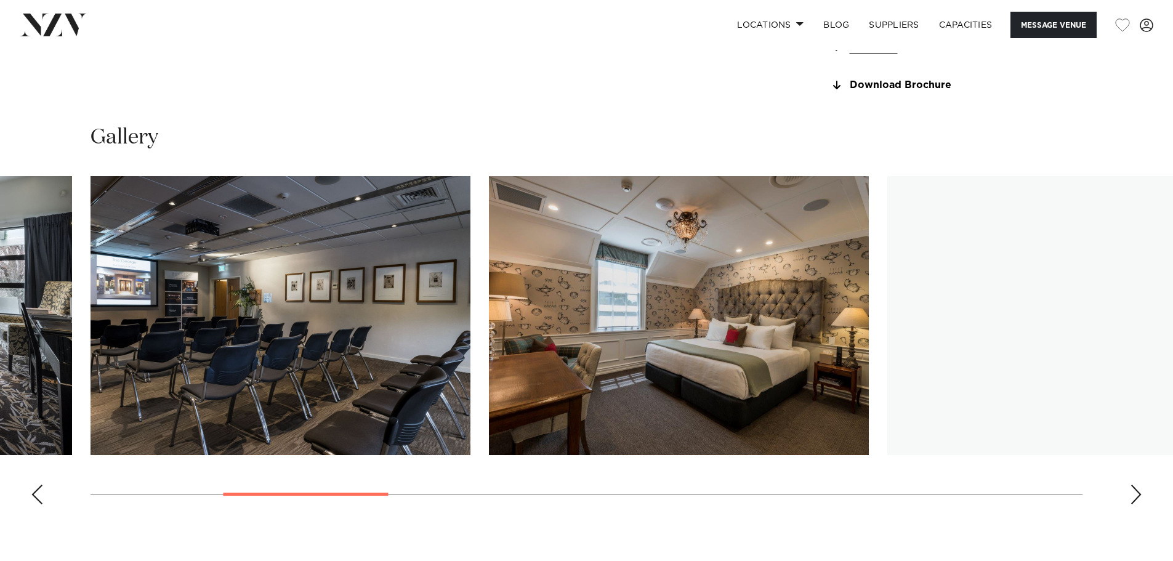
click at [1139, 504] on div "Next slide" at bounding box center [1136, 495] width 12 height 20
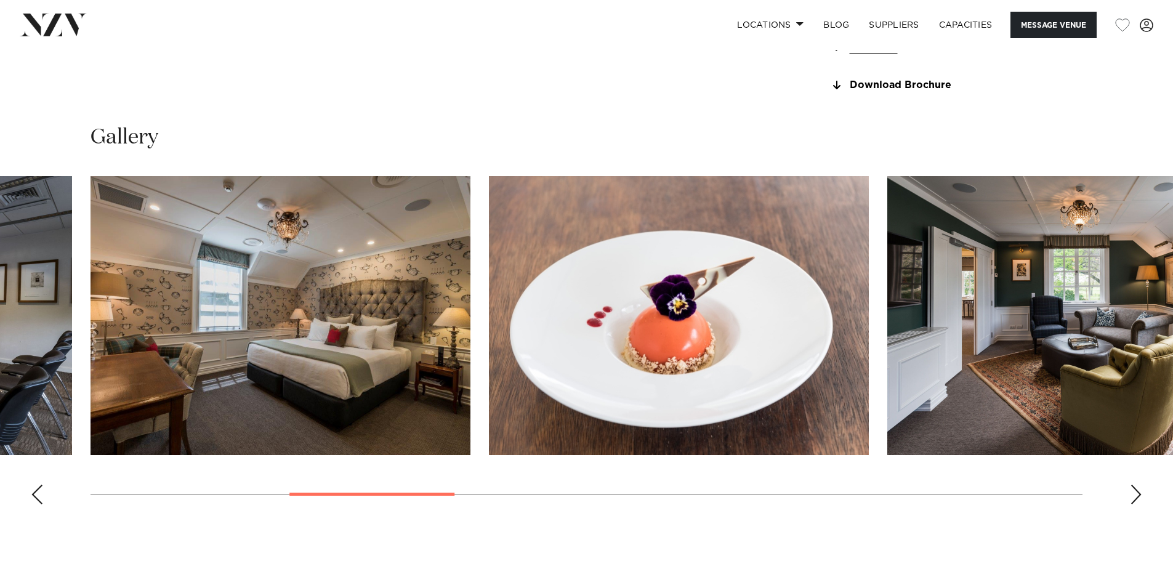
click at [1139, 504] on div "Next slide" at bounding box center [1136, 495] width 12 height 20
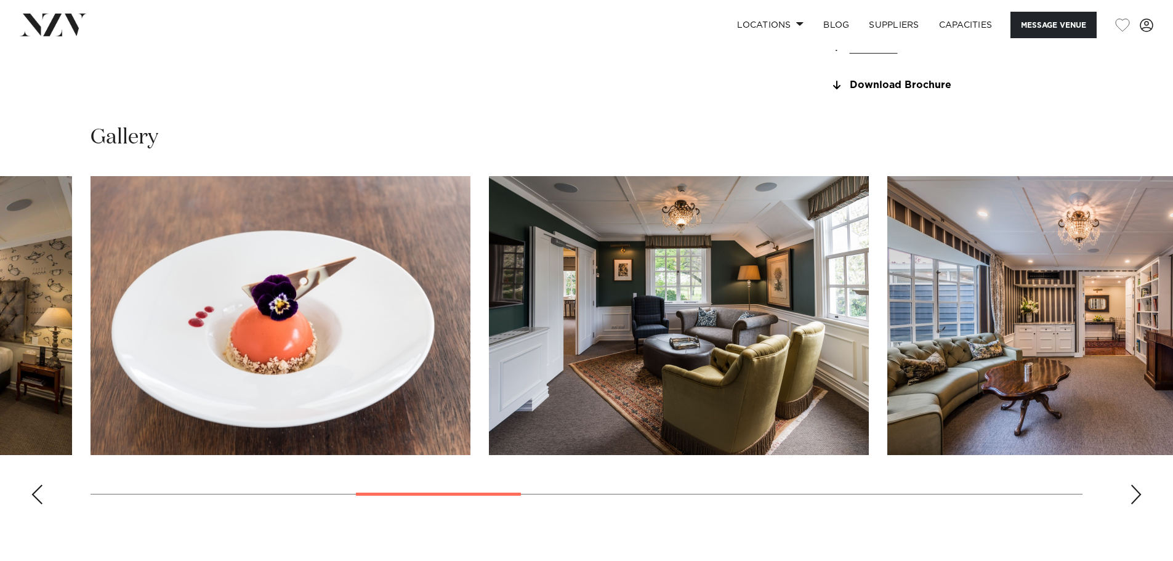
click at [1139, 504] on div "Next slide" at bounding box center [1136, 495] width 12 height 20
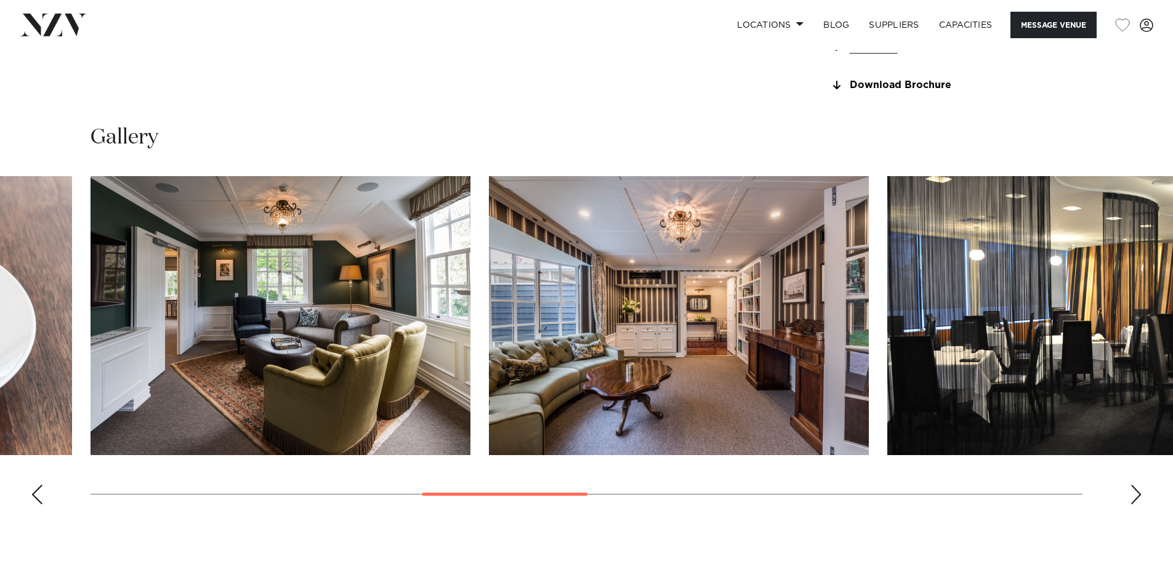
click at [1139, 504] on div "Next slide" at bounding box center [1136, 495] width 12 height 20
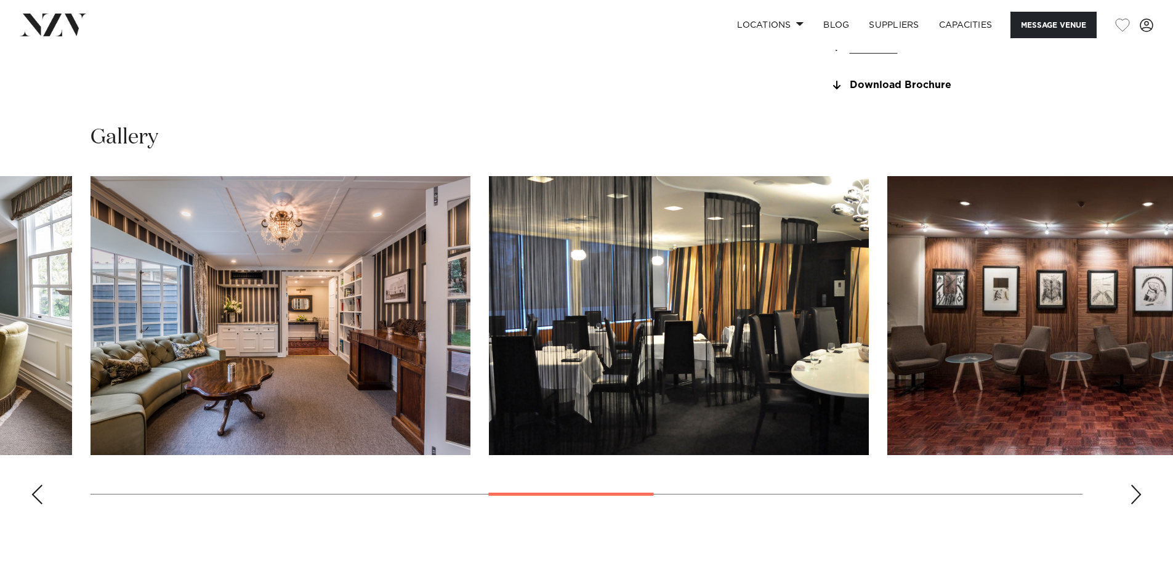
click at [1139, 504] on div "Next slide" at bounding box center [1136, 495] width 12 height 20
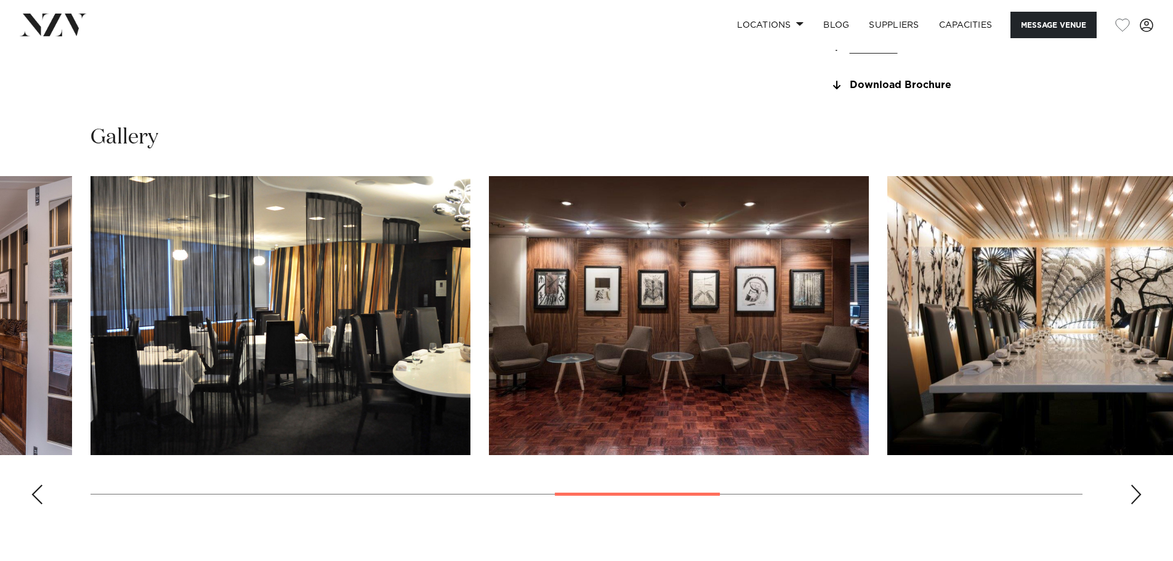
click at [1139, 504] on div "Next slide" at bounding box center [1136, 495] width 12 height 20
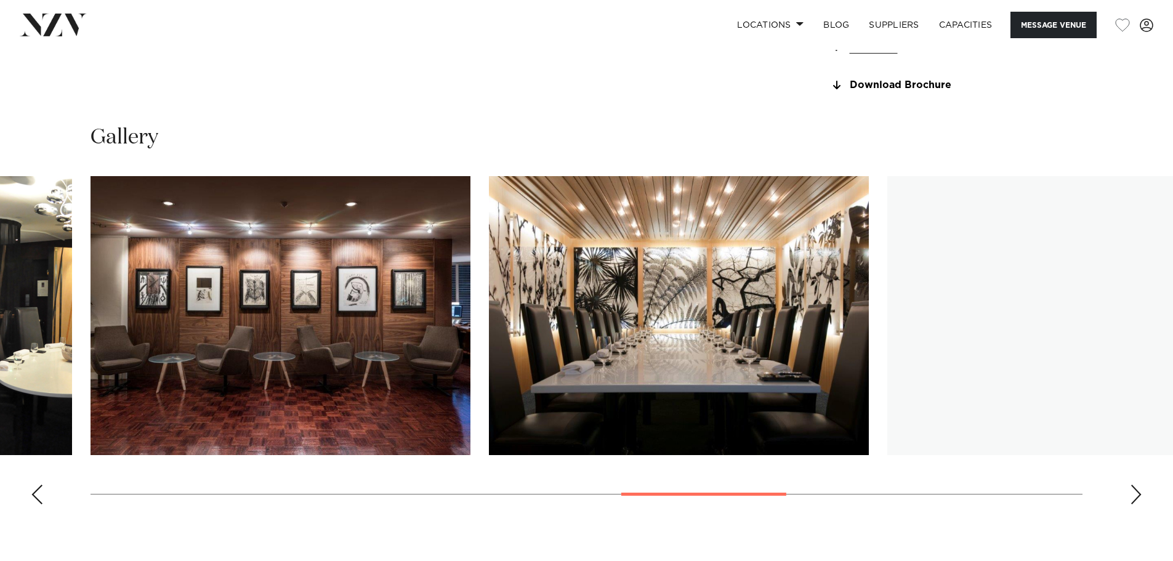
click at [1139, 504] on div "Next slide" at bounding box center [1136, 495] width 12 height 20
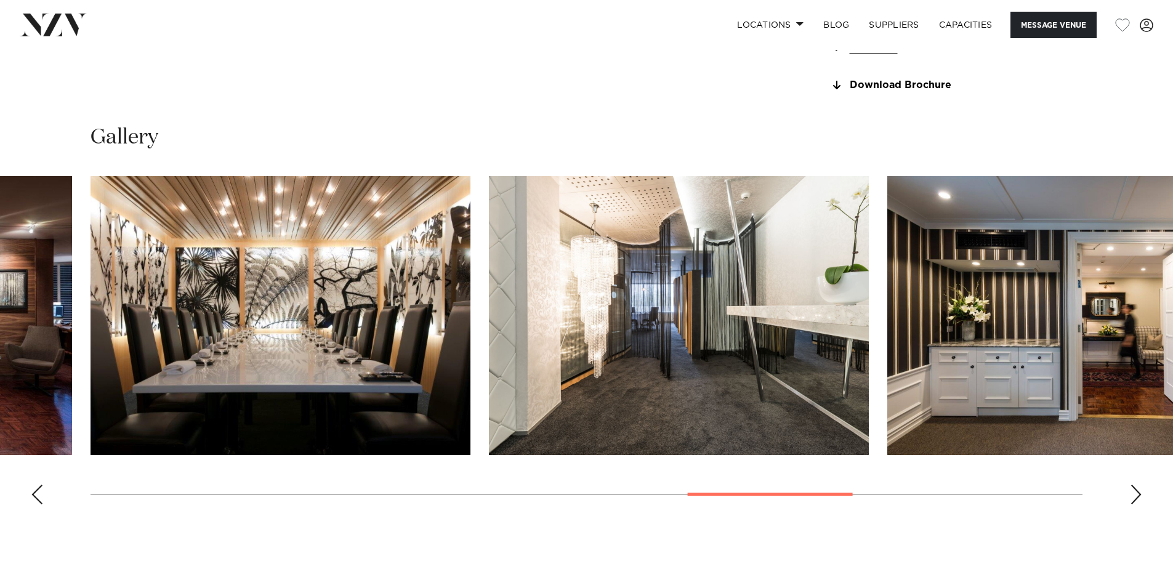
click at [1139, 504] on div "Next slide" at bounding box center [1136, 495] width 12 height 20
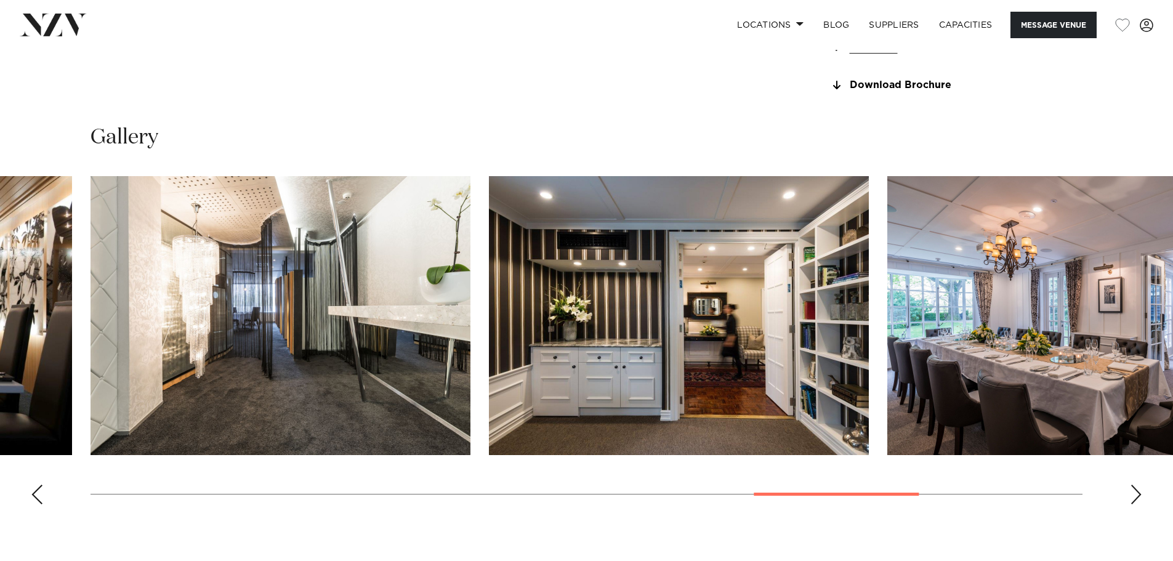
click at [1139, 504] on div "Next slide" at bounding box center [1136, 495] width 12 height 20
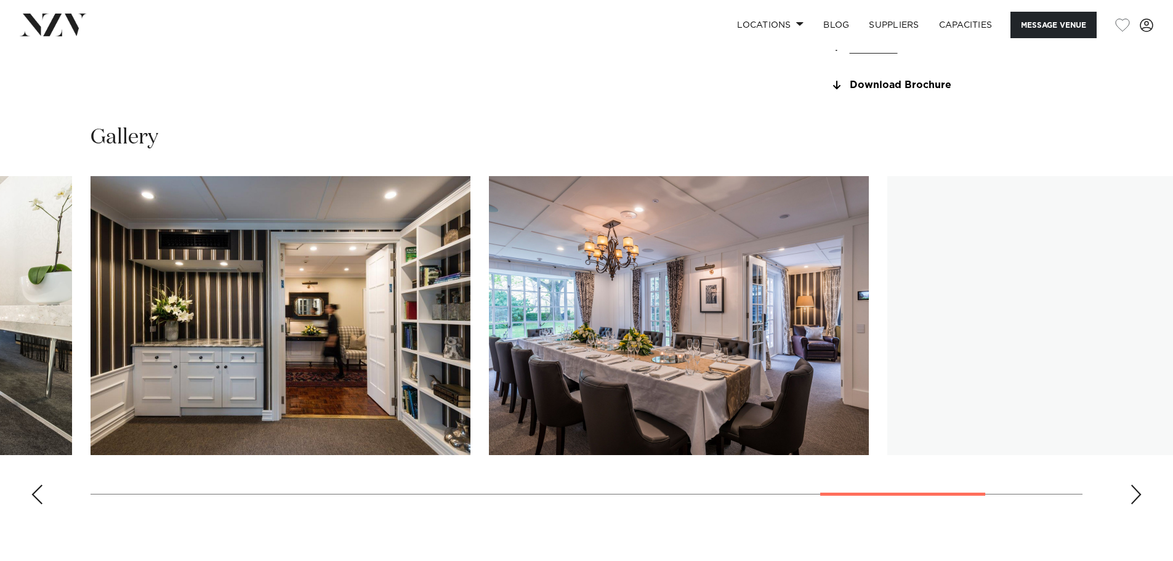
click at [1139, 504] on div "Next slide" at bounding box center [1136, 495] width 12 height 20
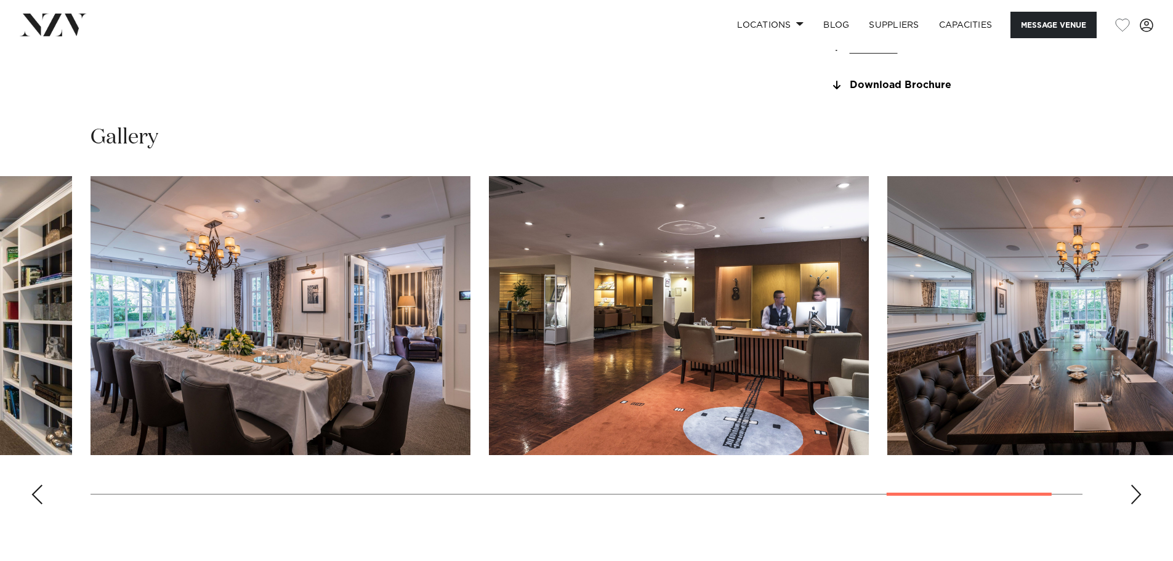
click at [1139, 504] on div "Next slide" at bounding box center [1136, 495] width 12 height 20
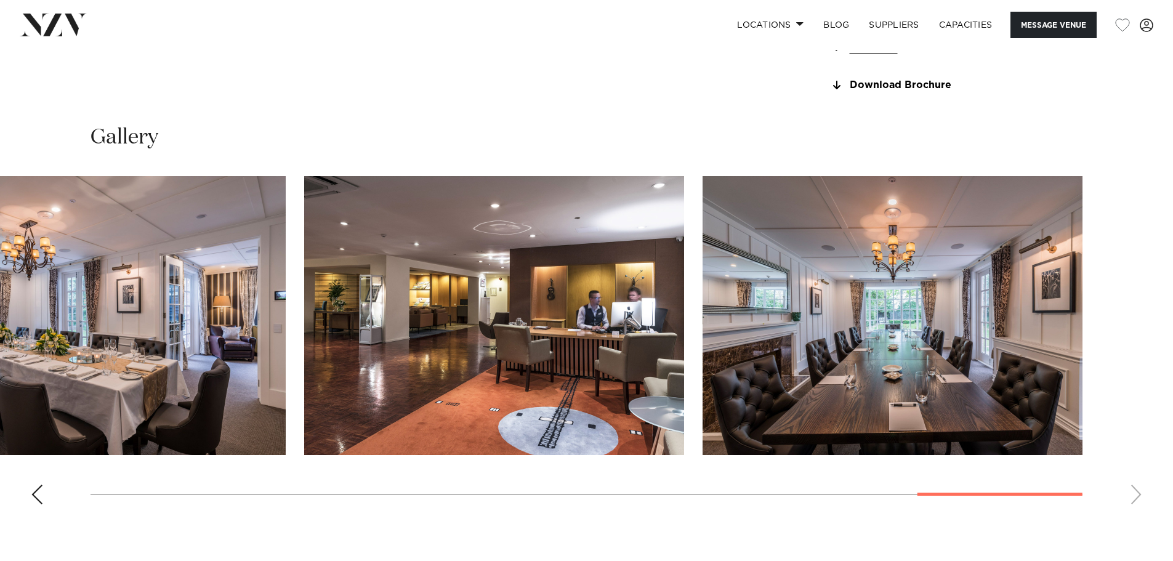
click at [1139, 514] on swiper-container at bounding box center [586, 345] width 1173 height 338
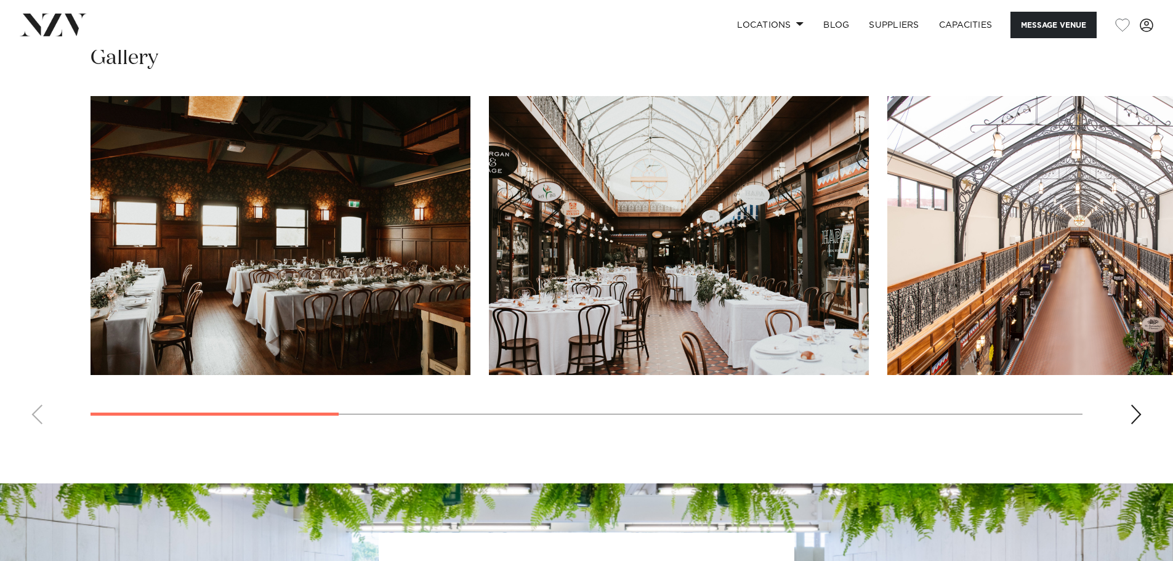
scroll to position [1231, 0]
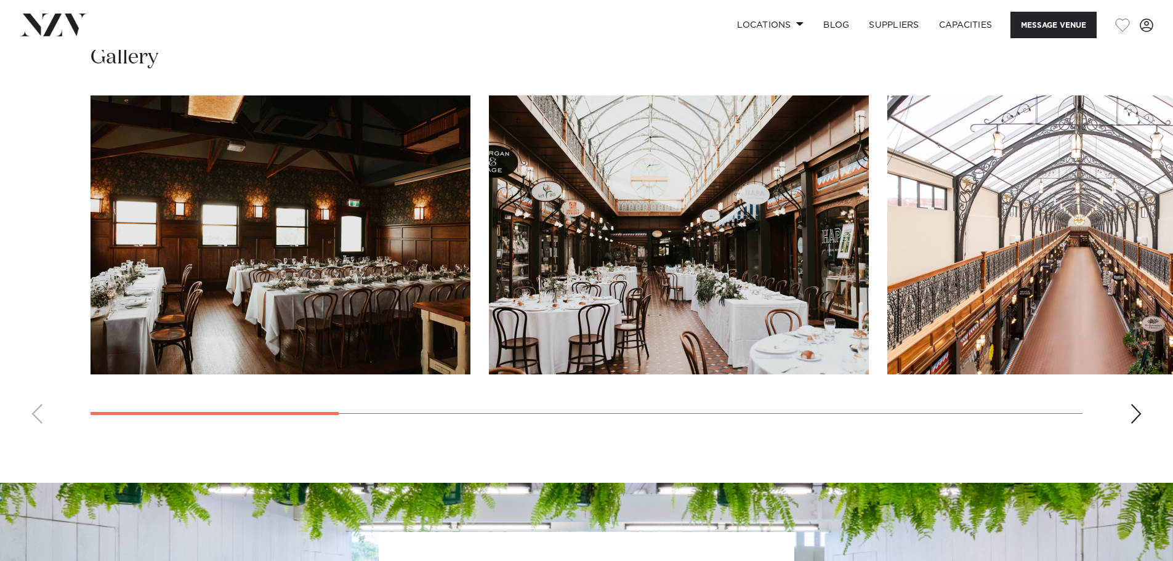
click at [1136, 412] on div "Next slide" at bounding box center [1136, 414] width 12 height 20
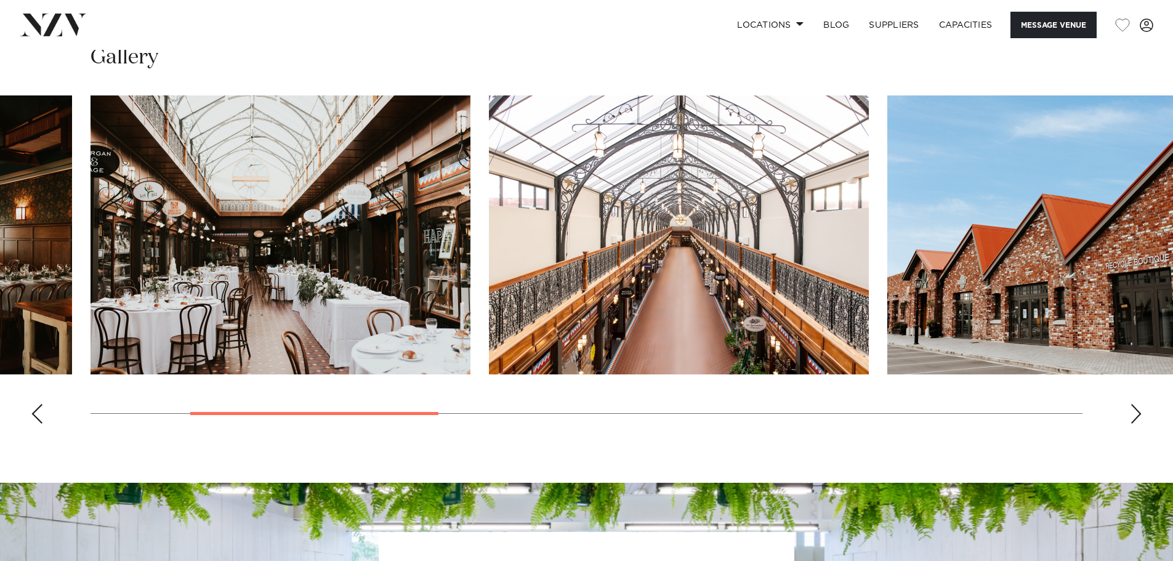
click at [1136, 412] on div "Next slide" at bounding box center [1136, 414] width 12 height 20
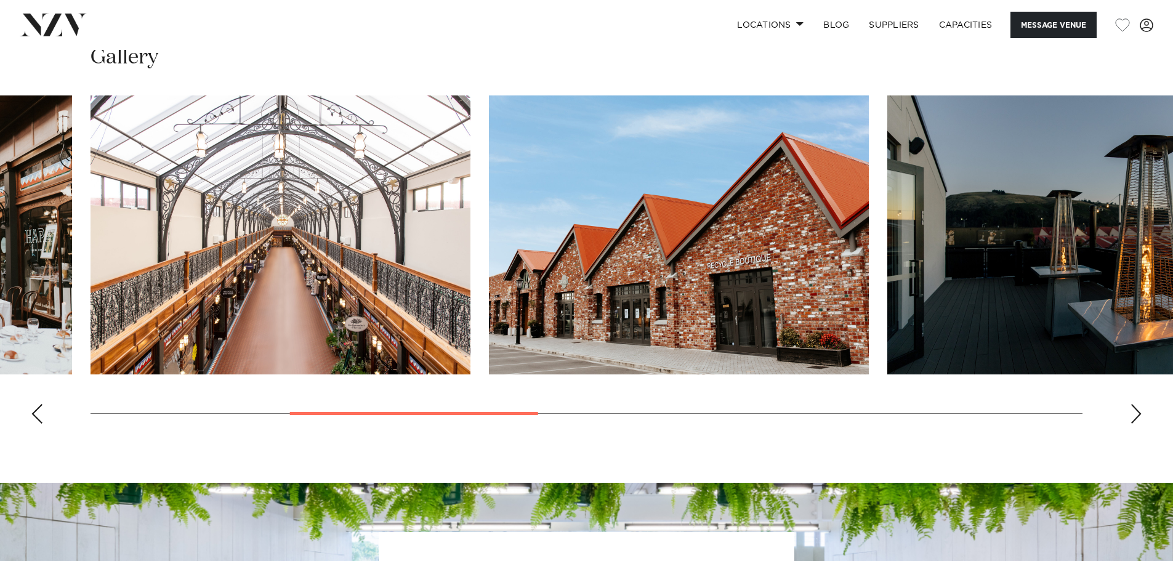
click at [1136, 412] on div "Next slide" at bounding box center [1136, 414] width 12 height 20
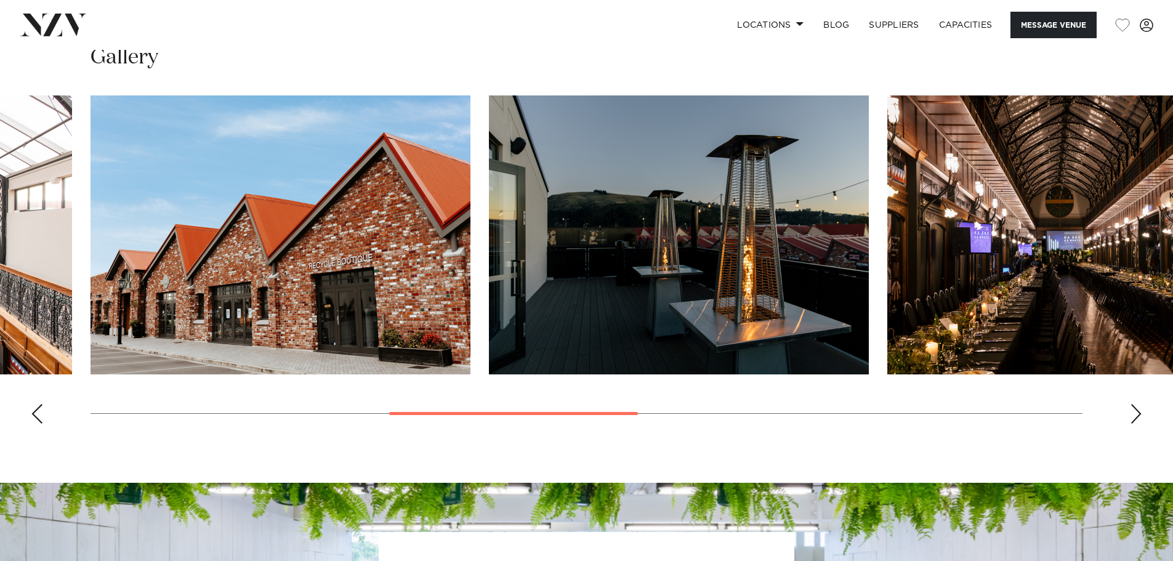
click at [1136, 412] on div "Next slide" at bounding box center [1136, 414] width 12 height 20
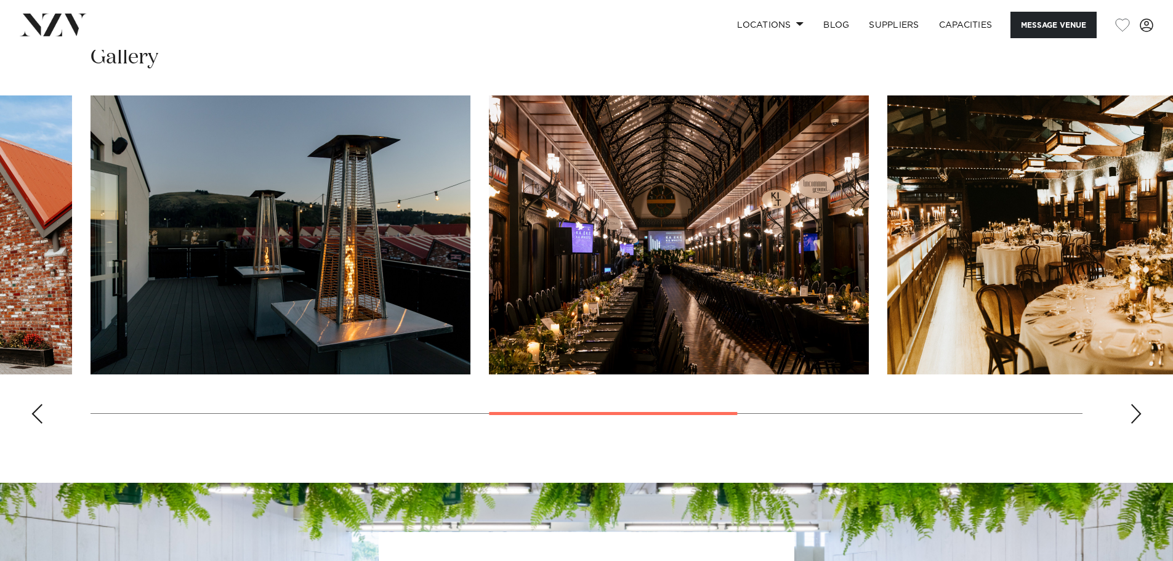
click at [1136, 412] on div "Next slide" at bounding box center [1136, 414] width 12 height 20
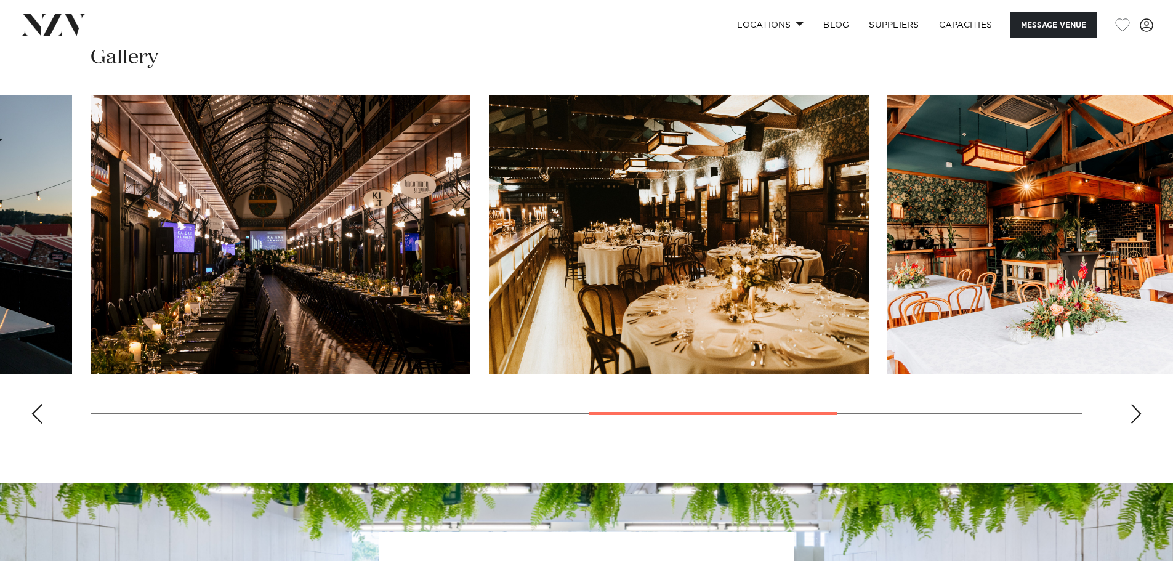
click at [1136, 412] on div "Next slide" at bounding box center [1136, 414] width 12 height 20
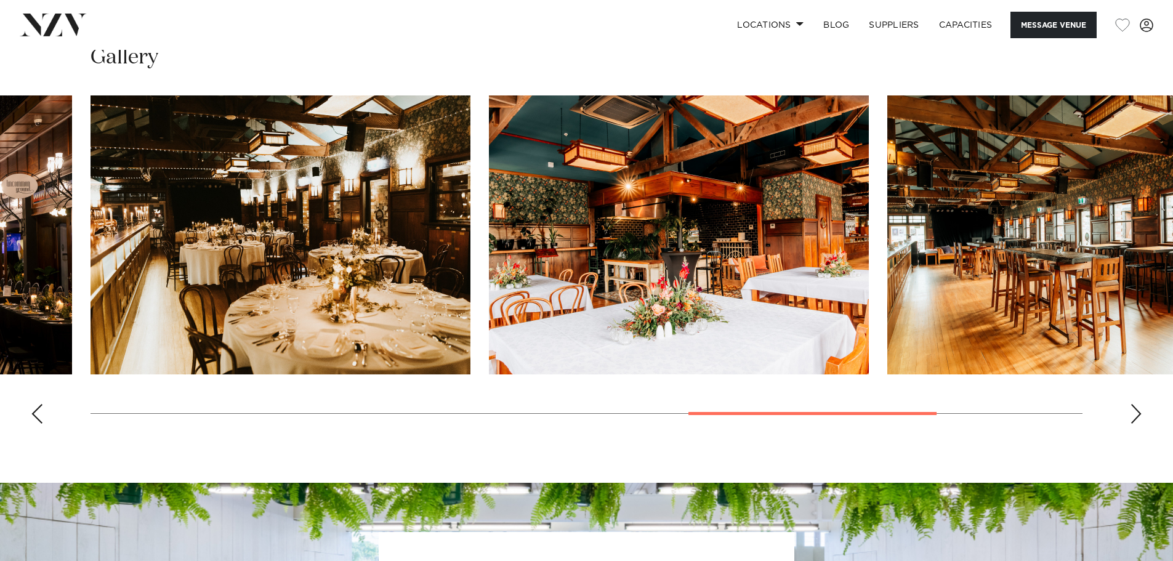
click at [1136, 412] on div "Next slide" at bounding box center [1136, 414] width 12 height 20
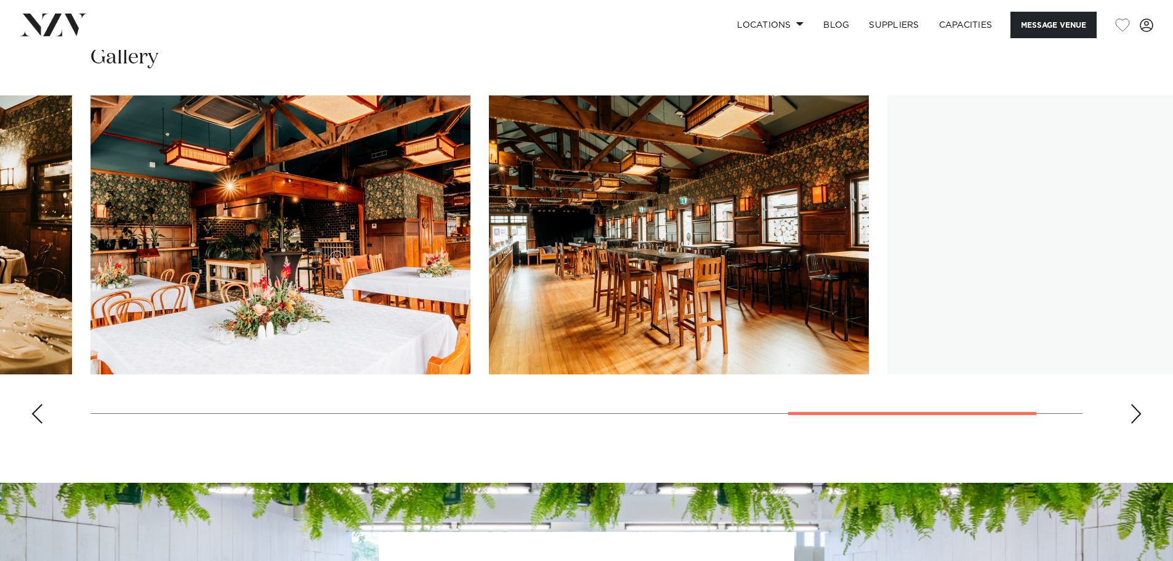
click at [1136, 412] on div "Next slide" at bounding box center [1136, 414] width 12 height 20
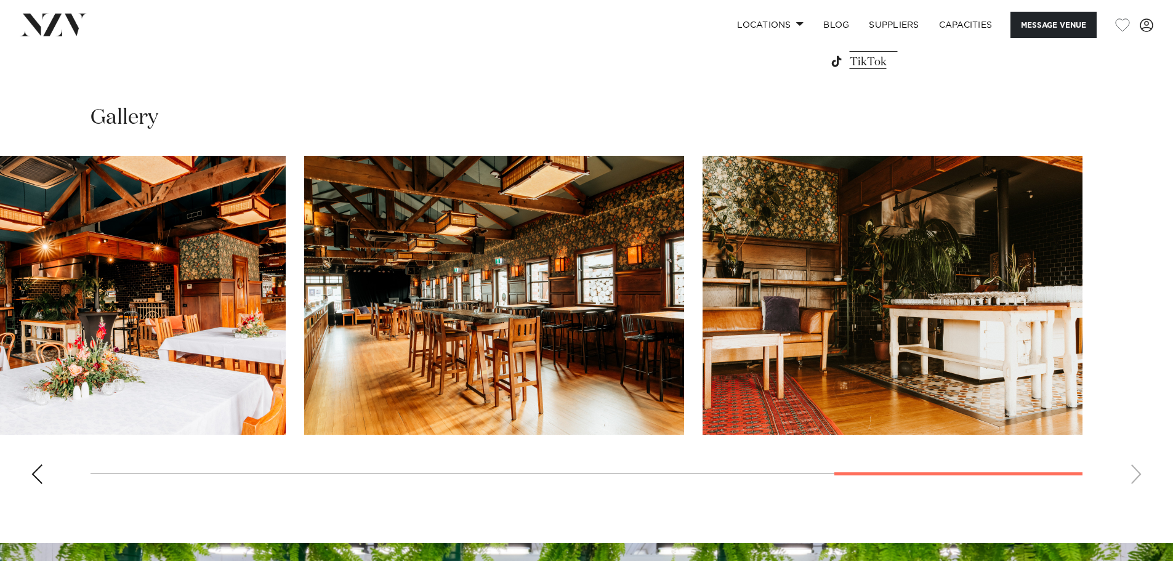
scroll to position [1170, 0]
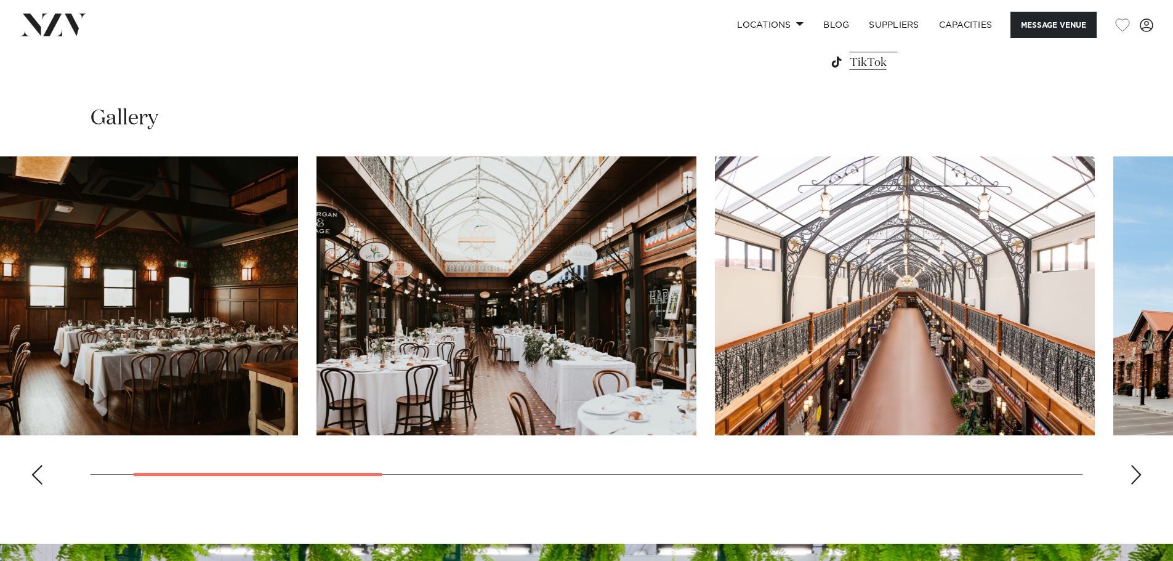
click at [339, 466] on swiper-container at bounding box center [586, 325] width 1173 height 338
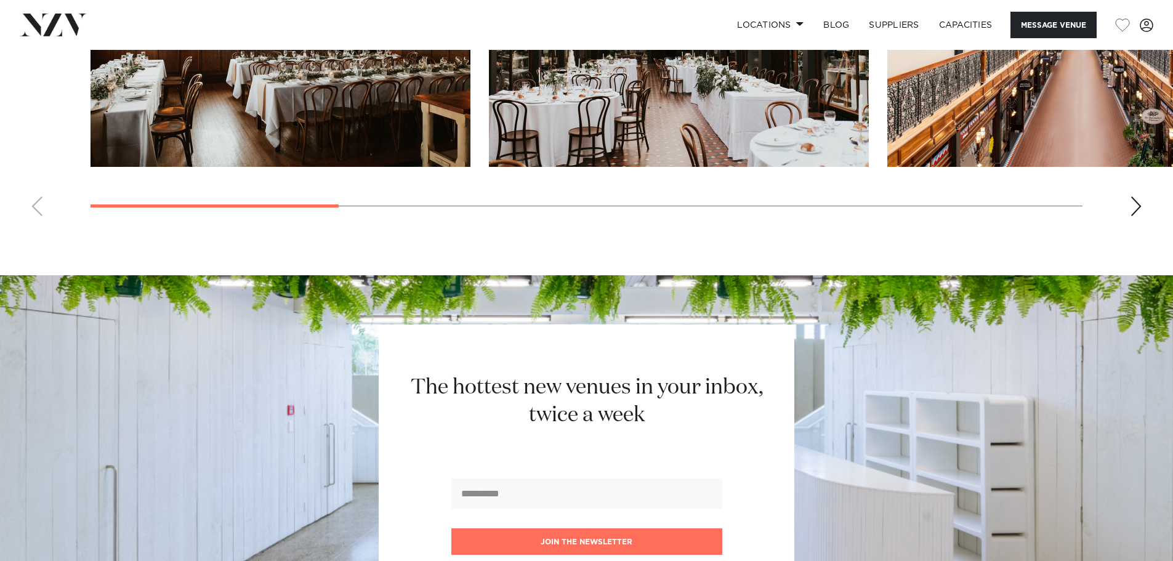
scroll to position [1375, 0]
